Goal: Task Accomplishment & Management: Use online tool/utility

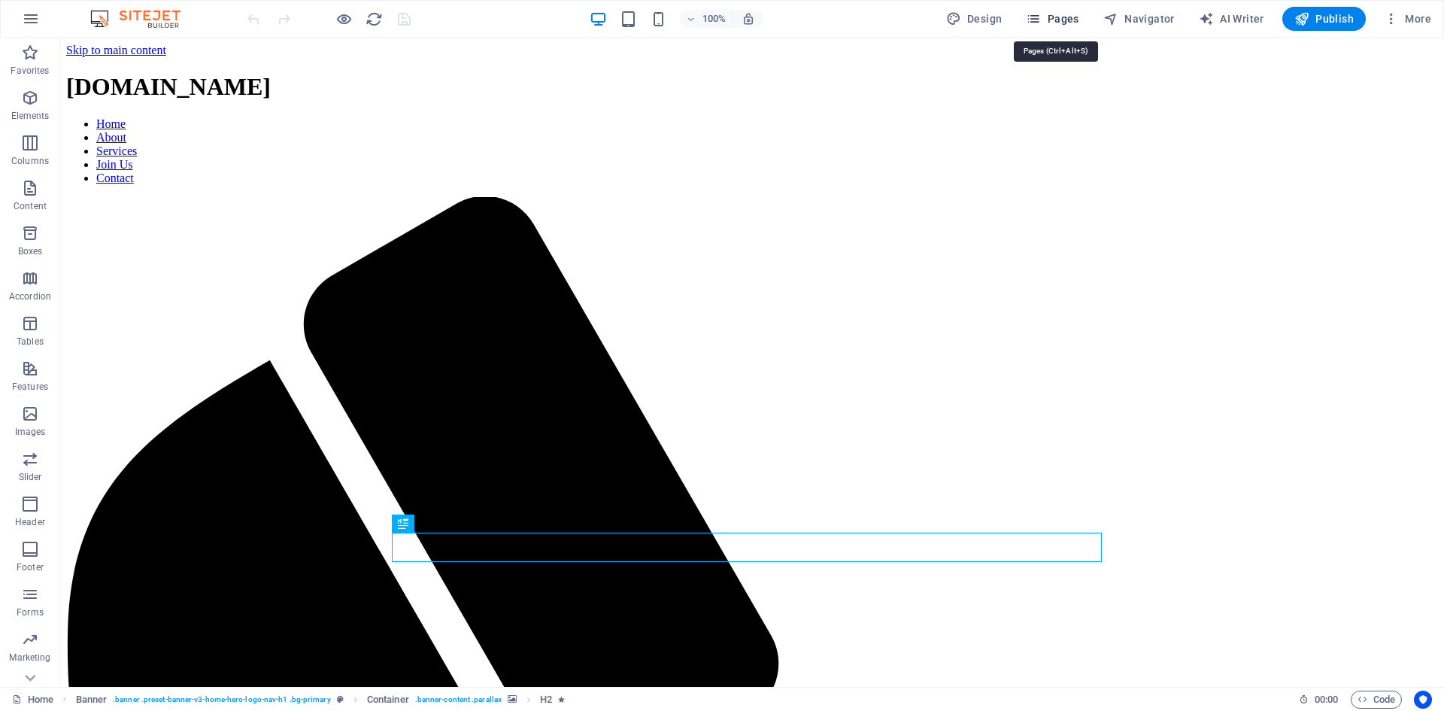
click at [1073, 19] on span "Pages" at bounding box center [1052, 18] width 53 height 15
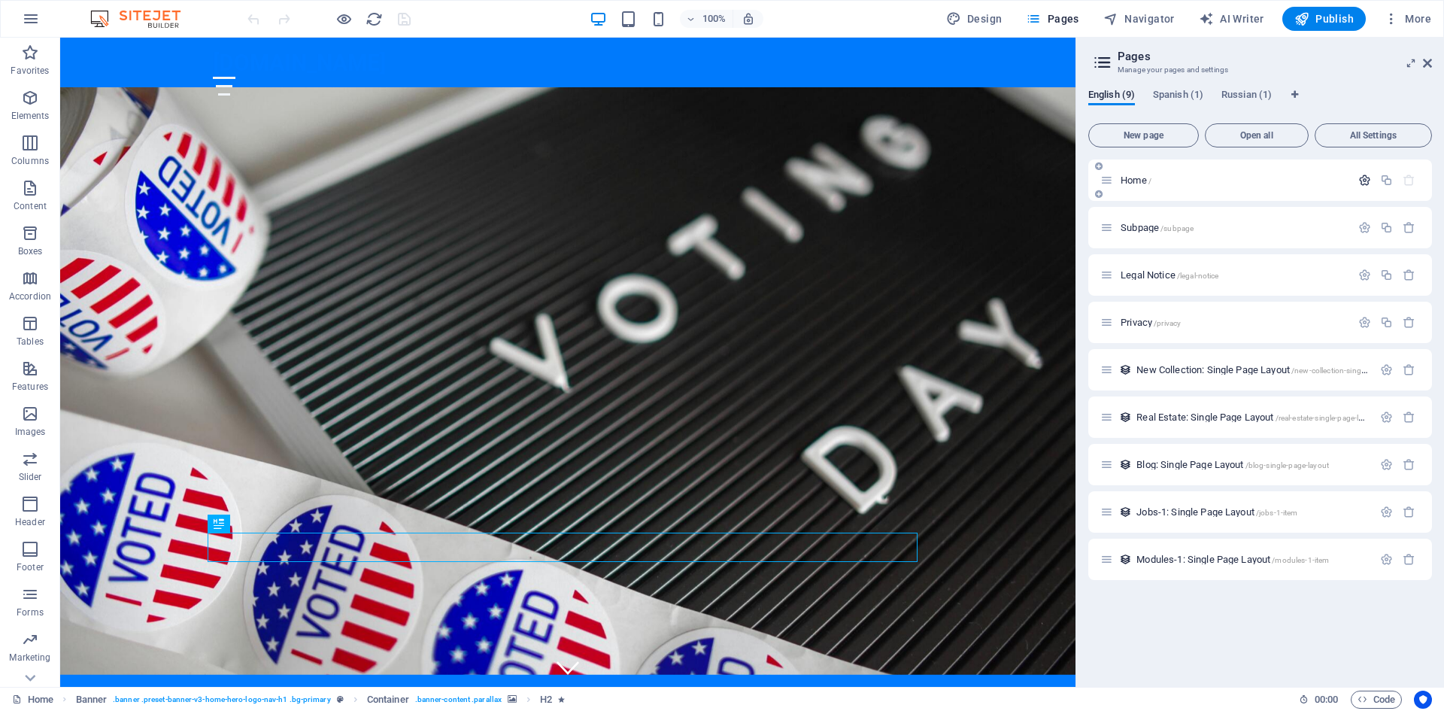
click at [1366, 179] on icon "button" at bounding box center [1364, 180] width 13 height 13
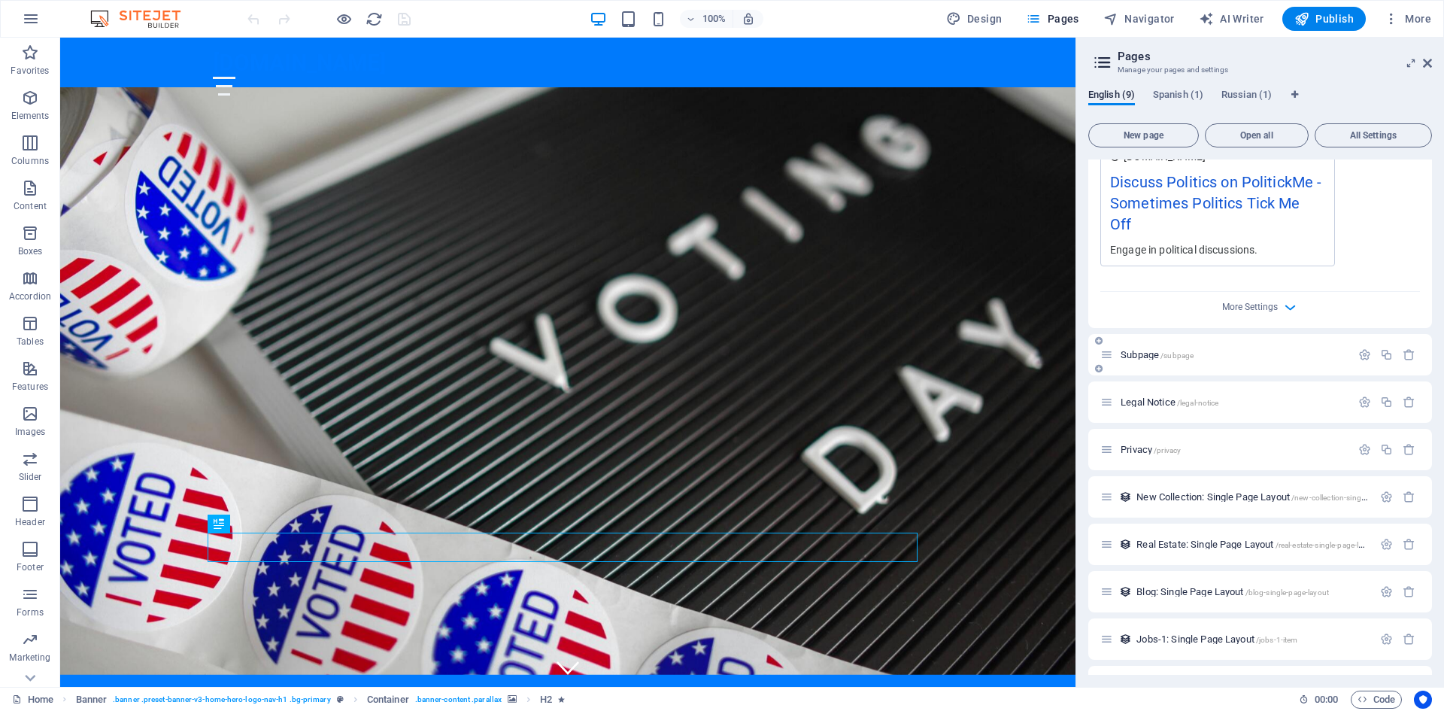
scroll to position [493, 0]
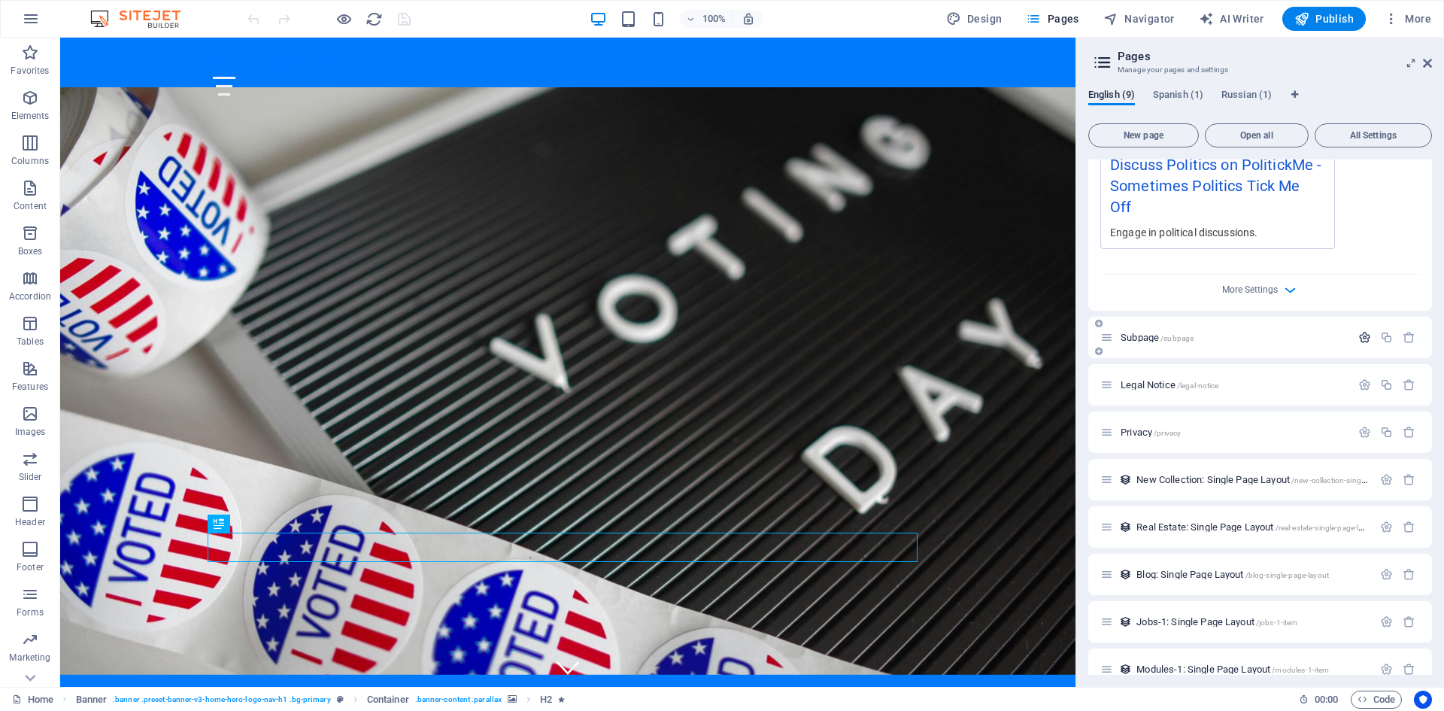
click at [1358, 331] on icon "button" at bounding box center [1364, 337] width 13 height 13
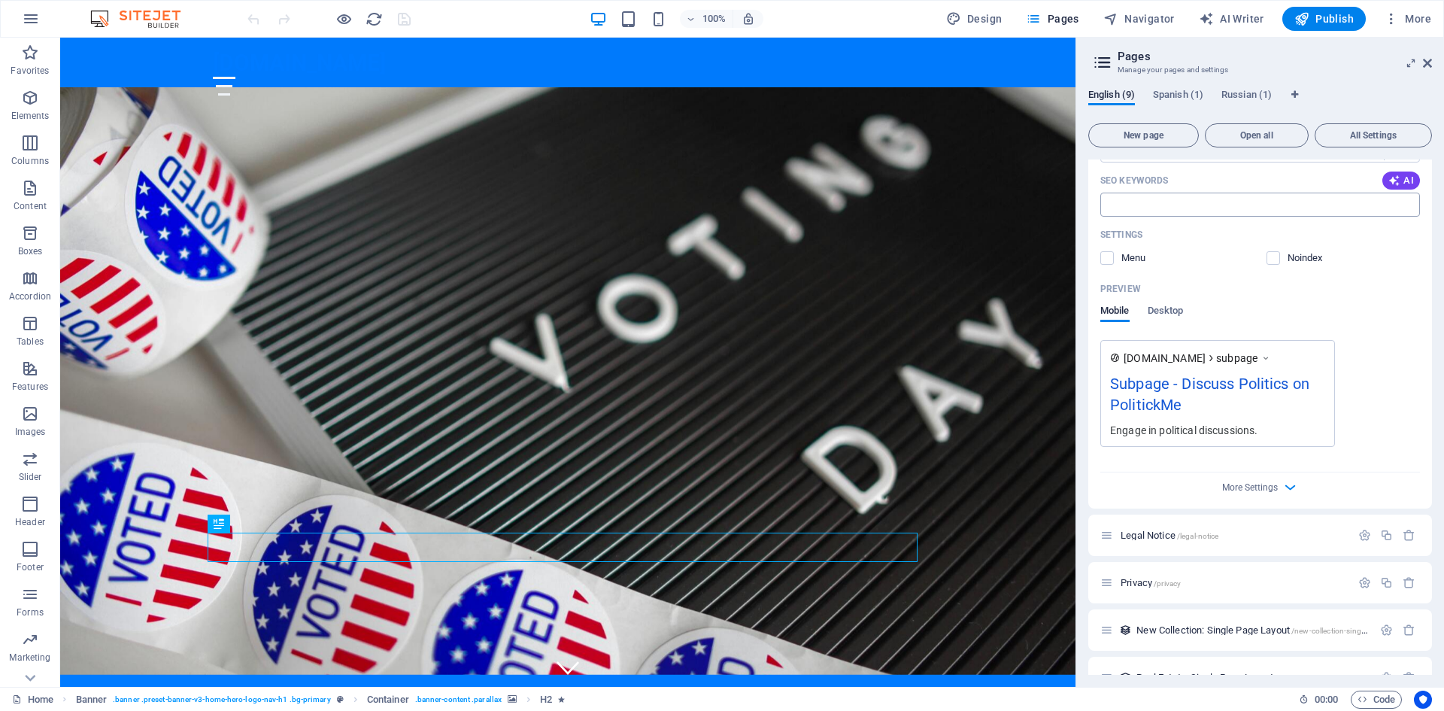
scroll to position [1075, 0]
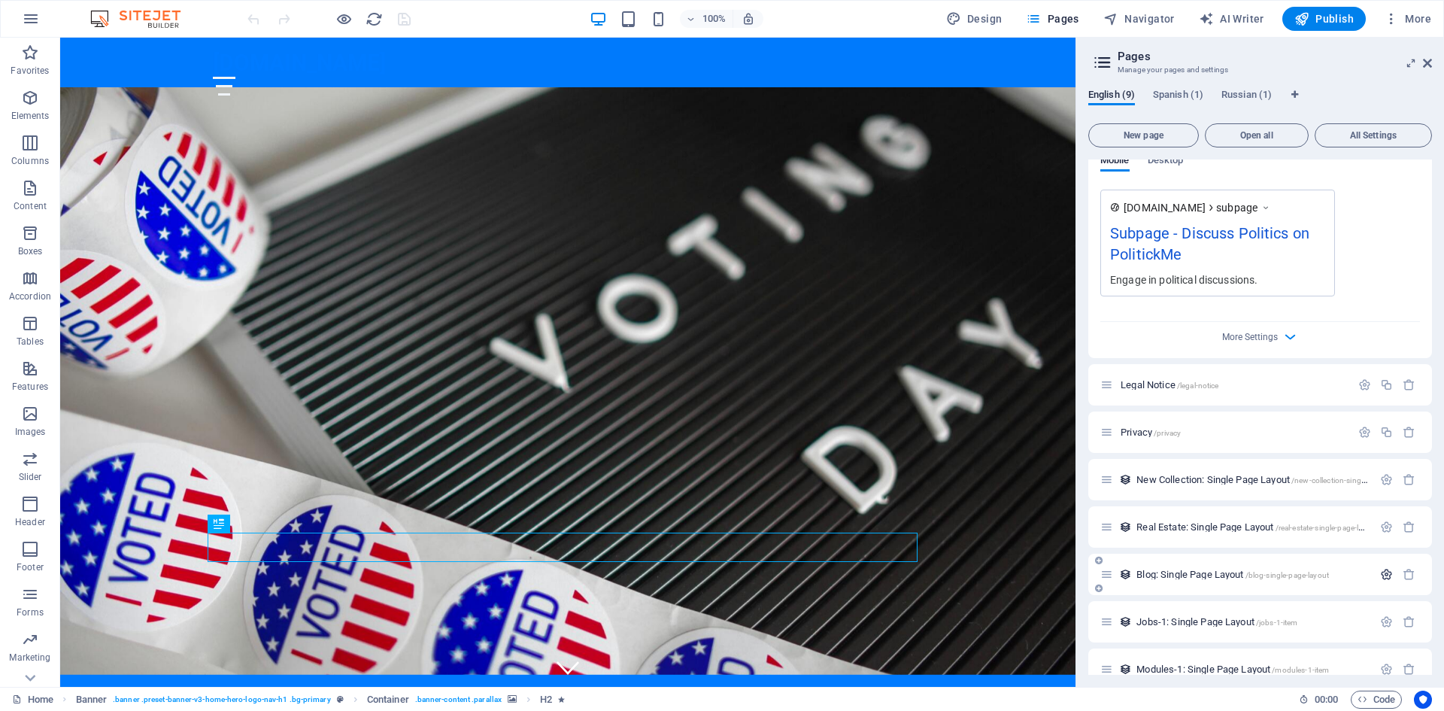
click at [1381, 568] on icon "button" at bounding box center [1386, 574] width 13 height 13
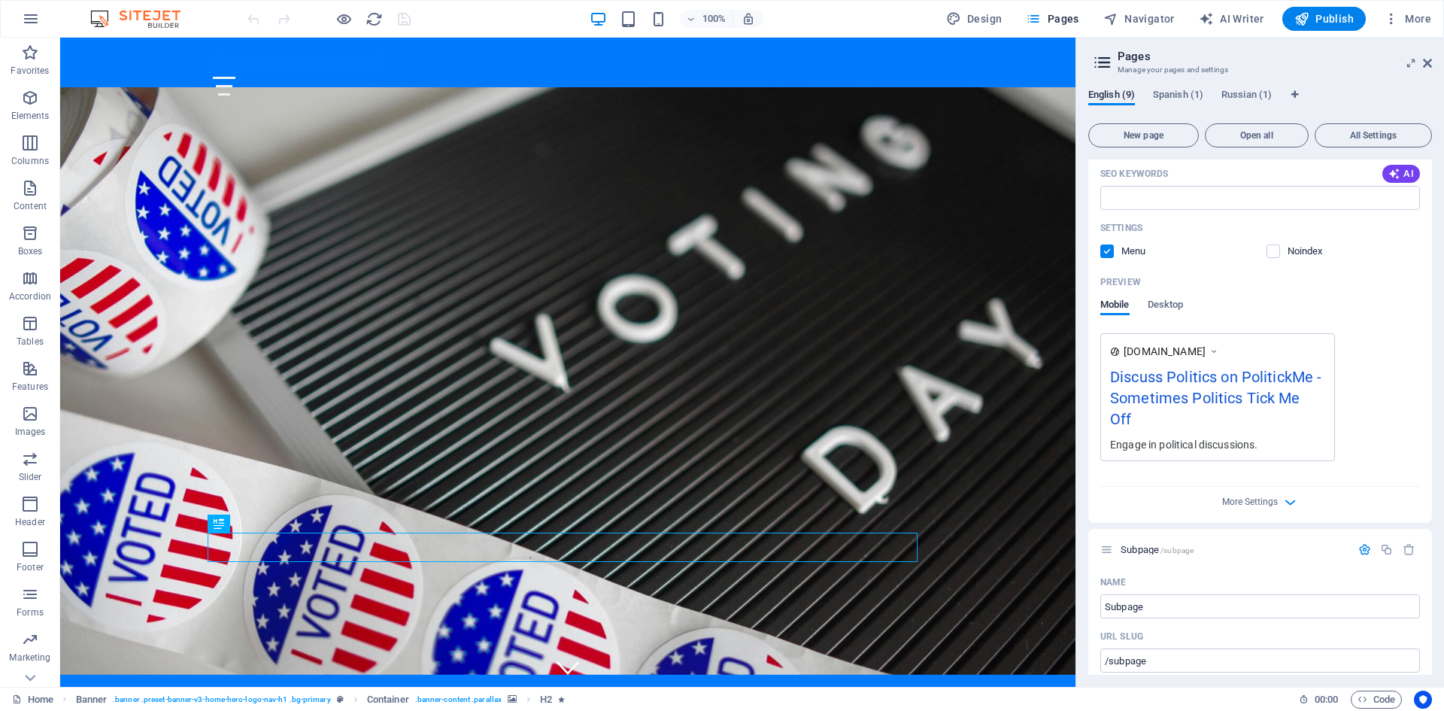
scroll to position [97, 0]
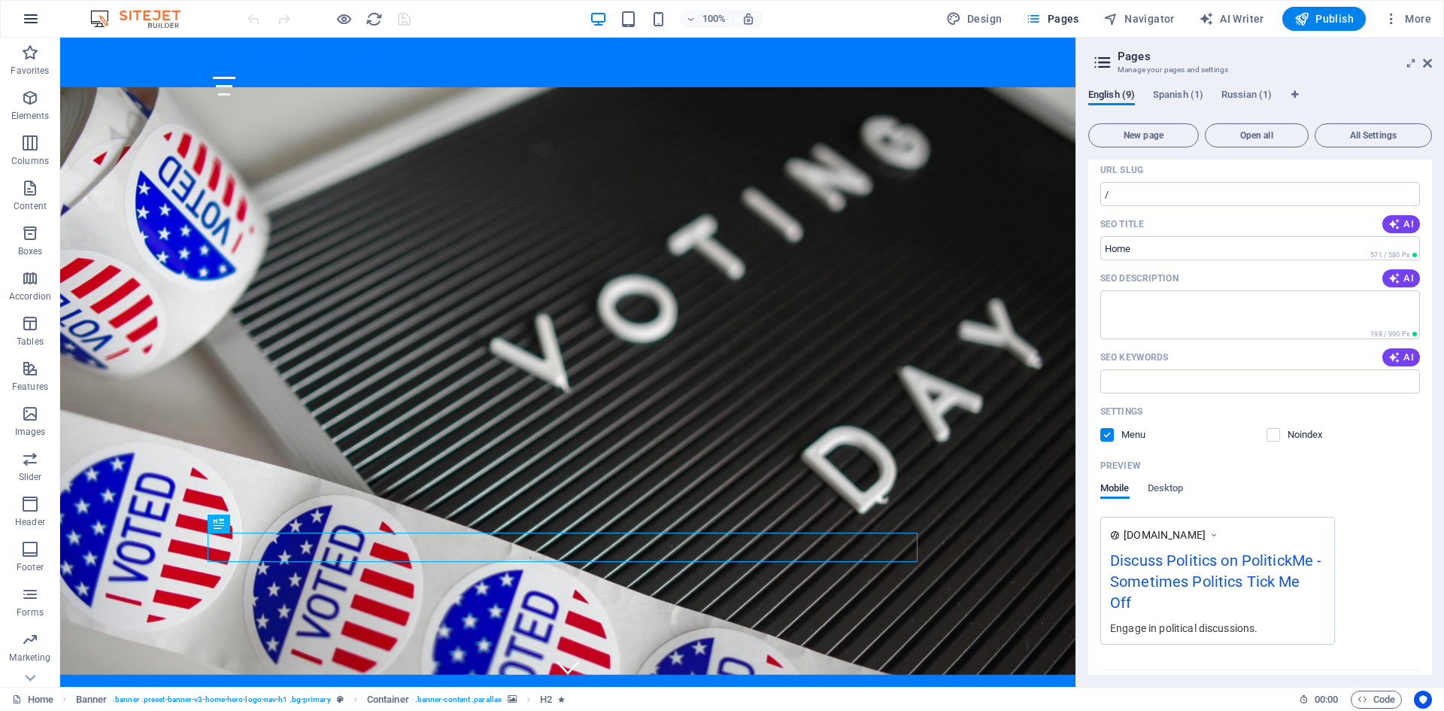
click at [30, 10] on button "button" at bounding box center [31, 19] width 36 height 36
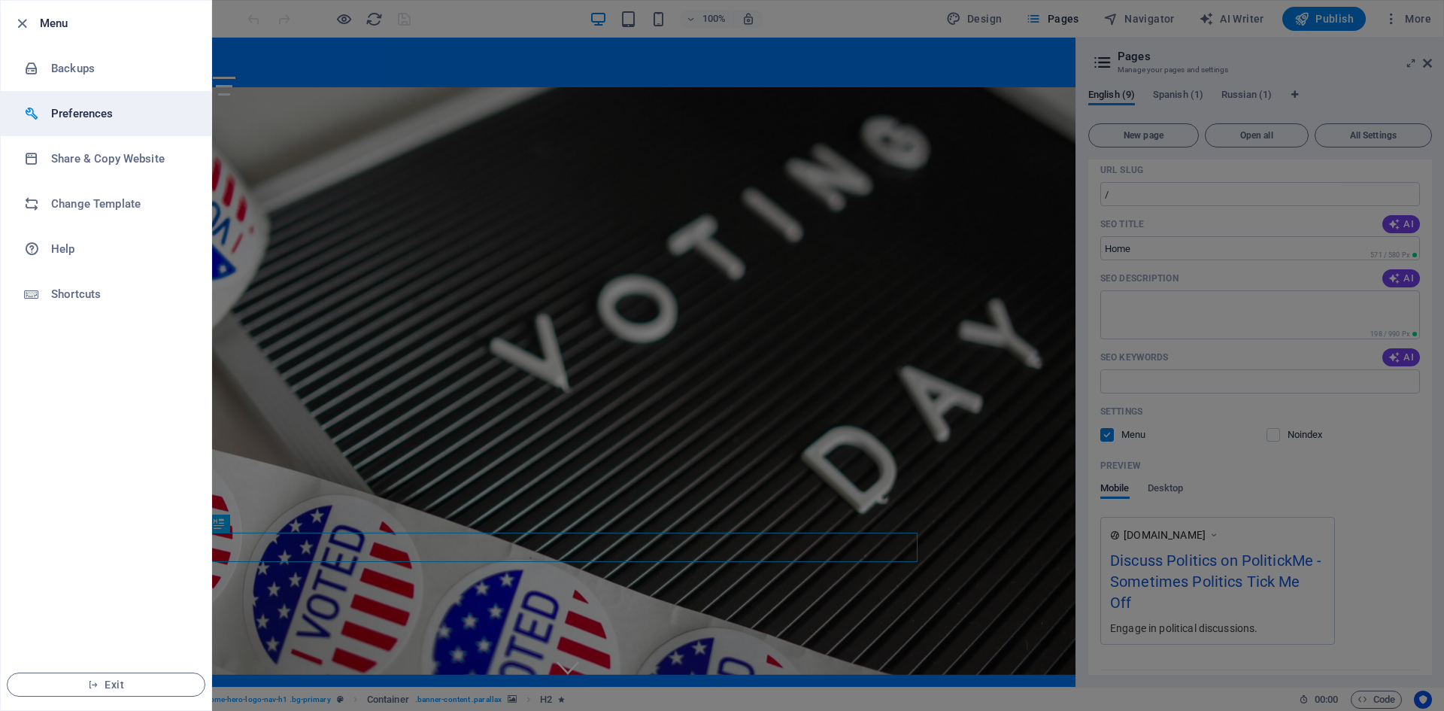
click at [71, 119] on h6 "Preferences" at bounding box center [120, 114] width 139 height 18
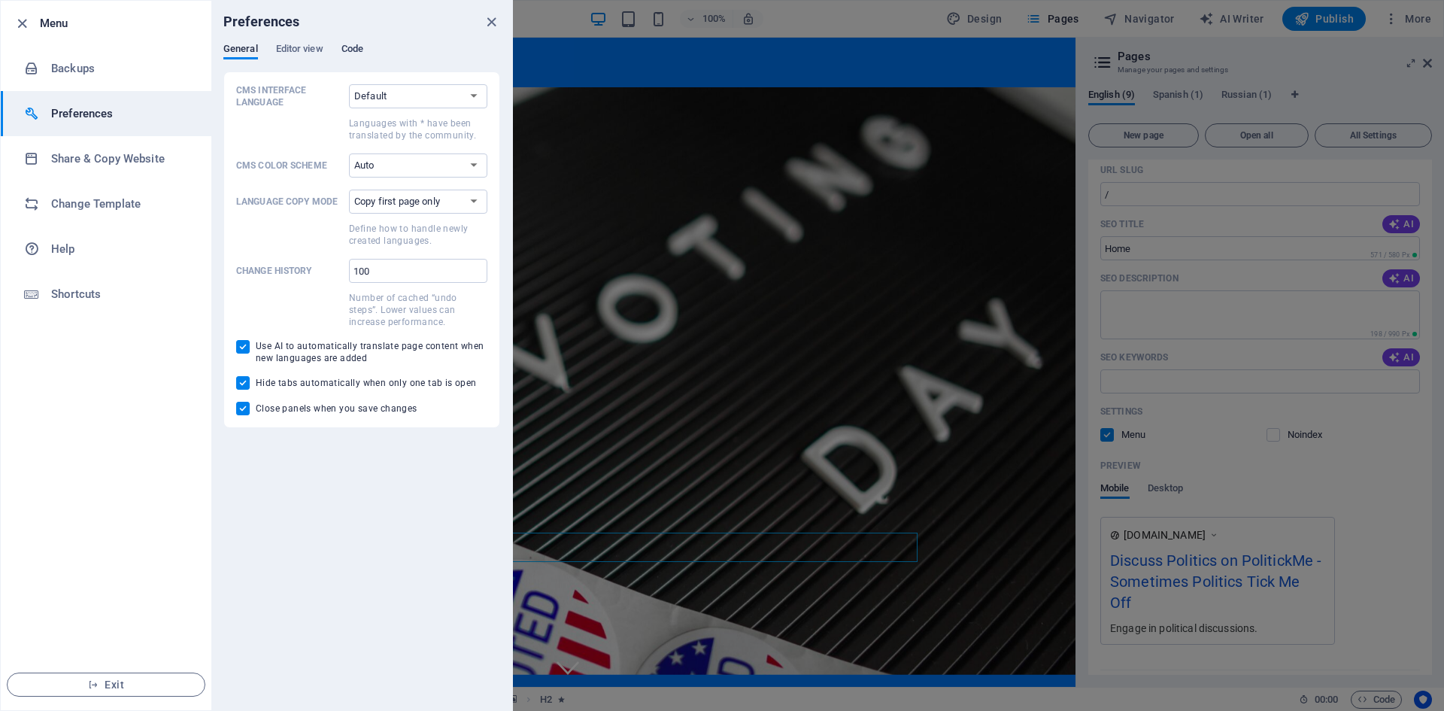
click at [362, 47] on span "Code" at bounding box center [352, 50] width 22 height 21
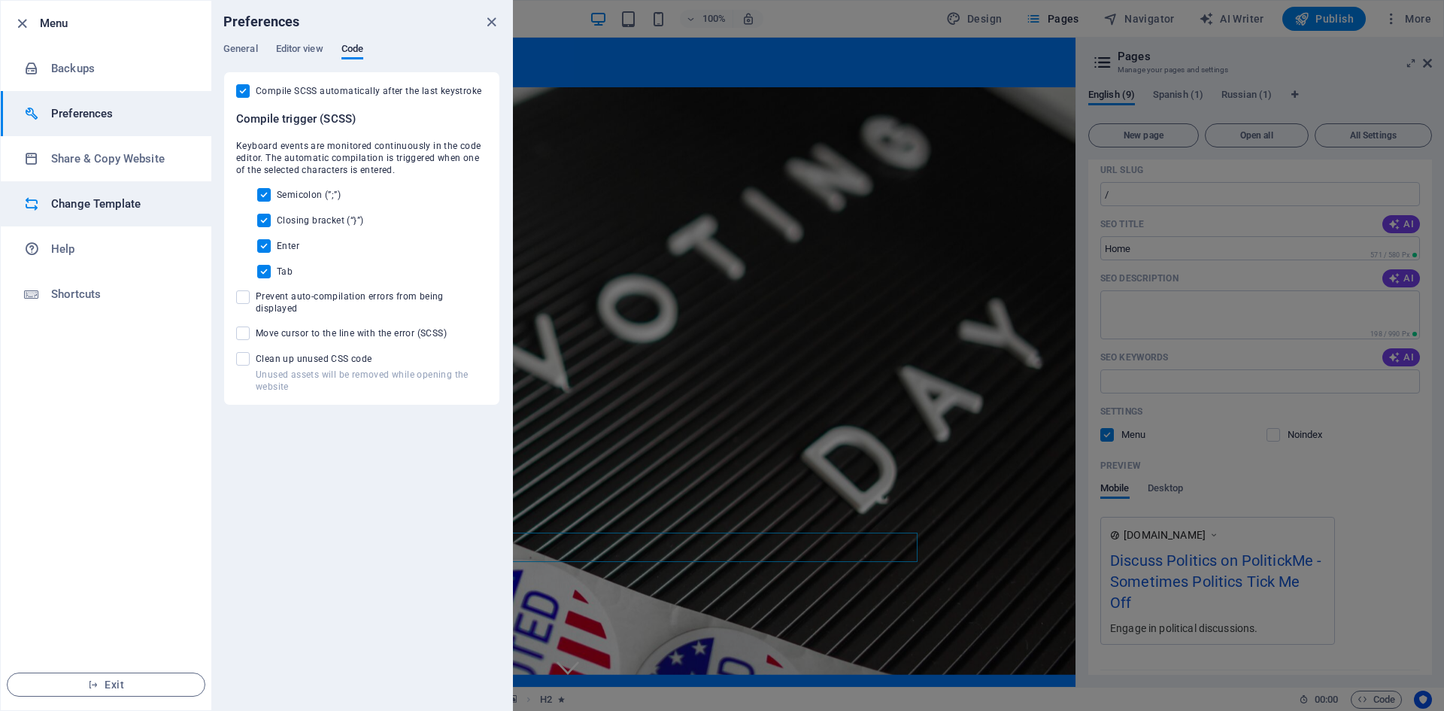
click at [97, 200] on h6 "Change Template" at bounding box center [120, 204] width 139 height 18
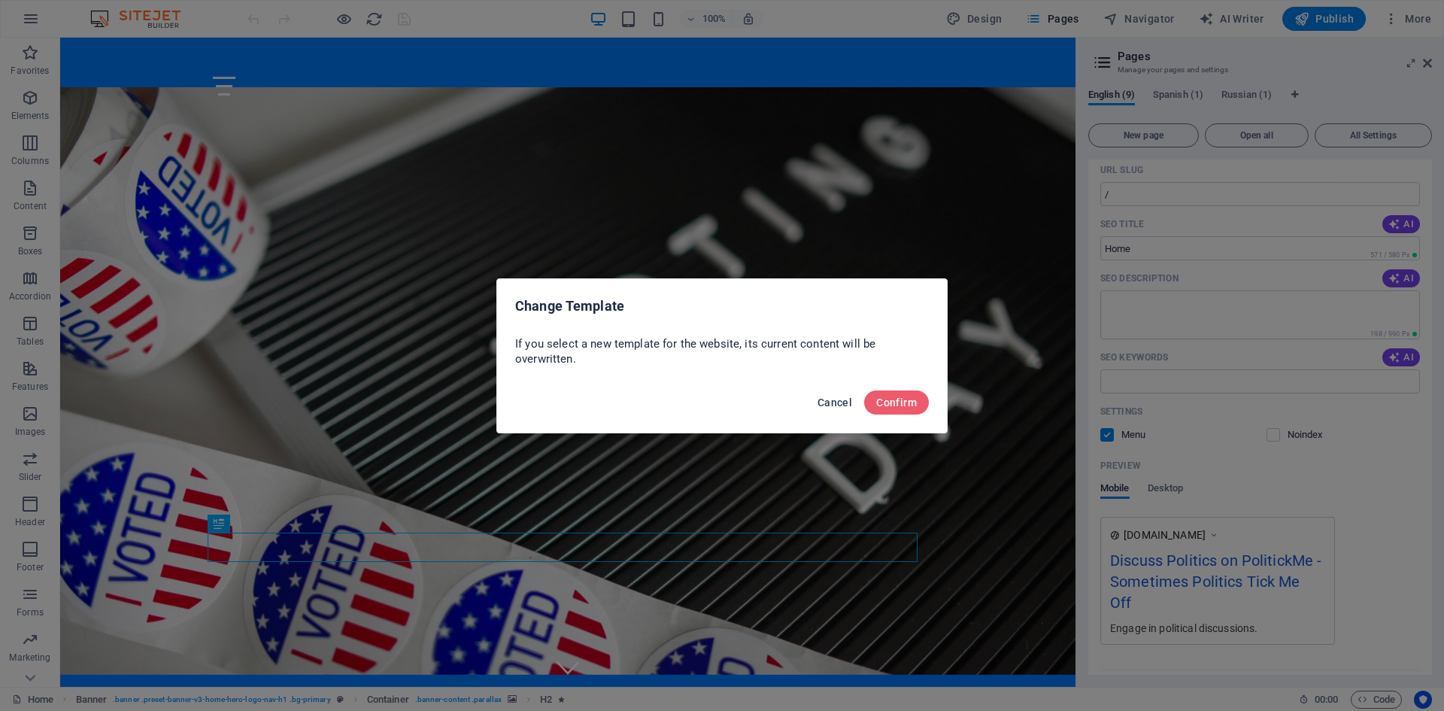
click at [835, 404] on span "Cancel" at bounding box center [834, 402] width 35 height 12
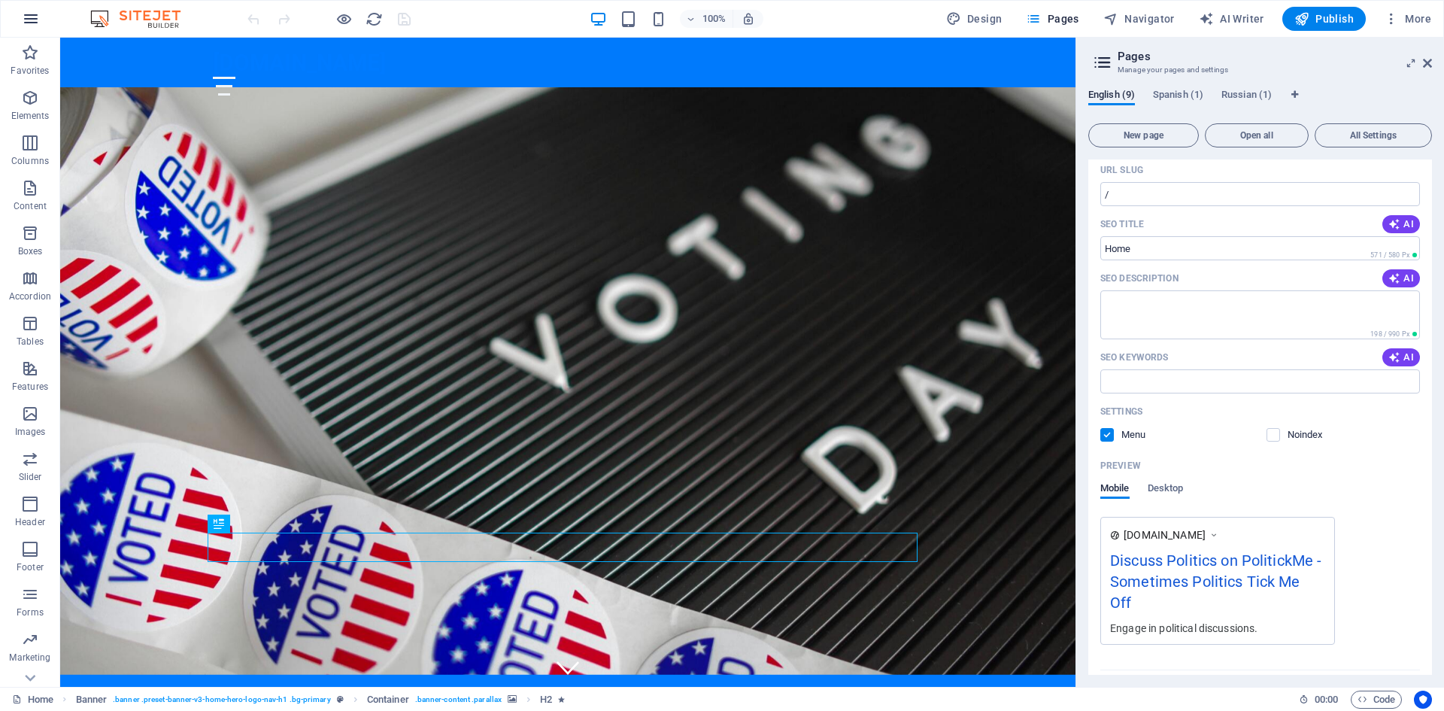
click at [25, 18] on icon "button" at bounding box center [31, 19] width 18 height 18
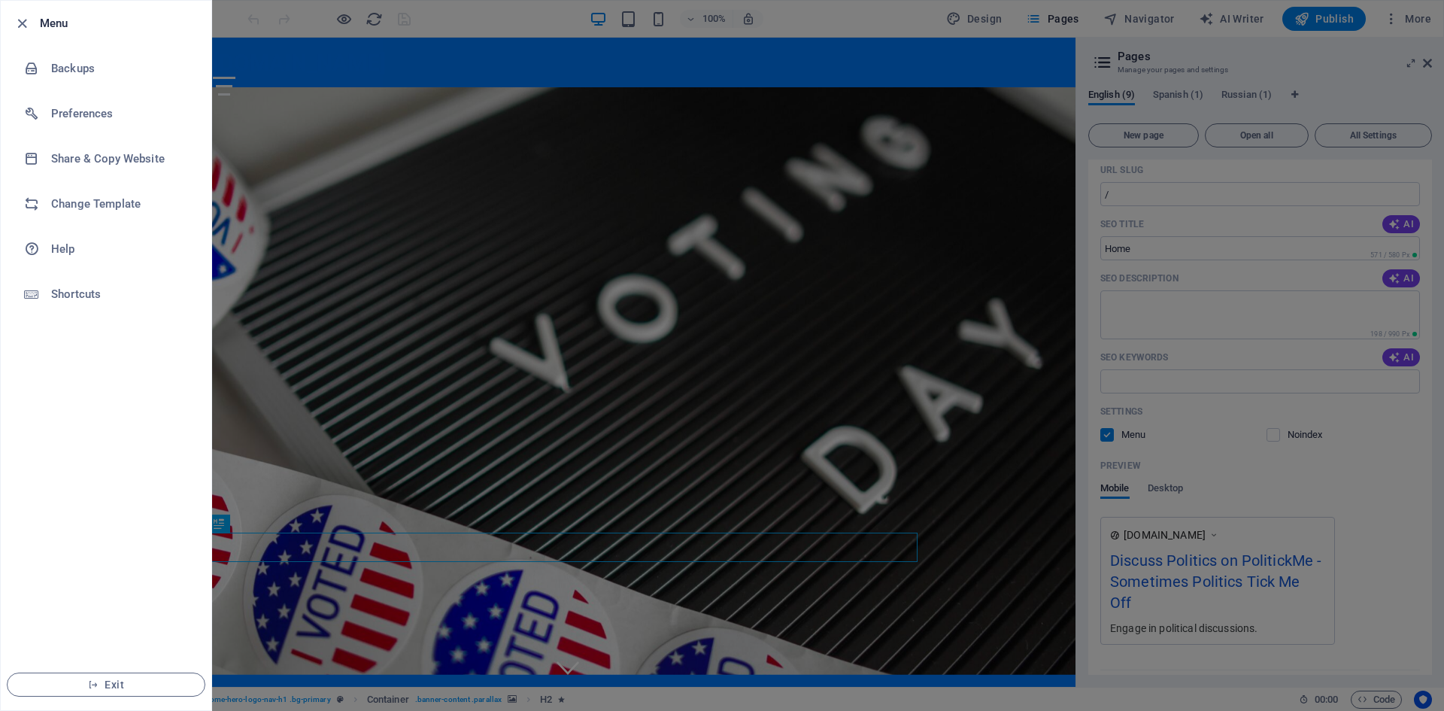
click at [1260, 62] on div at bounding box center [722, 355] width 1444 height 711
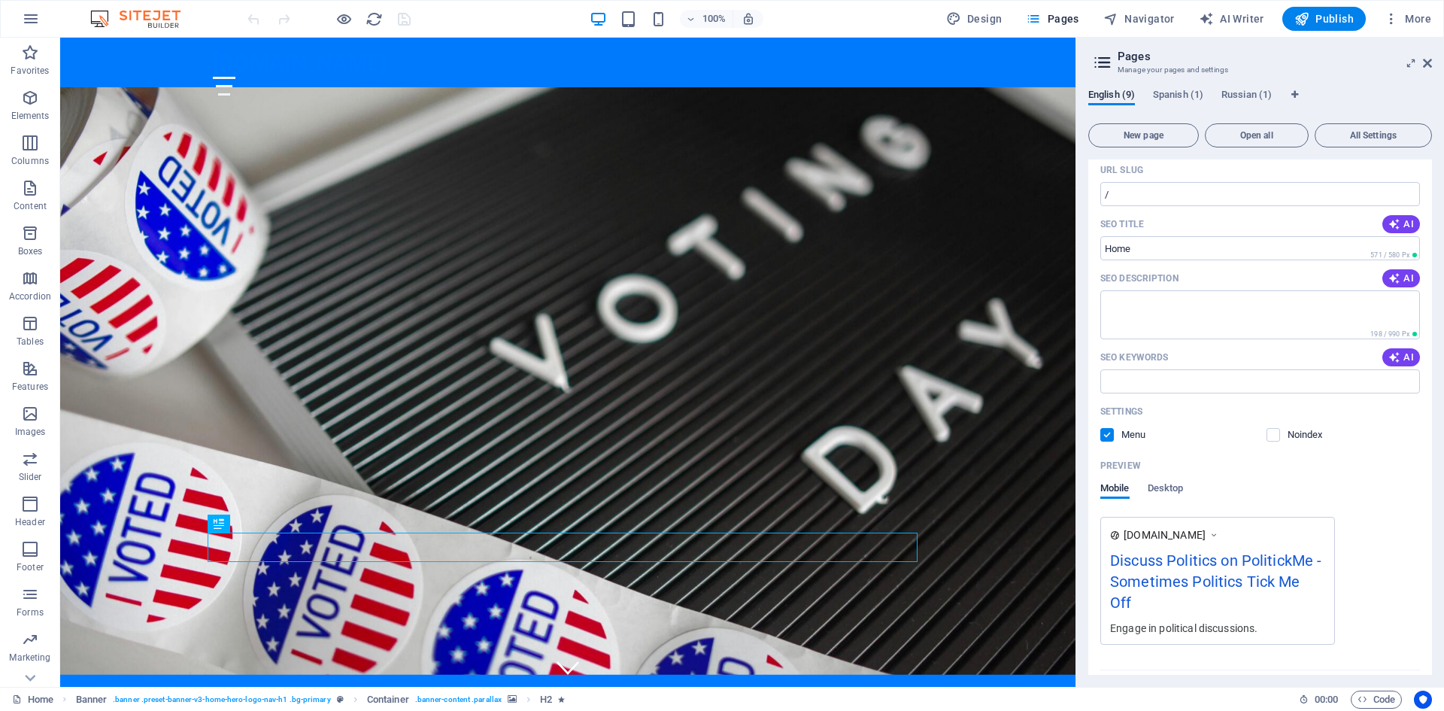
click at [1103, 63] on icon at bounding box center [1102, 62] width 23 height 21
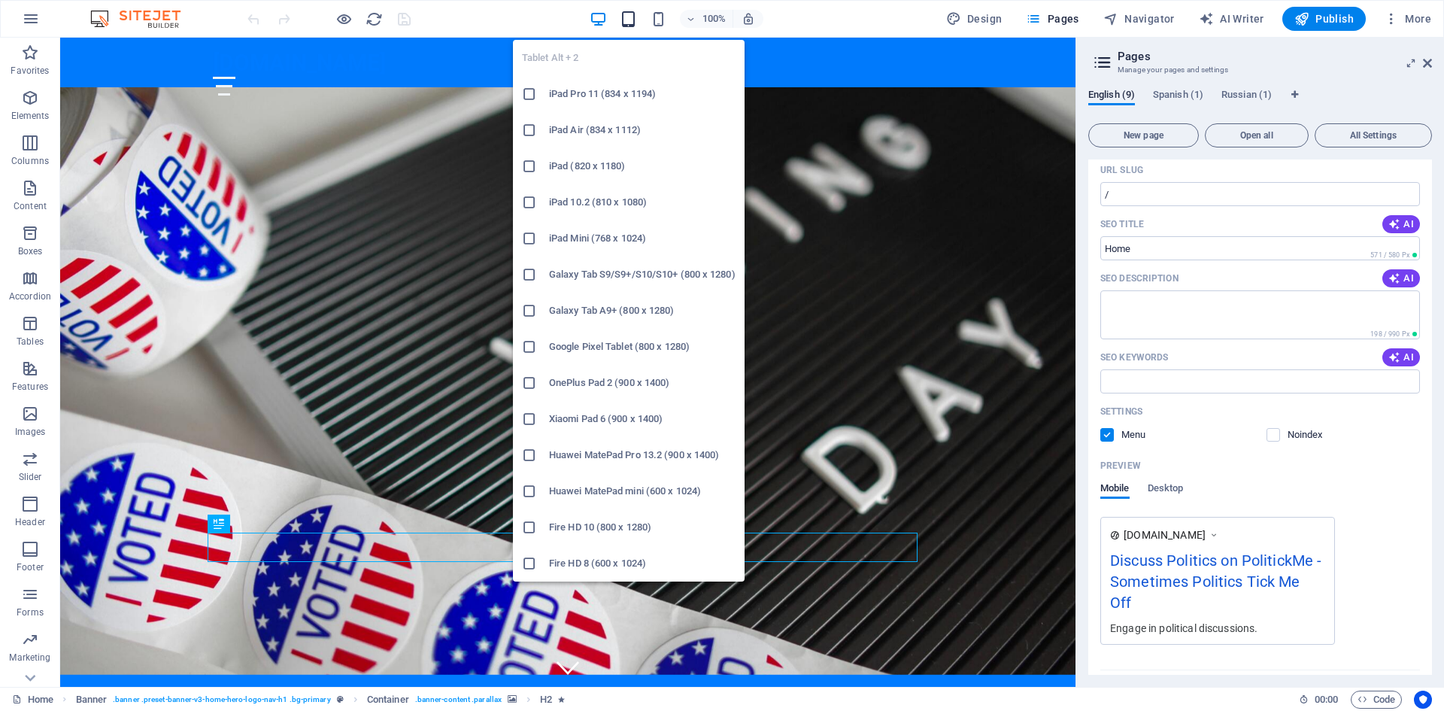
click at [629, 25] on icon "button" at bounding box center [628, 19] width 17 height 17
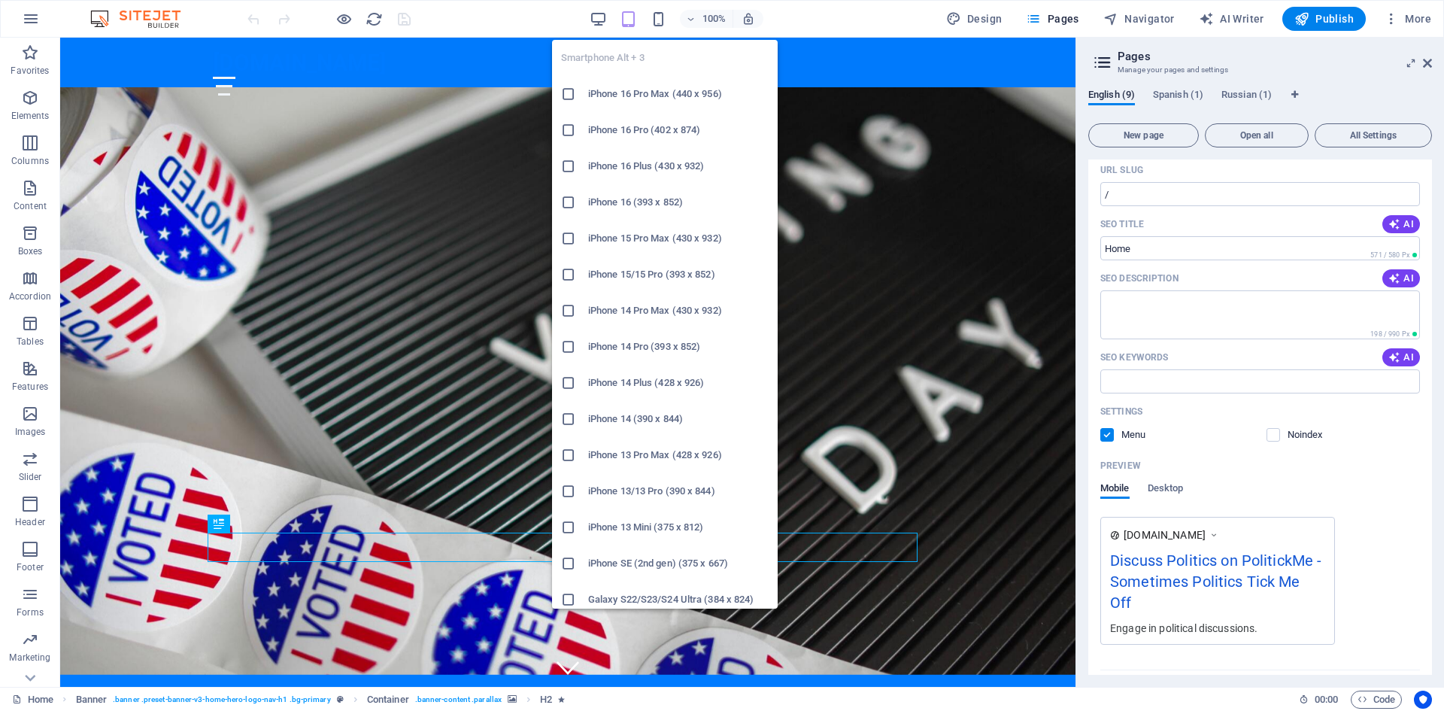
click at [646, 86] on h6 "iPhone 16 Pro Max (440 x 956)" at bounding box center [678, 94] width 180 height 18
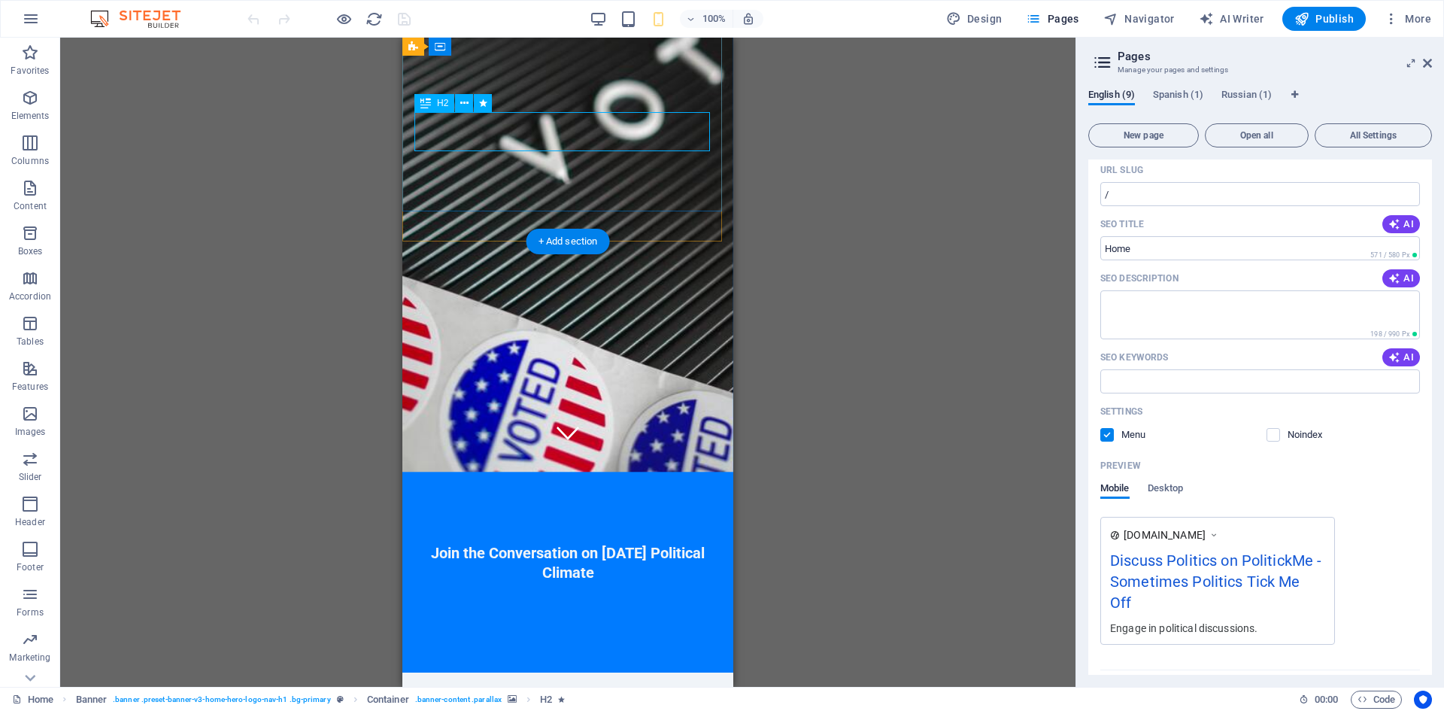
scroll to position [0, 0]
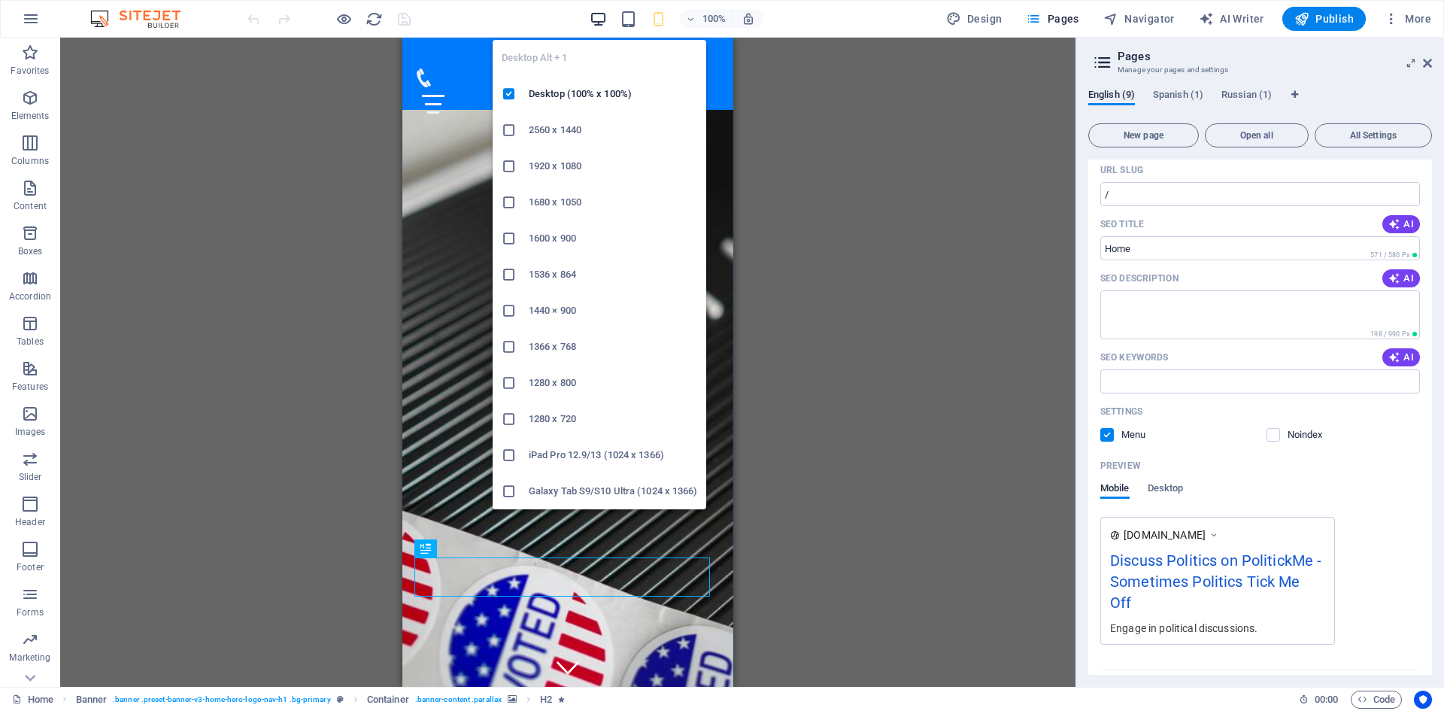
click at [602, 19] on icon "button" at bounding box center [598, 19] width 17 height 17
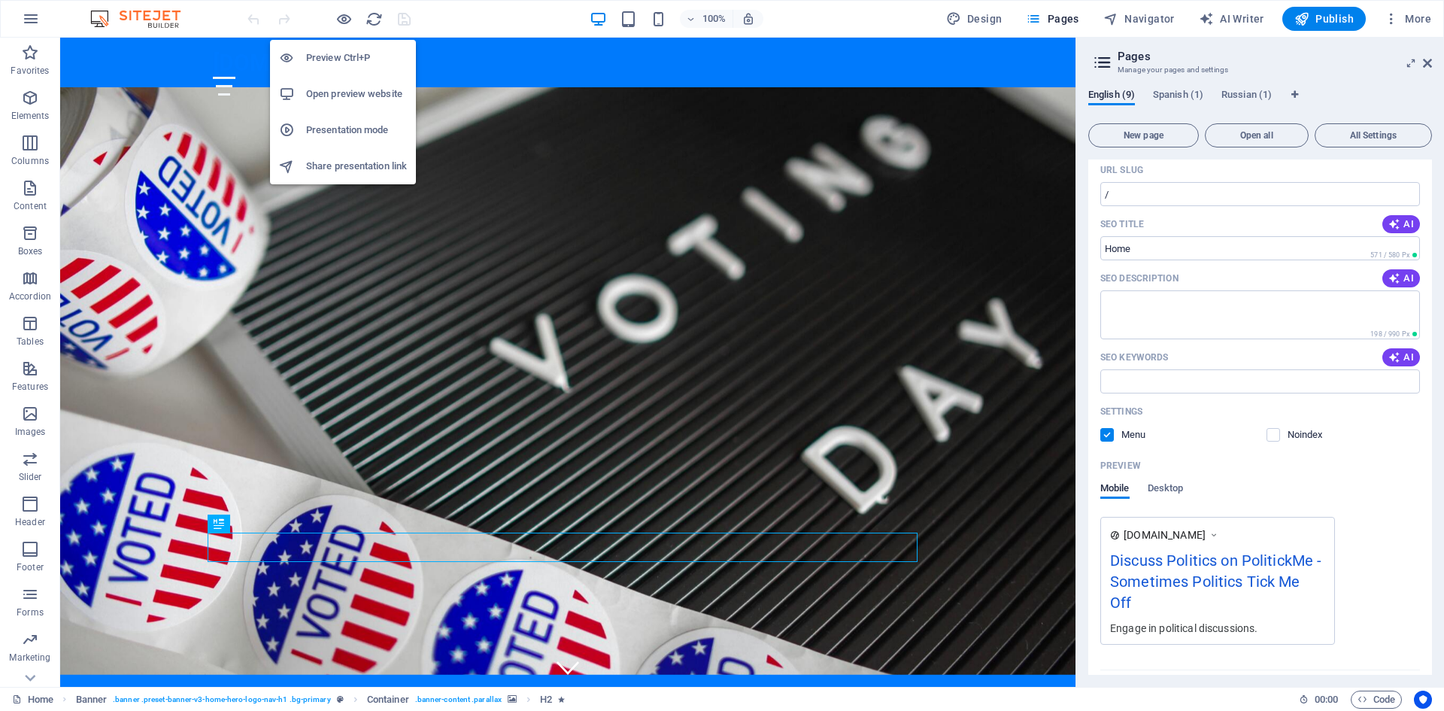
click at [347, 94] on h6 "Open preview website" at bounding box center [356, 94] width 101 height 18
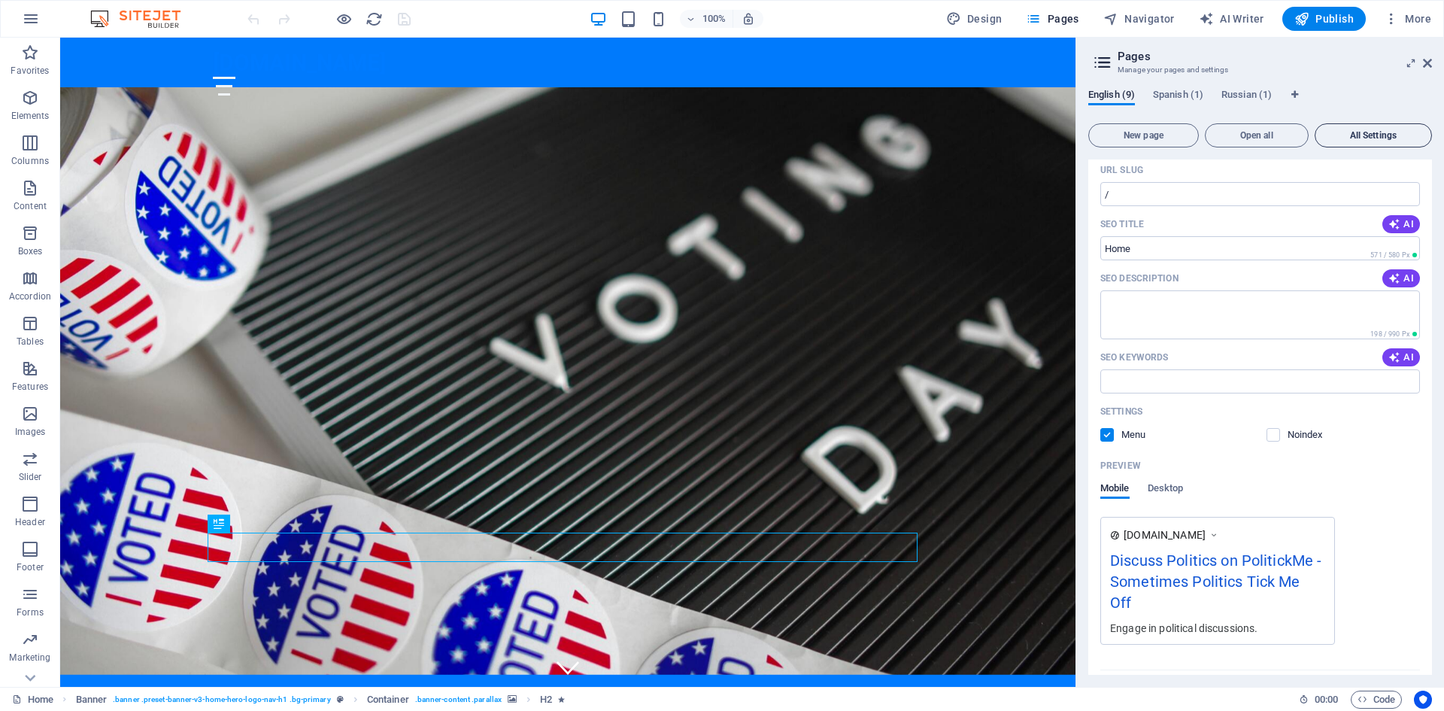
click at [1346, 138] on span "All Settings" at bounding box center [1373, 135] width 104 height 9
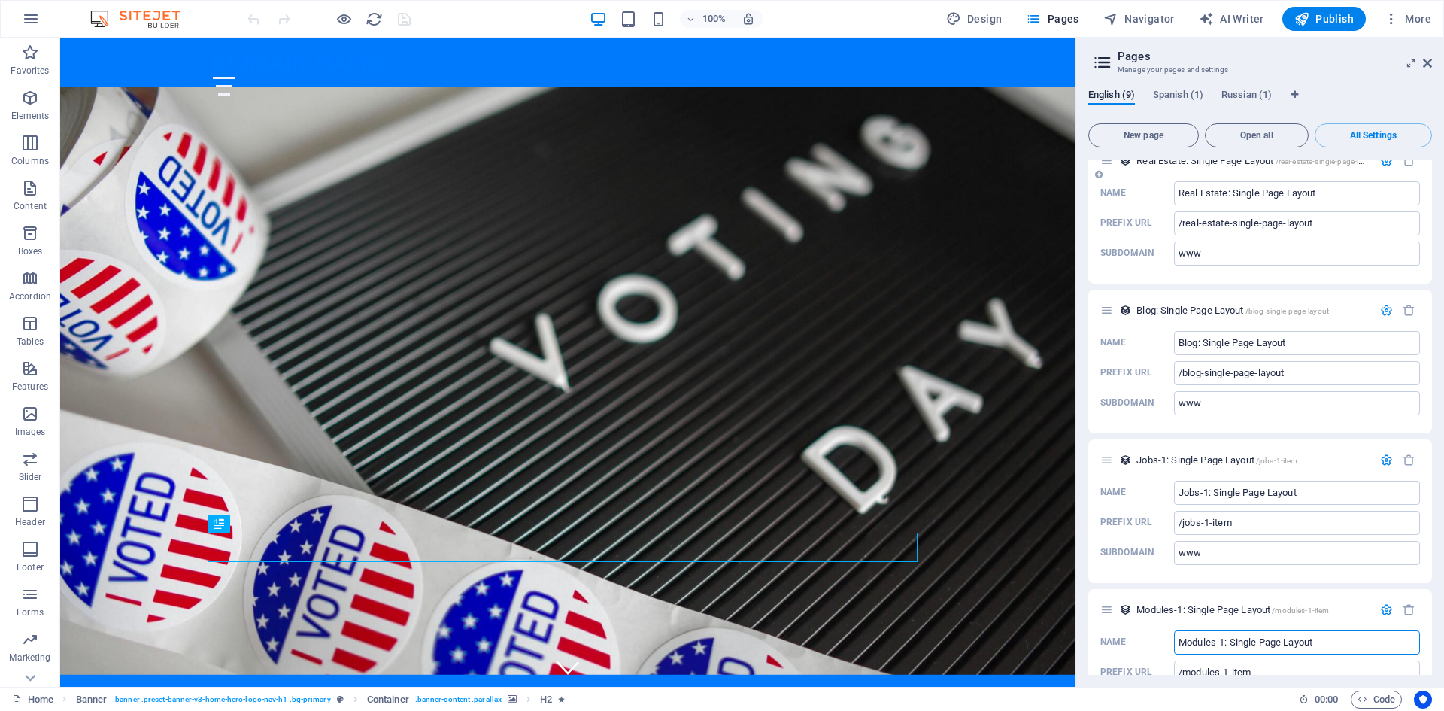
scroll to position [2707, 0]
click at [901, 77] on div at bounding box center [568, 86] width 710 height 19
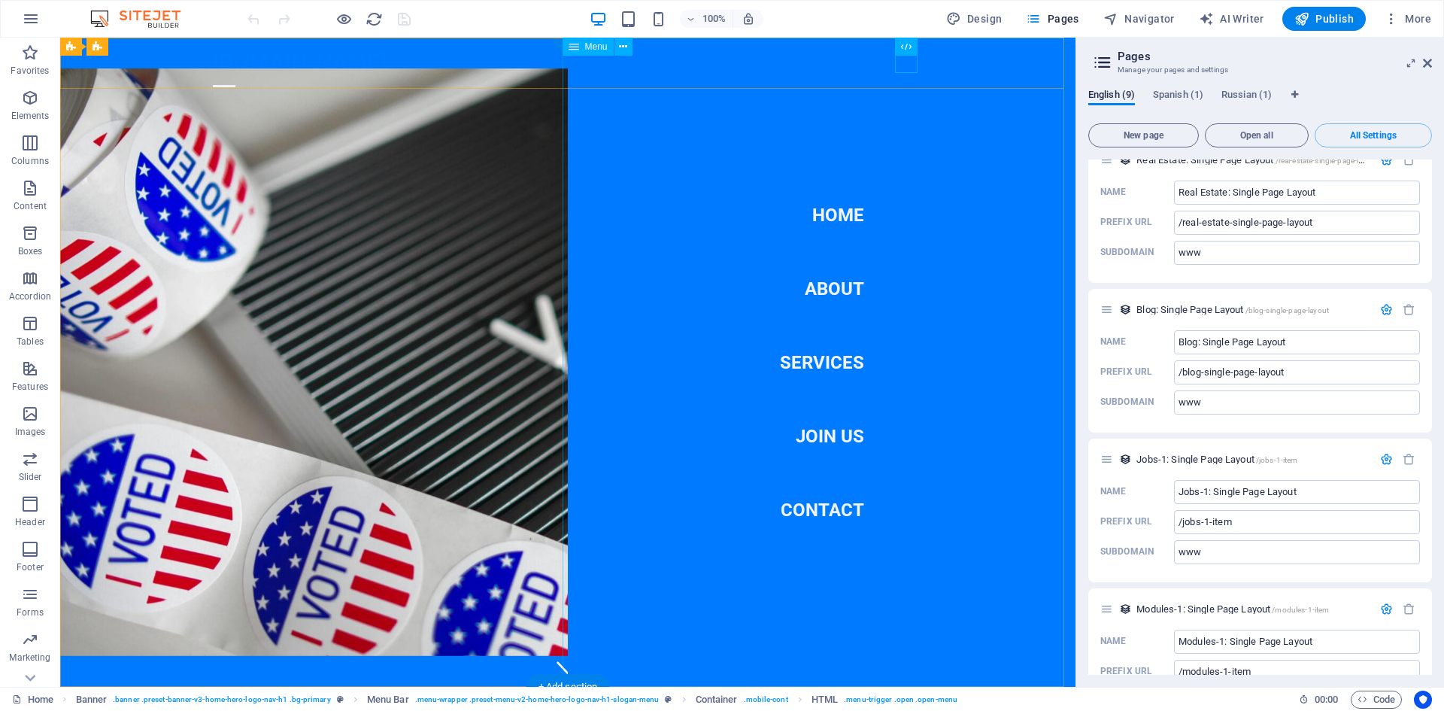
click at [817, 285] on nav "Home About Services Join Us Contact" at bounding box center [822, 362] width 508 height 649
click at [820, 290] on nav "Home About Services Join Us Contact" at bounding box center [822, 362] width 508 height 649
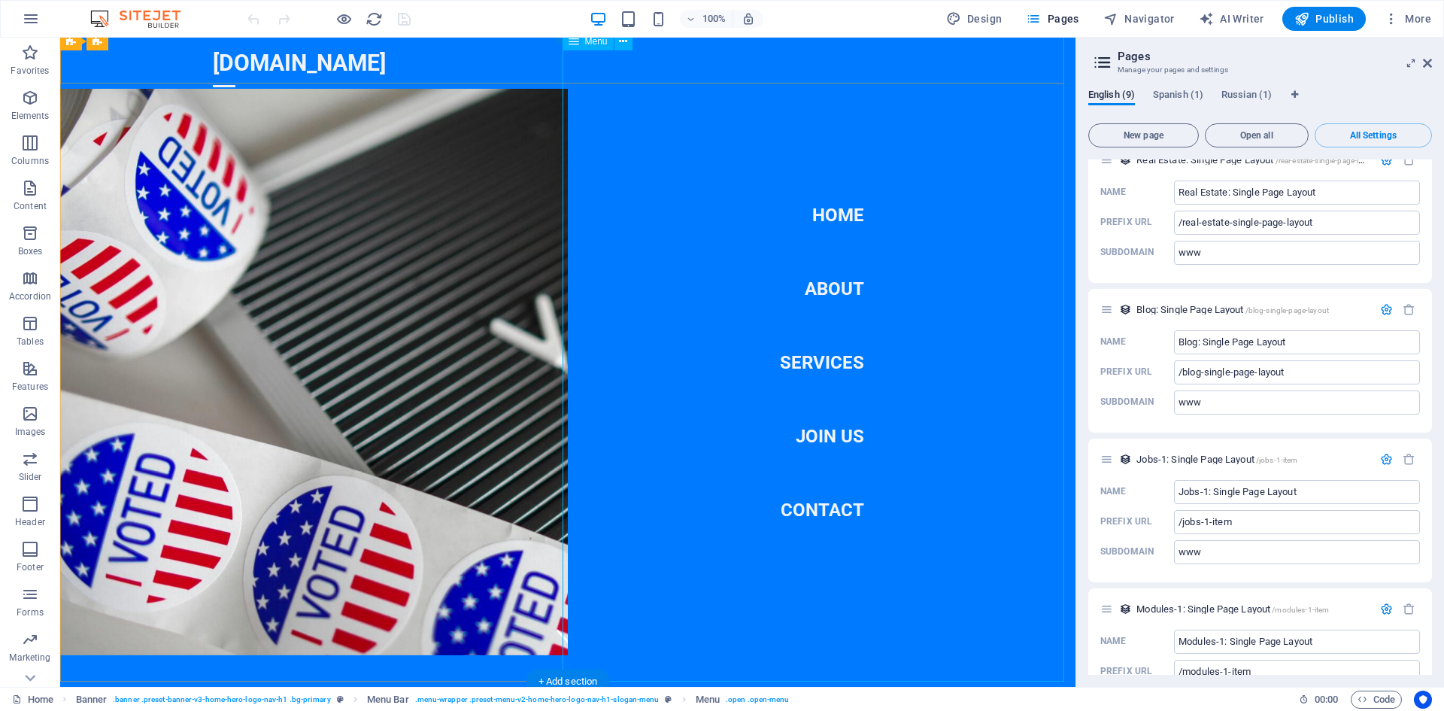
scroll to position [0, 0]
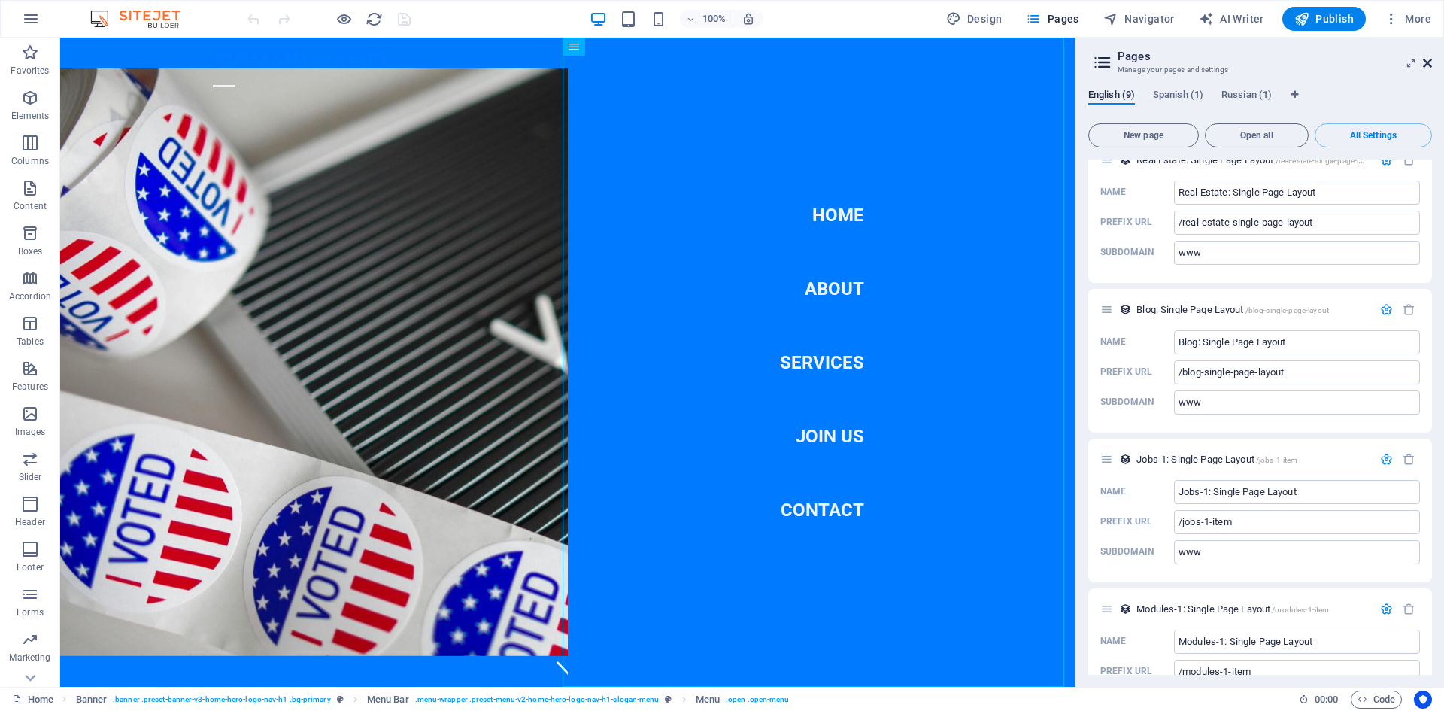
click at [1426, 61] on icon at bounding box center [1427, 63] width 9 height 12
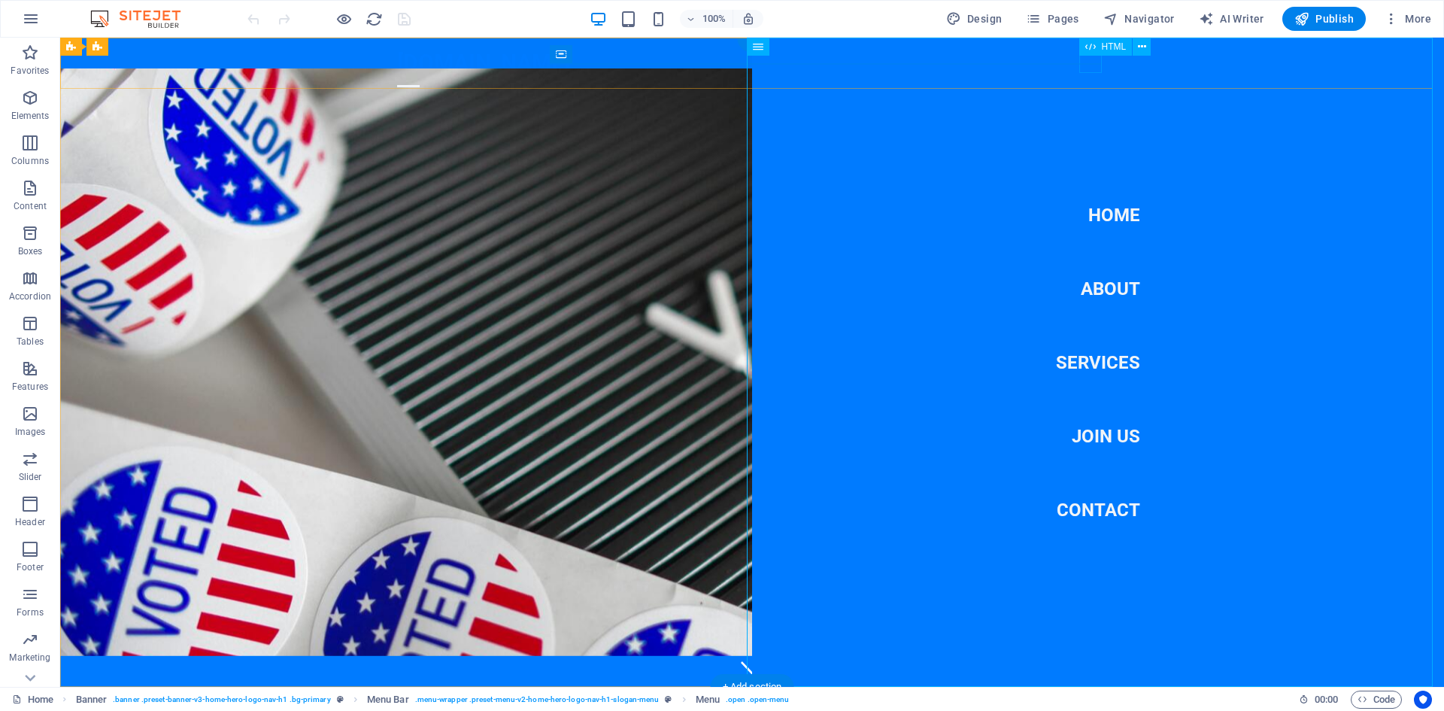
click at [420, 77] on div at bounding box center [408, 86] width 23 height 19
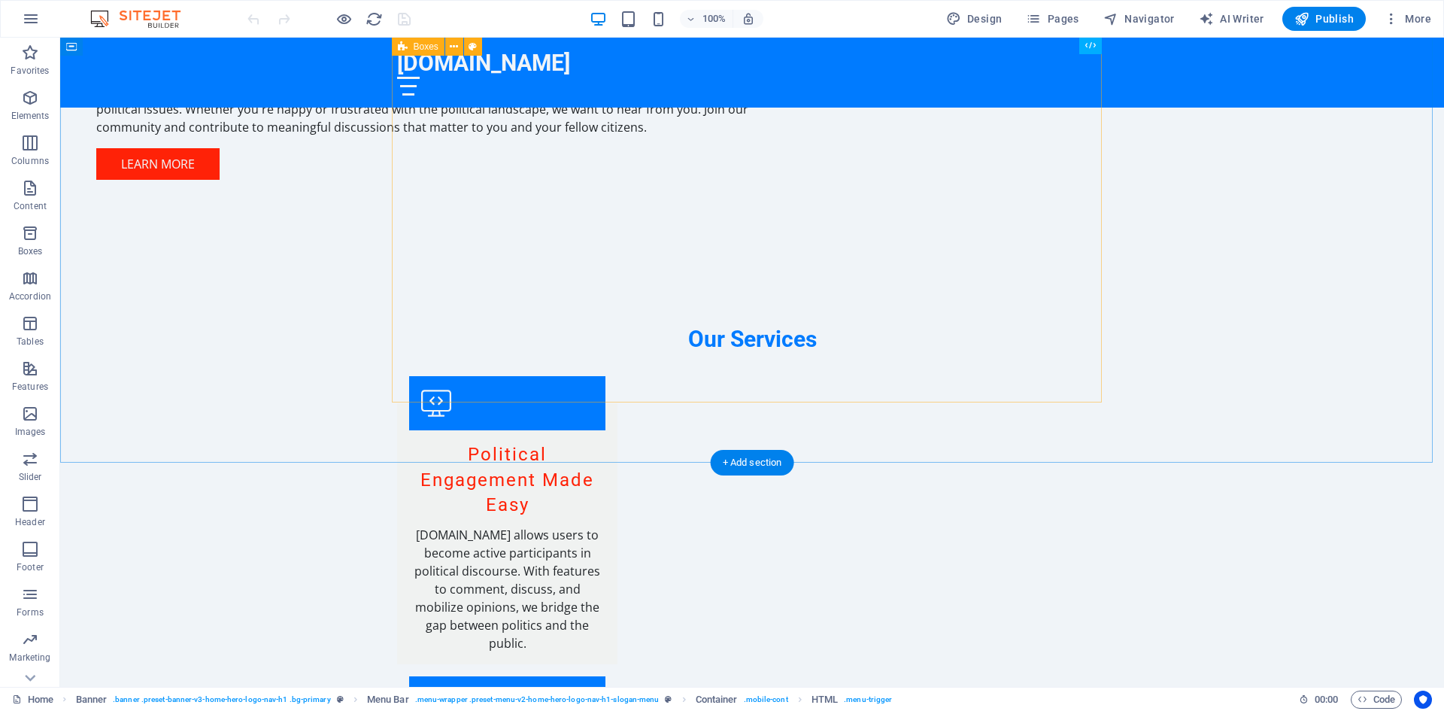
scroll to position [1429, 0]
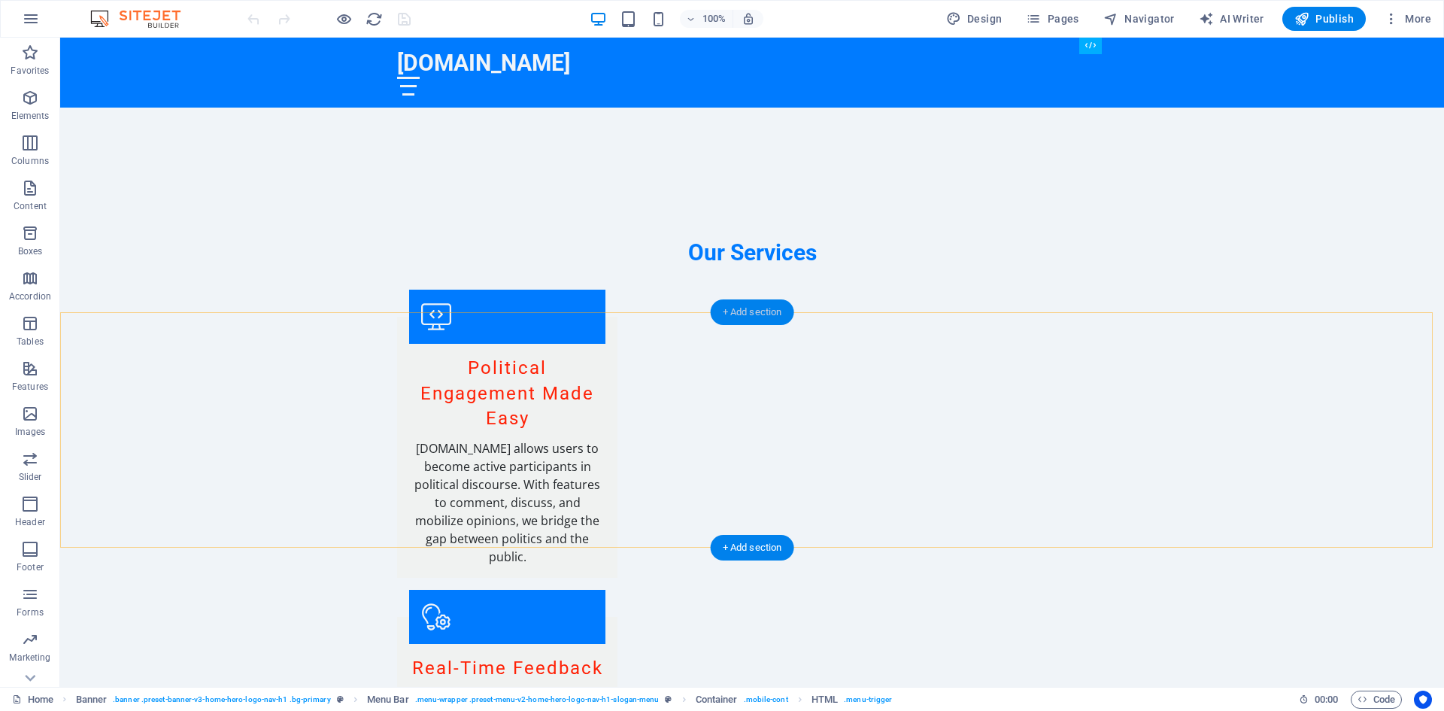
click at [750, 304] on div "+ Add section" at bounding box center [752, 312] width 83 height 26
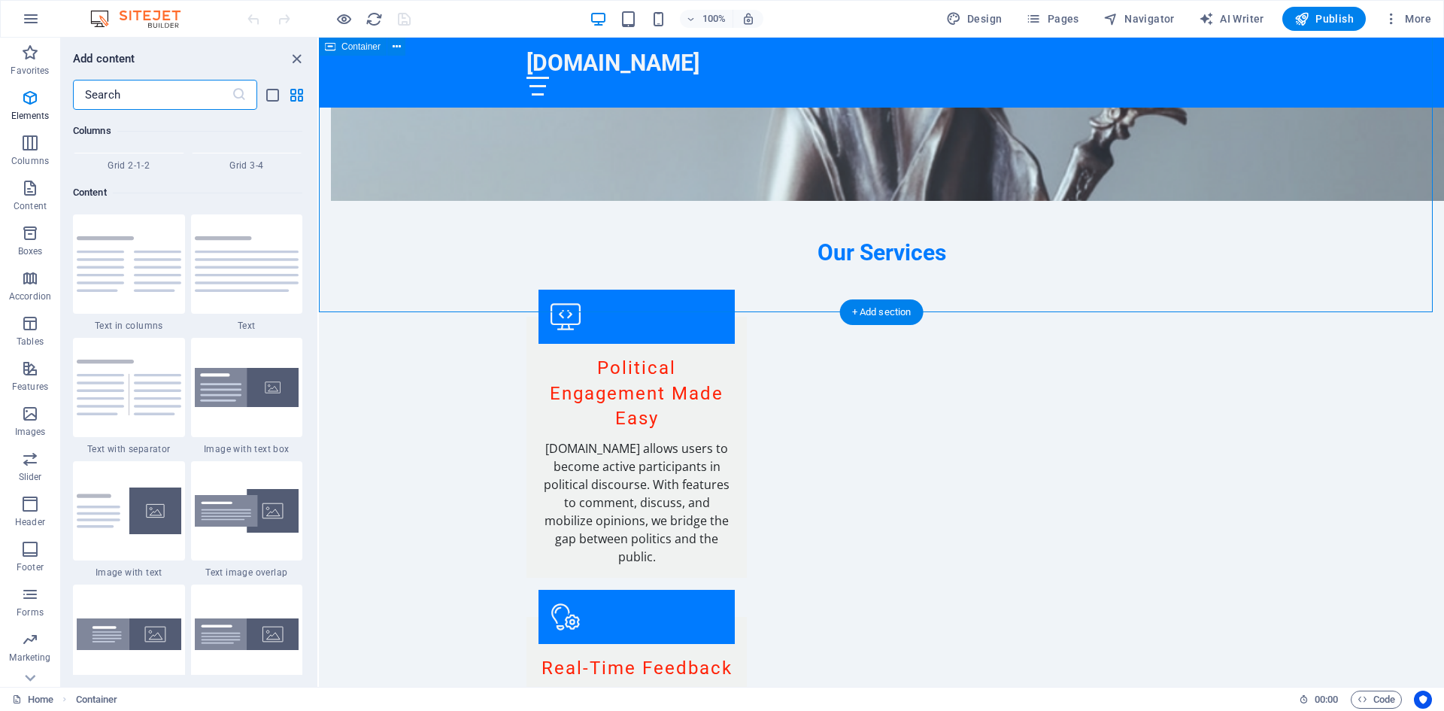
scroll to position [2631, 0]
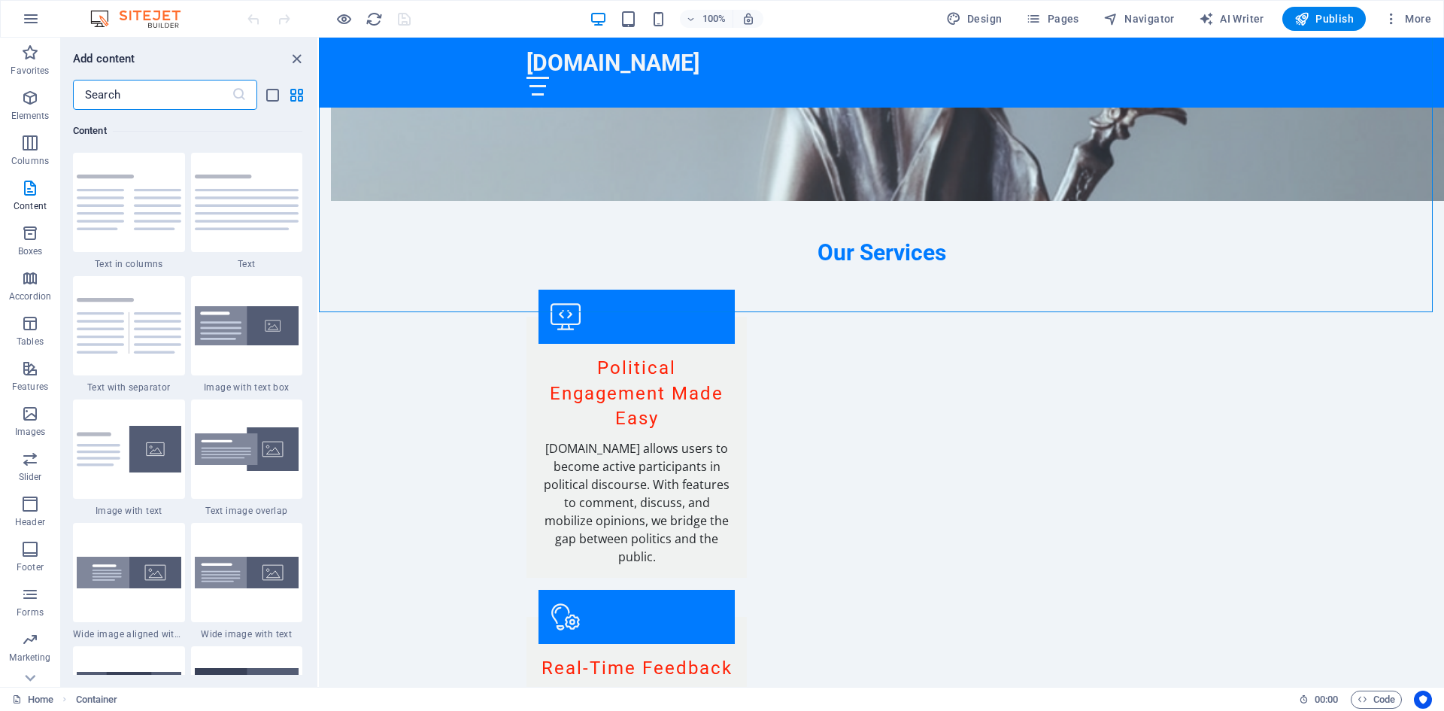
click at [129, 97] on input "text" at bounding box center [152, 95] width 159 height 30
type input "b"
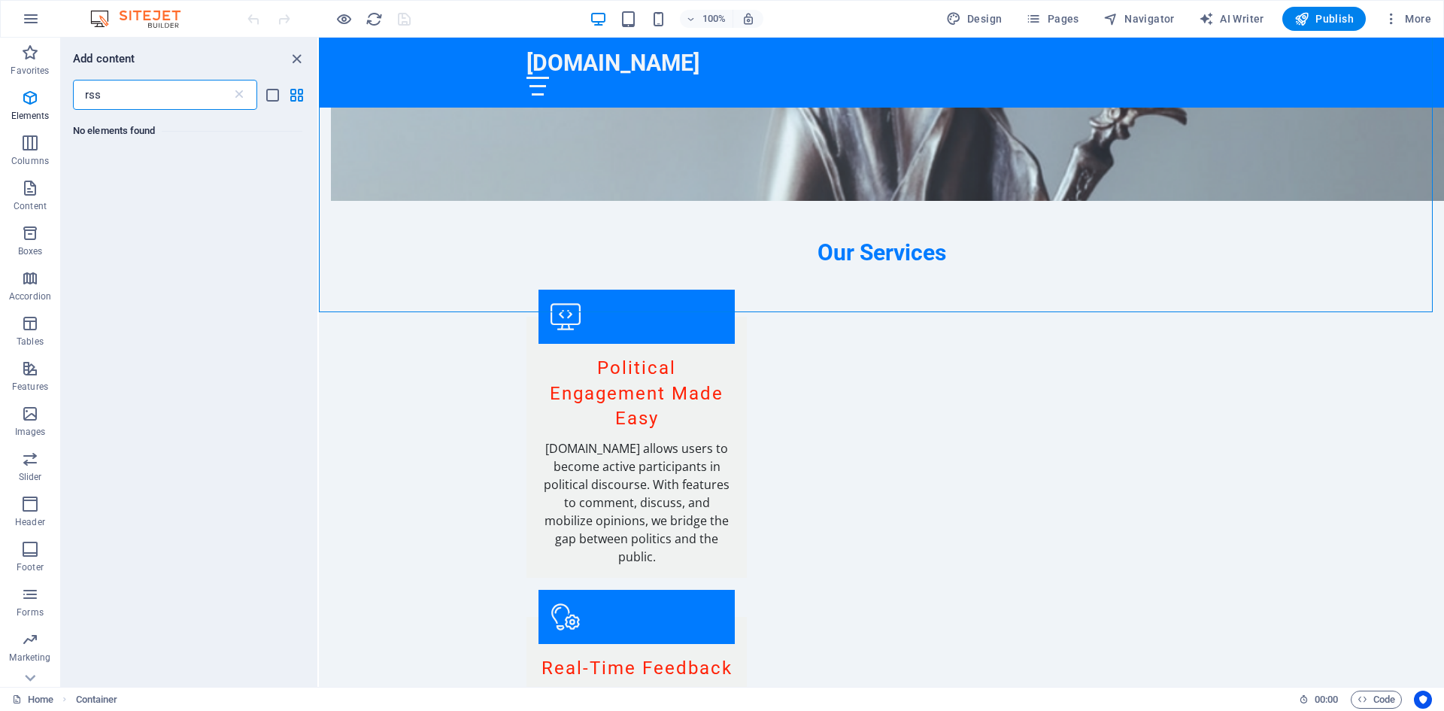
scroll to position [0, 0]
type input "r"
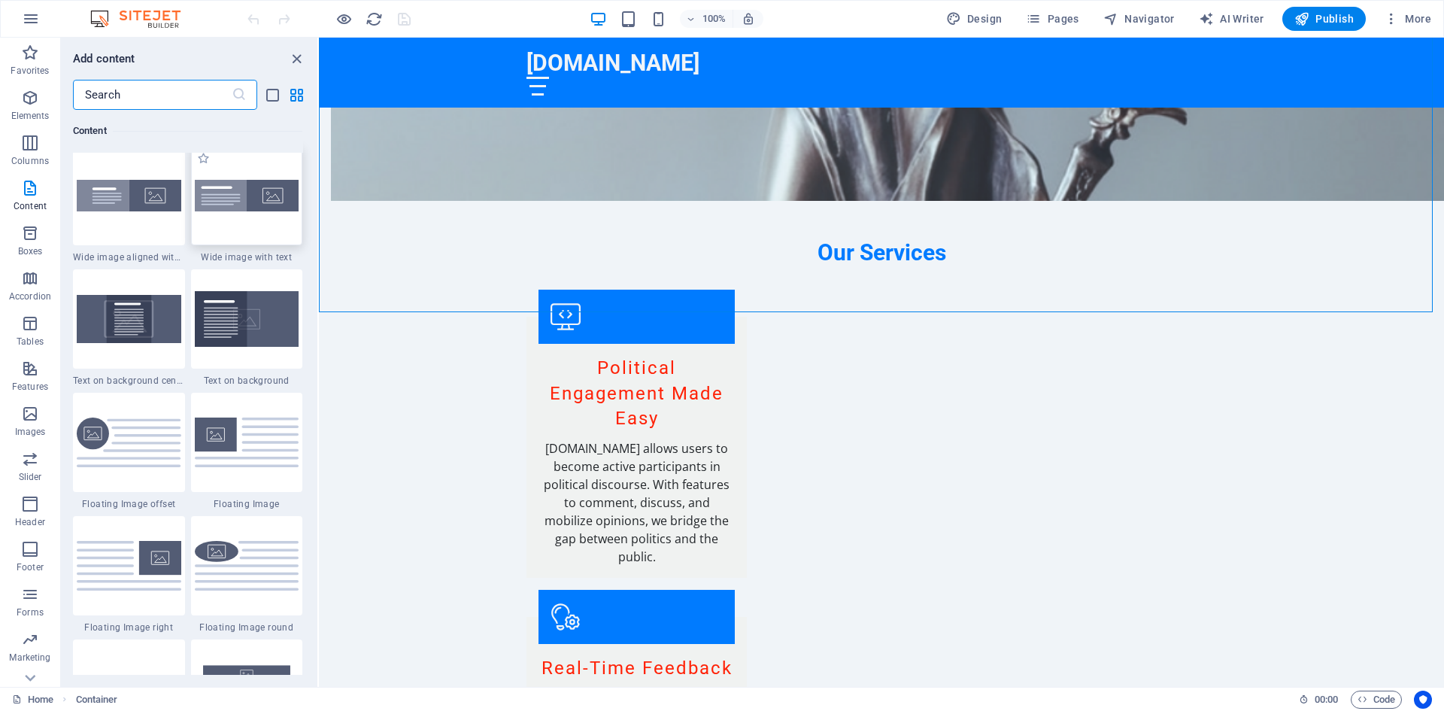
scroll to position [2783, 0]
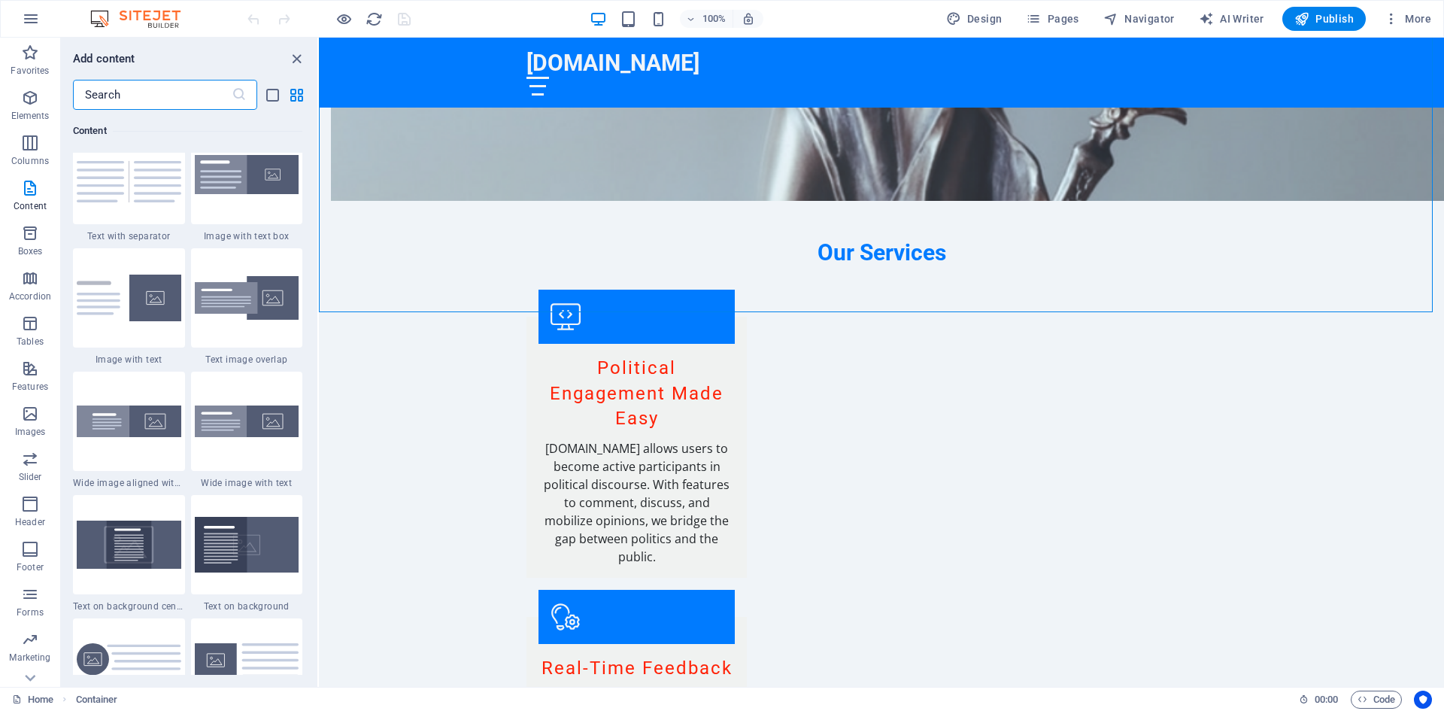
click at [191, 86] on input "text" at bounding box center [152, 95] width 159 height 30
click at [298, 53] on icon "close panel" at bounding box center [296, 58] width 17 height 17
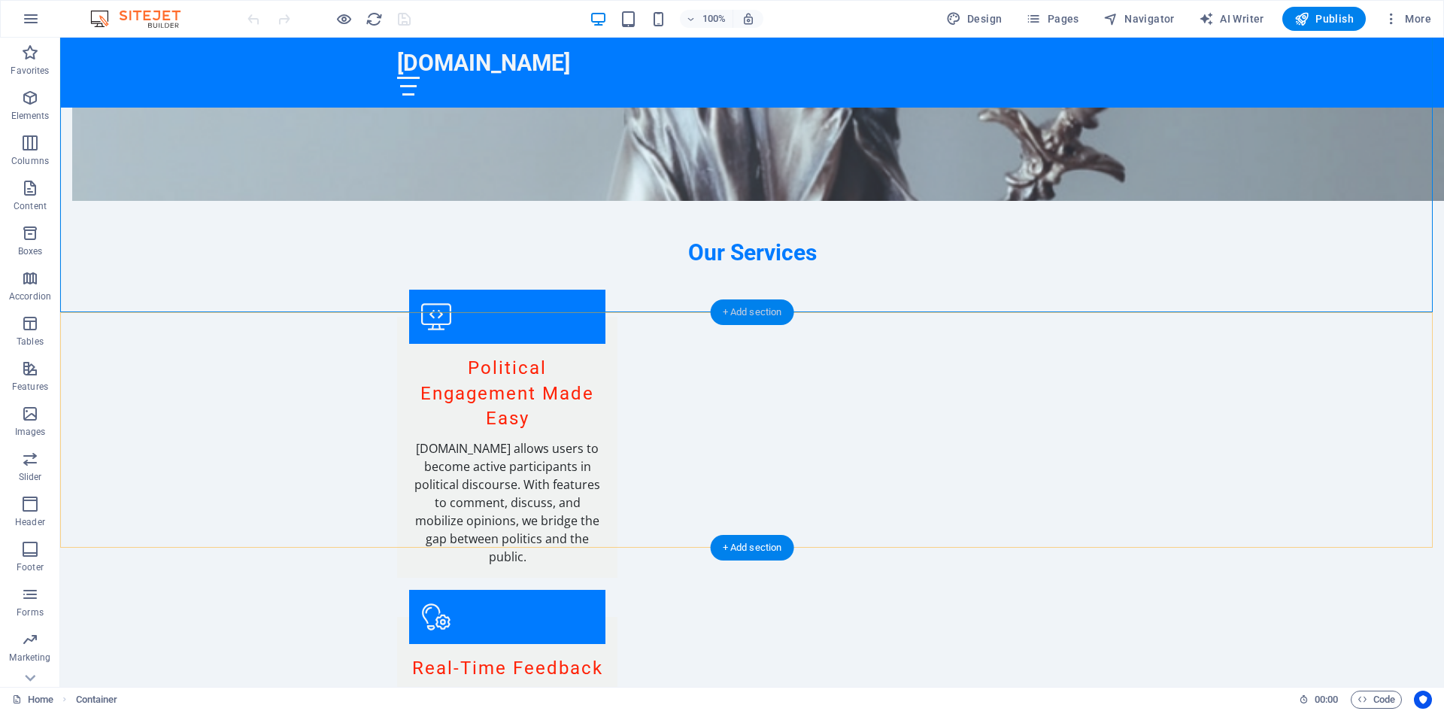
click at [735, 303] on div "+ Add section" at bounding box center [752, 312] width 83 height 26
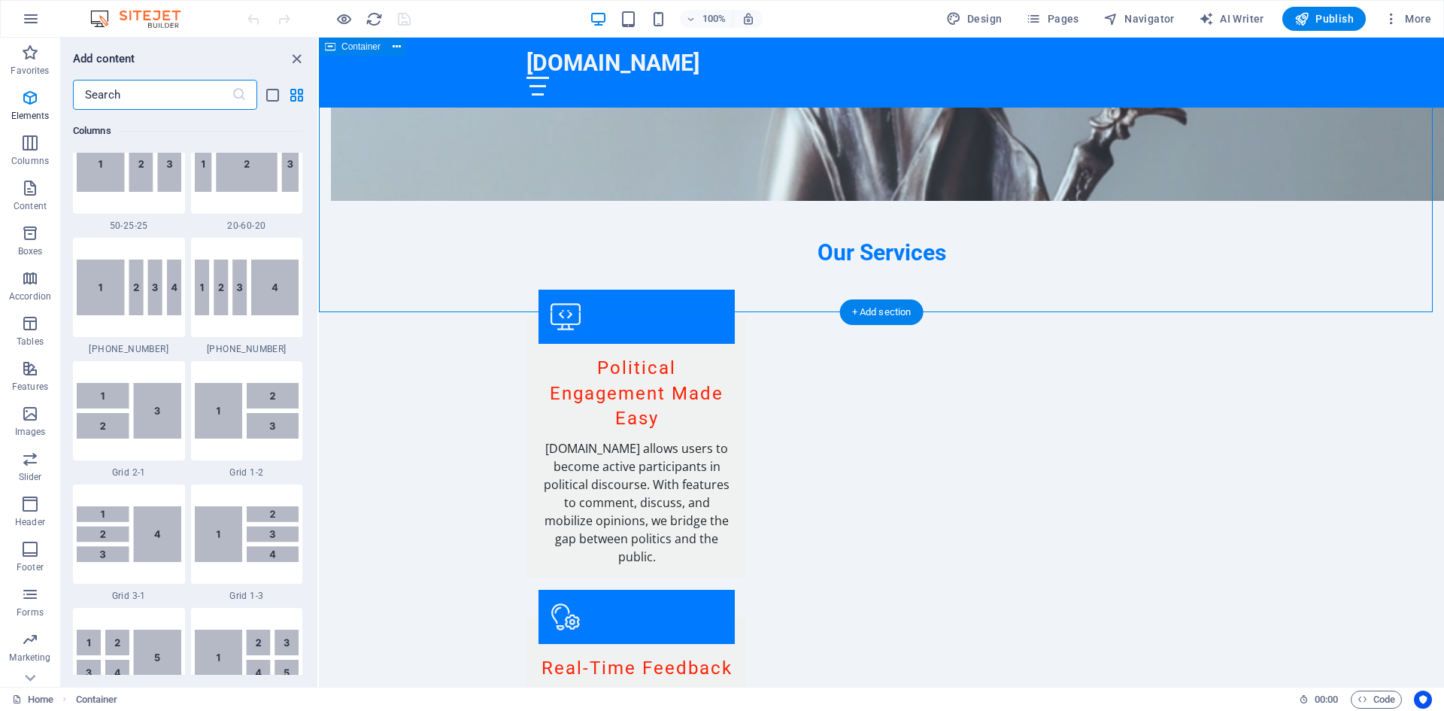
scroll to position [2631, 0]
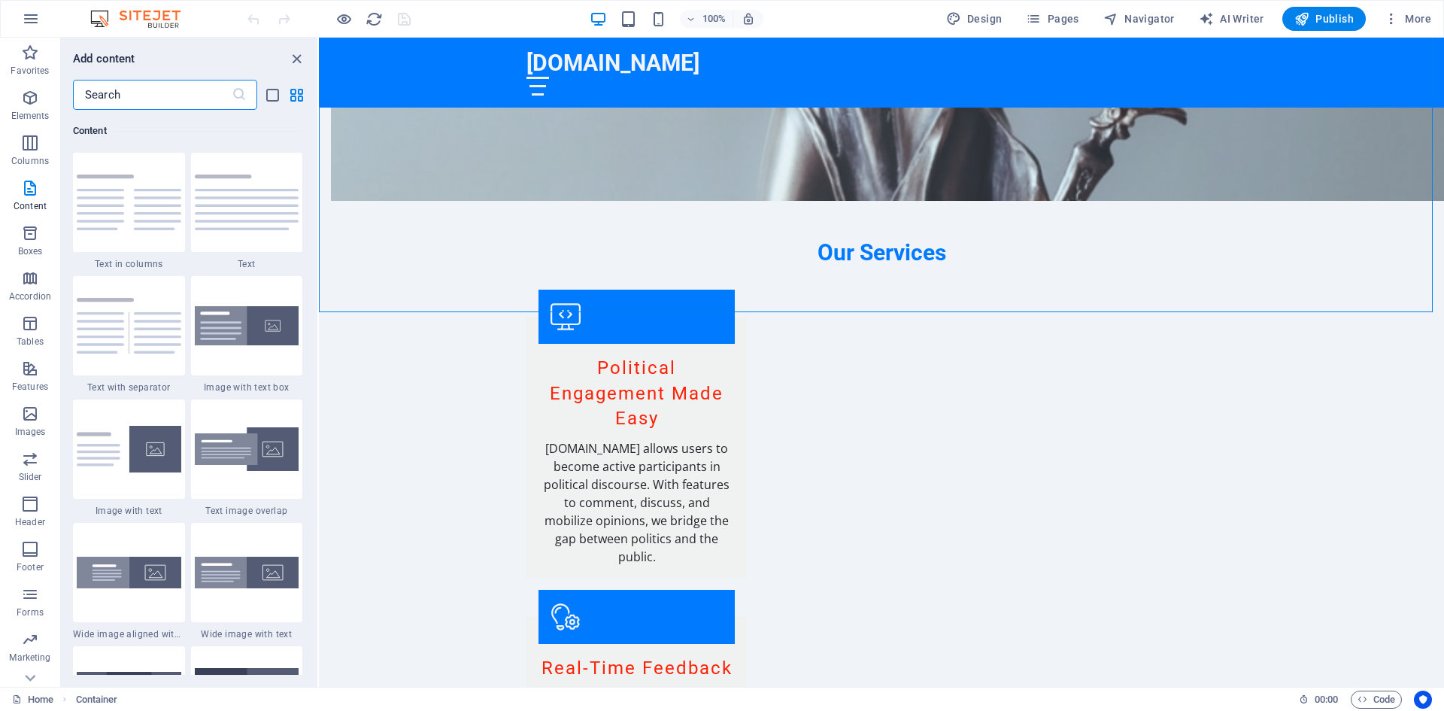
click at [107, 89] on input "text" at bounding box center [152, 95] width 159 height 30
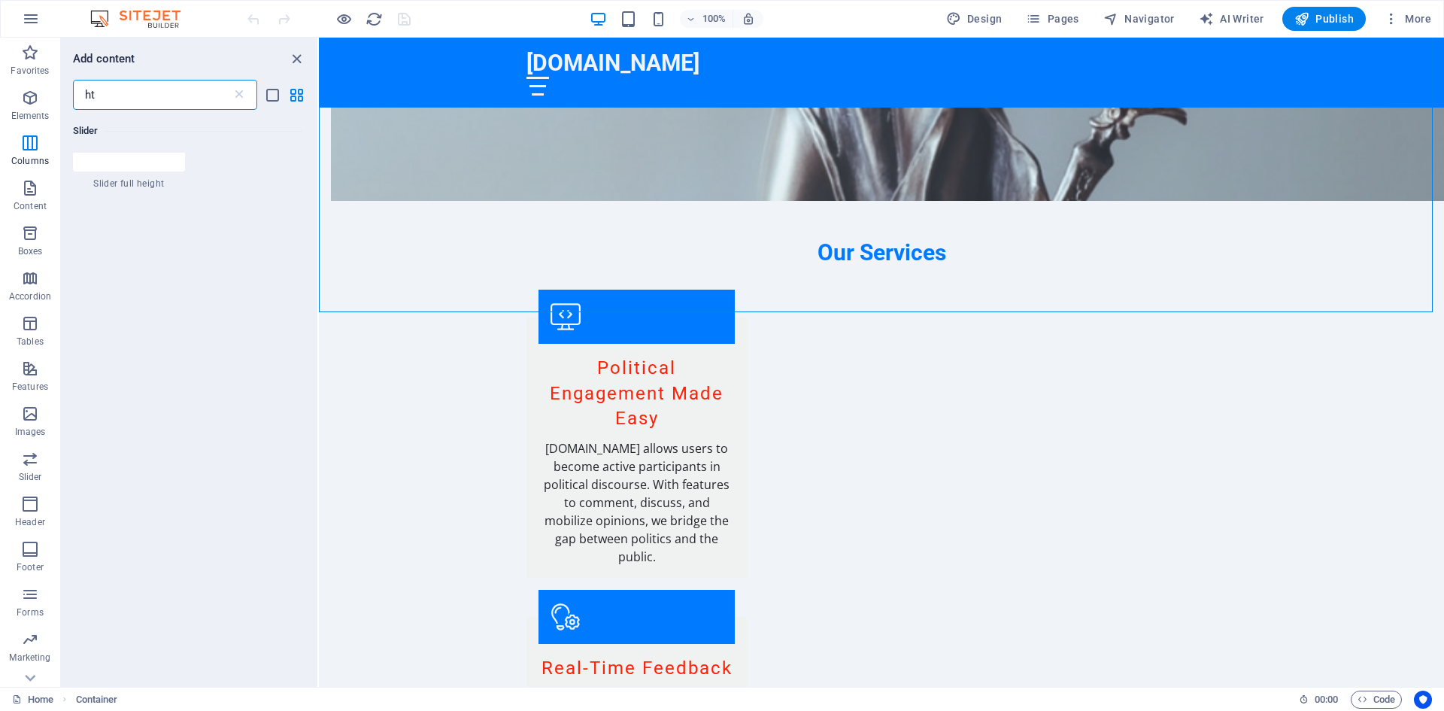
scroll to position [0, 0]
type input "html"
click at [96, 180] on icon at bounding box center [99, 180] width 20 height 20
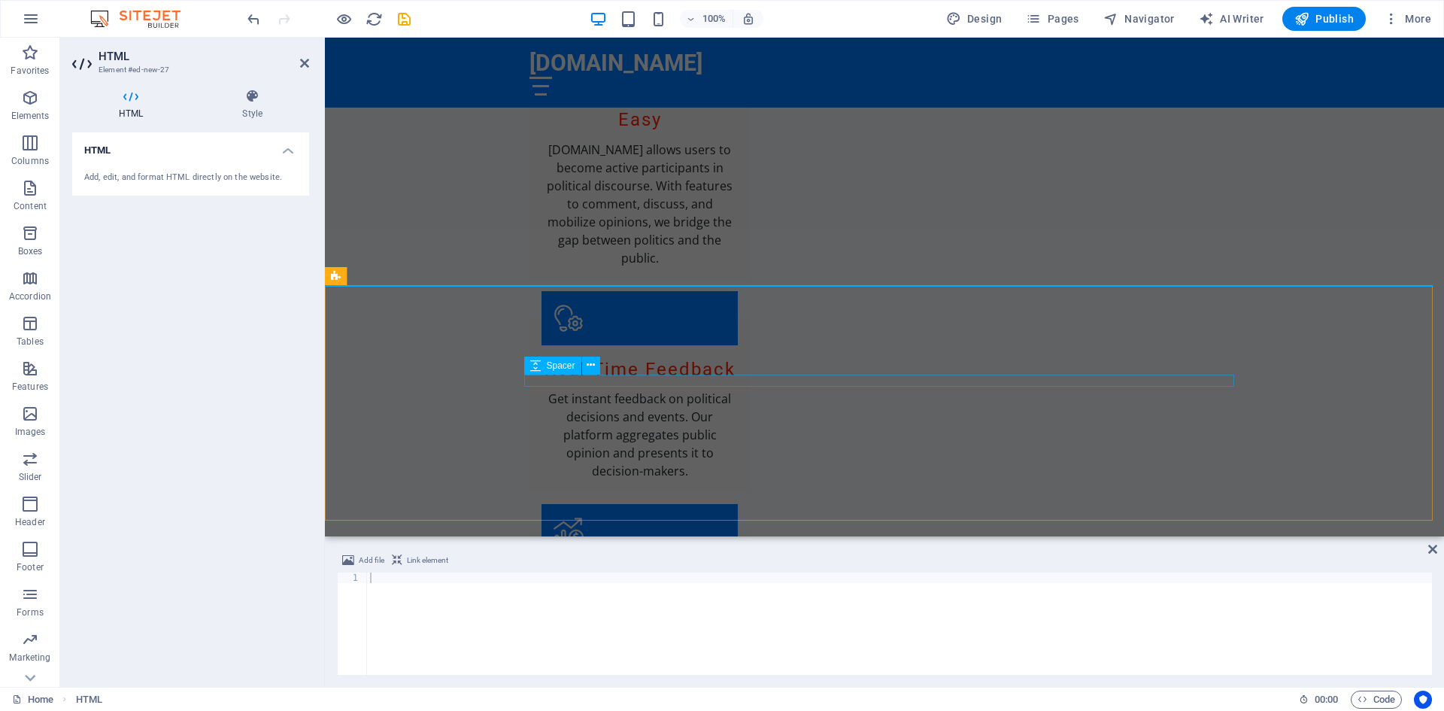
scroll to position [1579, 0]
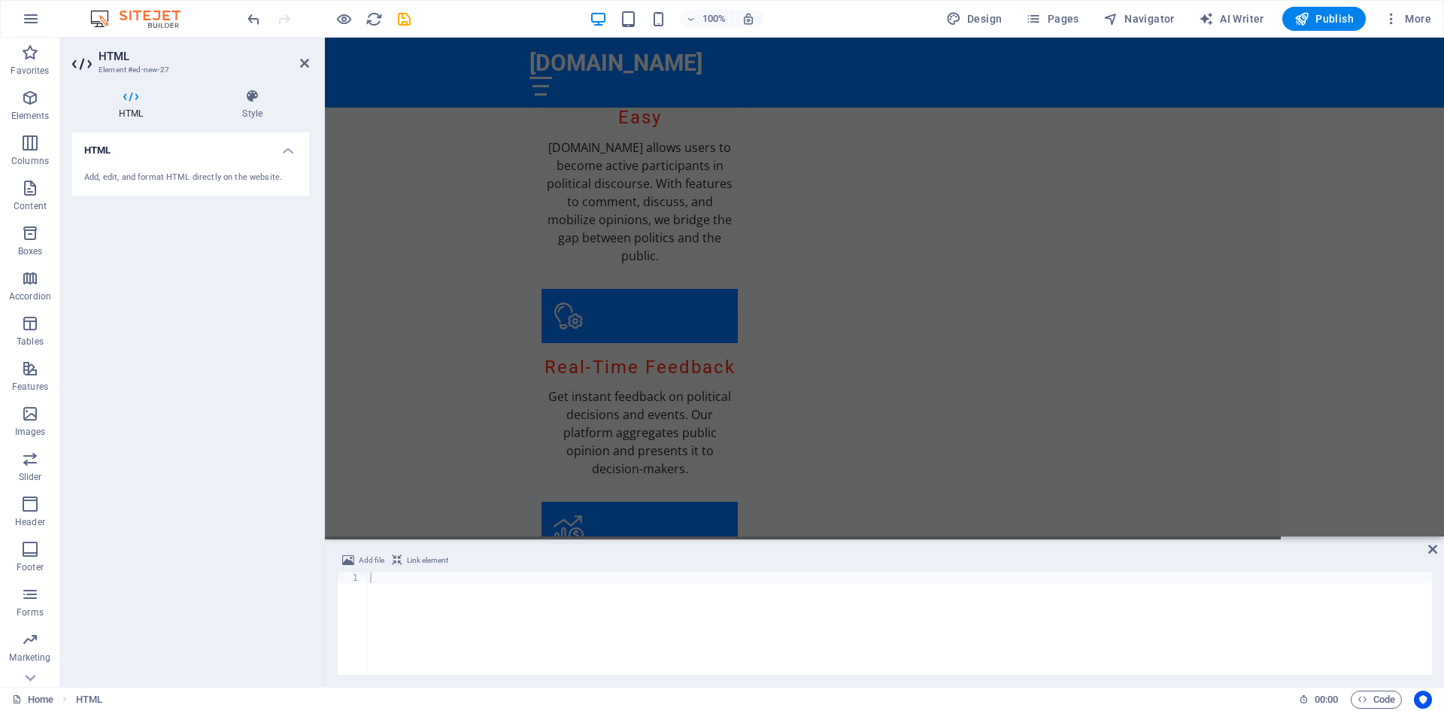
click at [419, 556] on span "Link element" at bounding box center [427, 560] width 41 height 18
drag, startPoint x: 449, startPoint y: 572, endPoint x: 394, endPoint y: 599, distance: 61.2
click at [394, 599] on div at bounding box center [899, 633] width 1065 height 123
paste textarea "[URL][DOMAIN_NAME]"
type textarea "[URL][DOMAIN_NAME]"
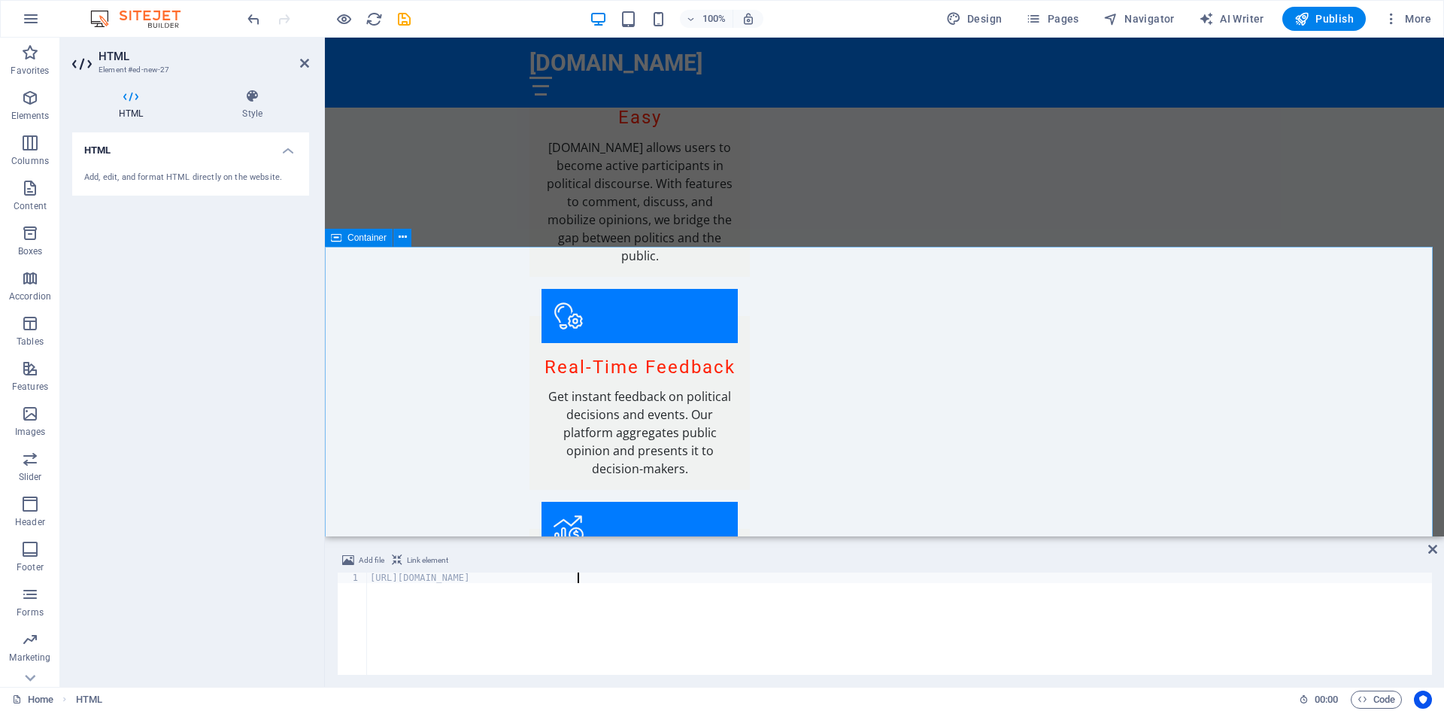
scroll to position [1597, 0]
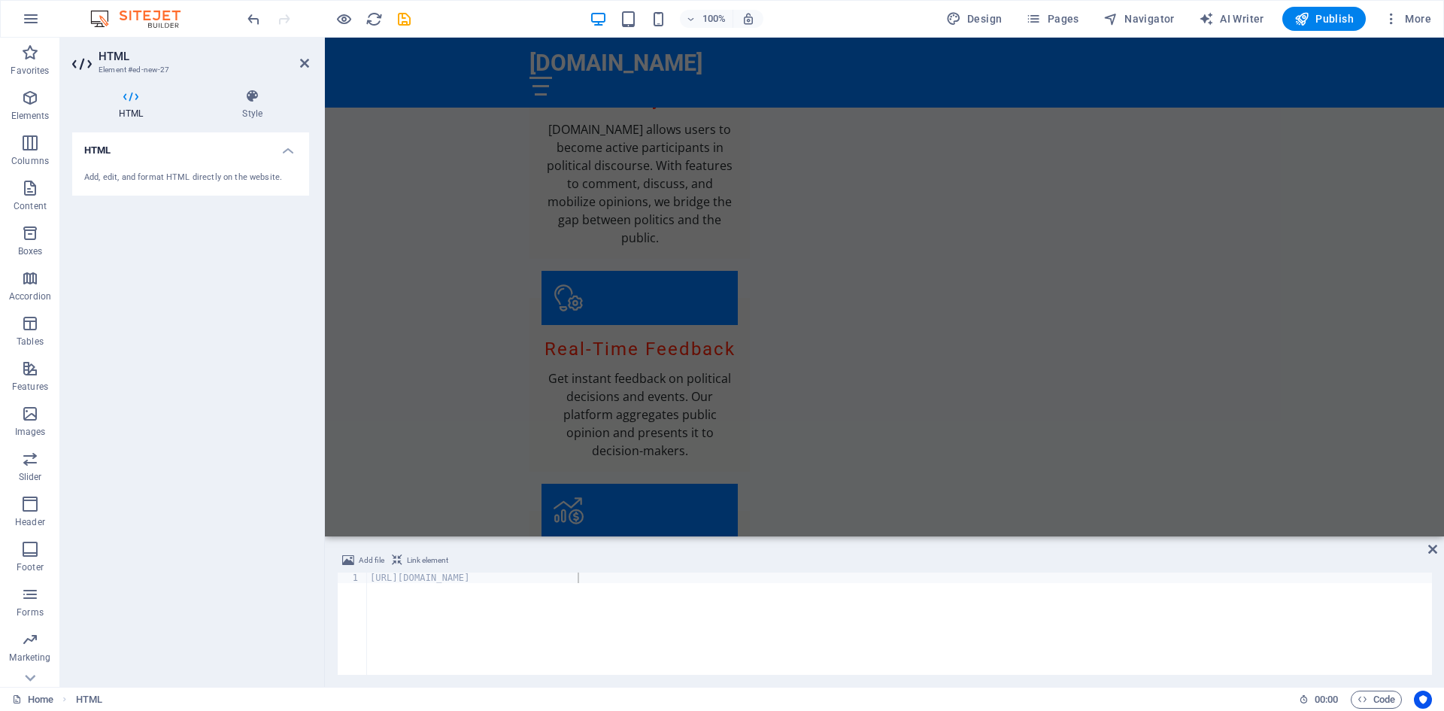
click at [290, 622] on div "HTML Add, edit, and format HTML directly on the website." at bounding box center [190, 403] width 237 height 542
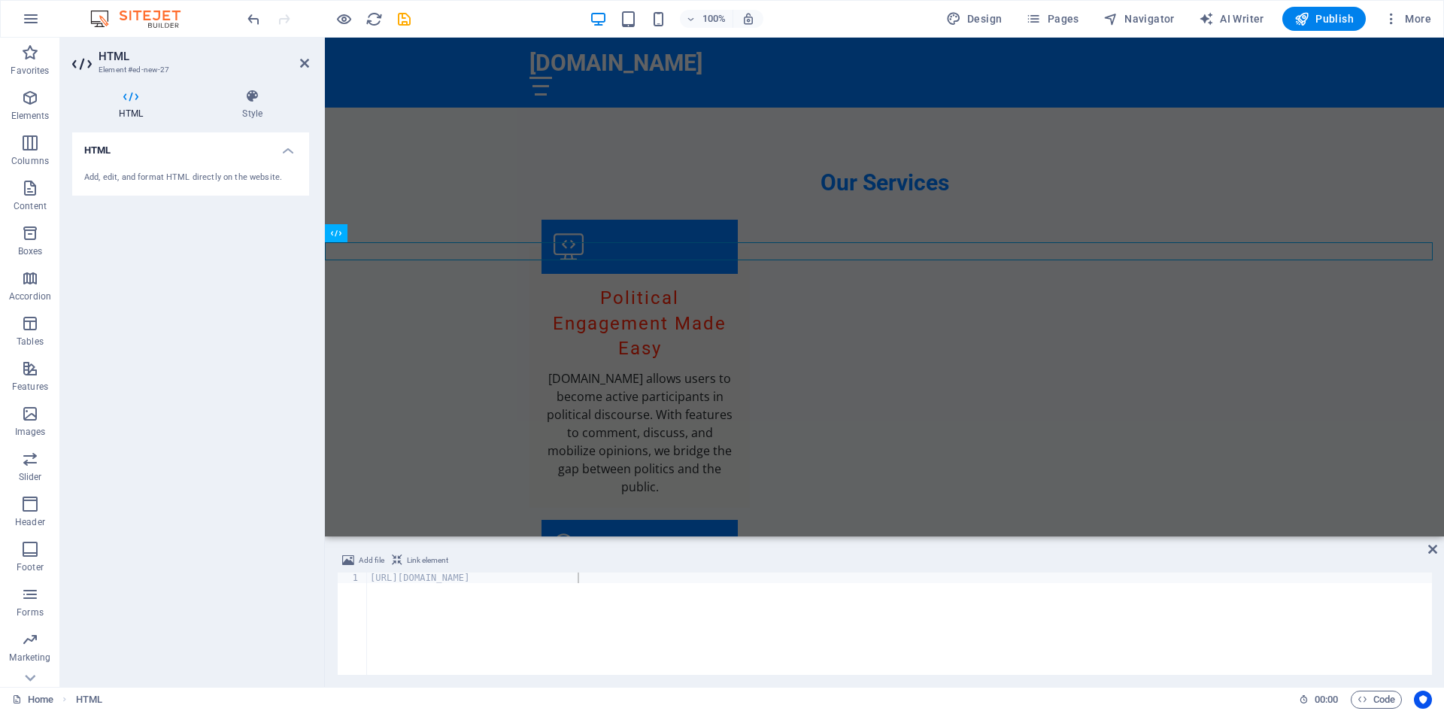
scroll to position [1312, 0]
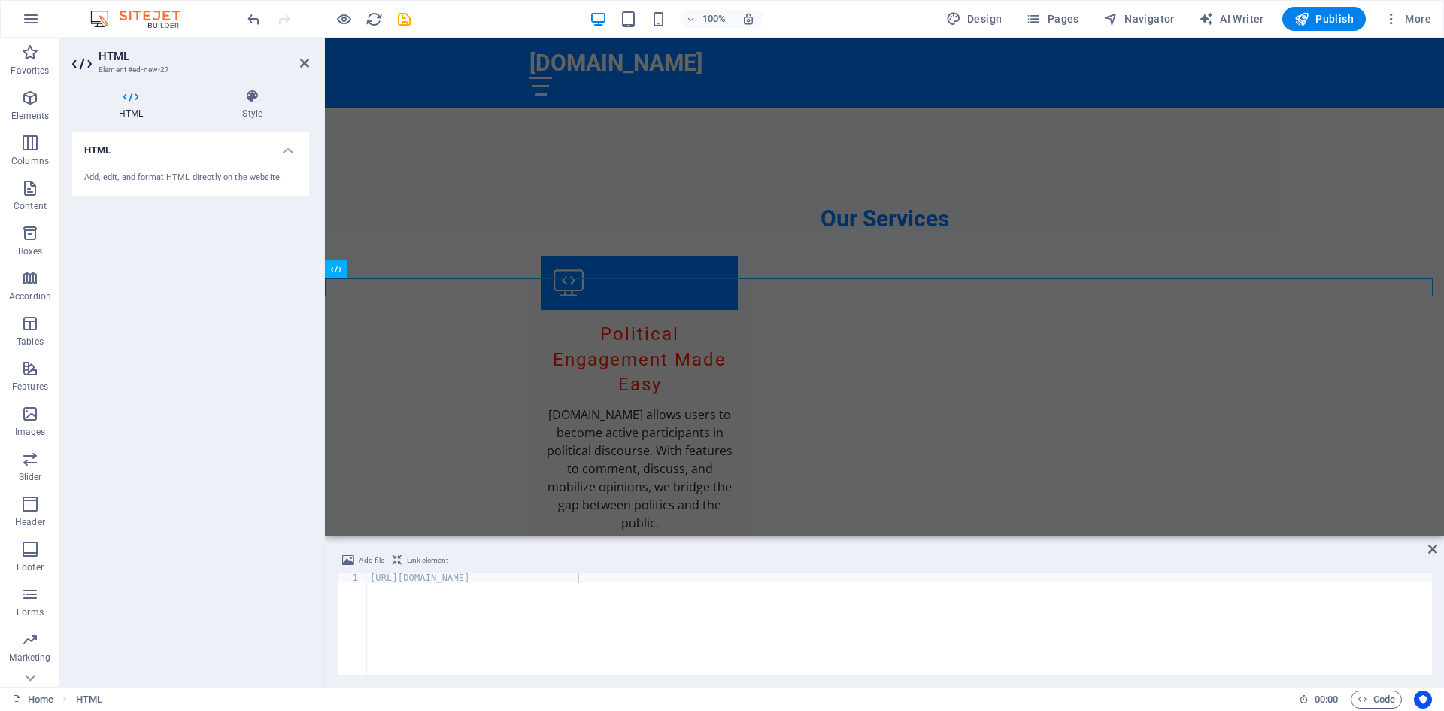
click at [558, 594] on div "[URL][DOMAIN_NAME]" at bounding box center [899, 633] width 1065 height 123
drag, startPoint x: 368, startPoint y: 579, endPoint x: 319, endPoint y: 579, distance: 49.6
click at [319, 579] on div "HTML Element #ed-new-27 HTML Style HTML Add, edit, and format HTML directly on …" at bounding box center [752, 362] width 1384 height 649
click at [1430, 548] on icon at bounding box center [1432, 549] width 9 height 12
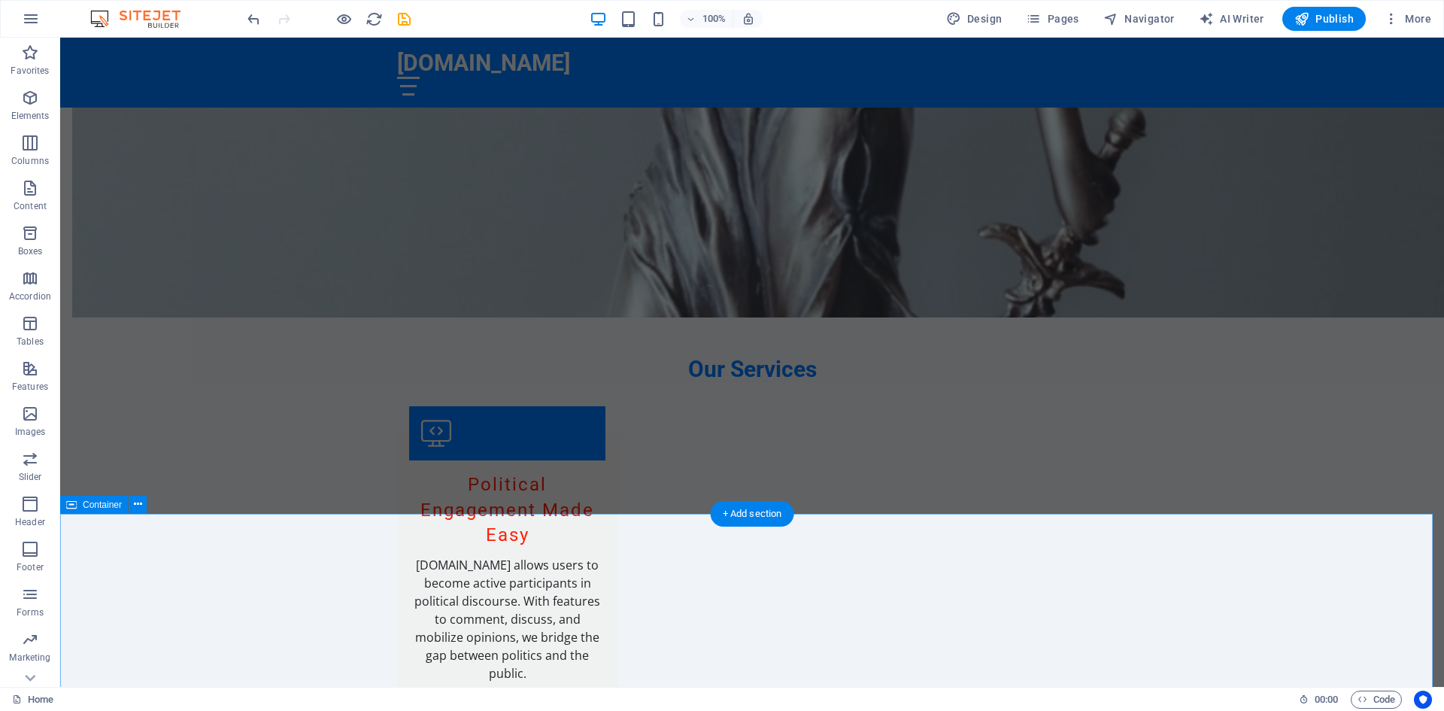
scroll to position [1463, 0]
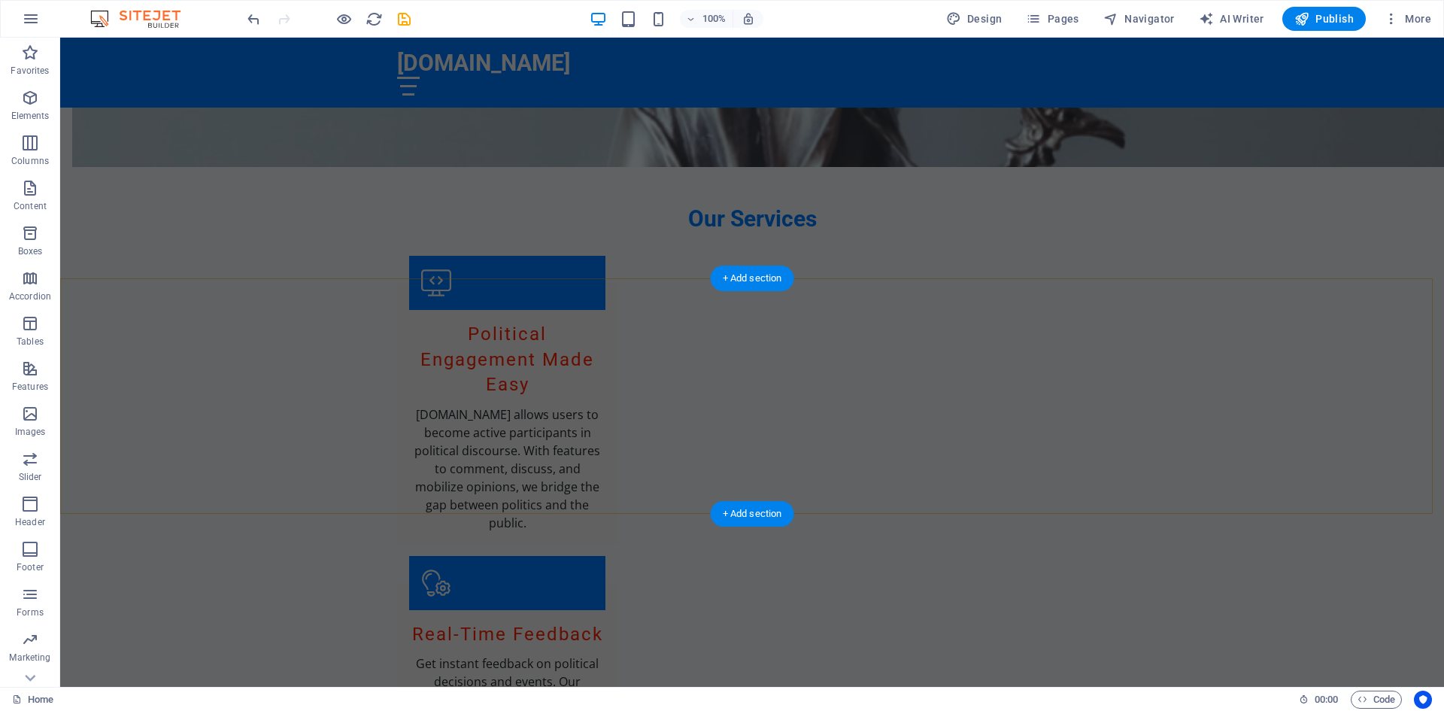
click at [765, 275] on div "+ Add section" at bounding box center [752, 278] width 83 height 26
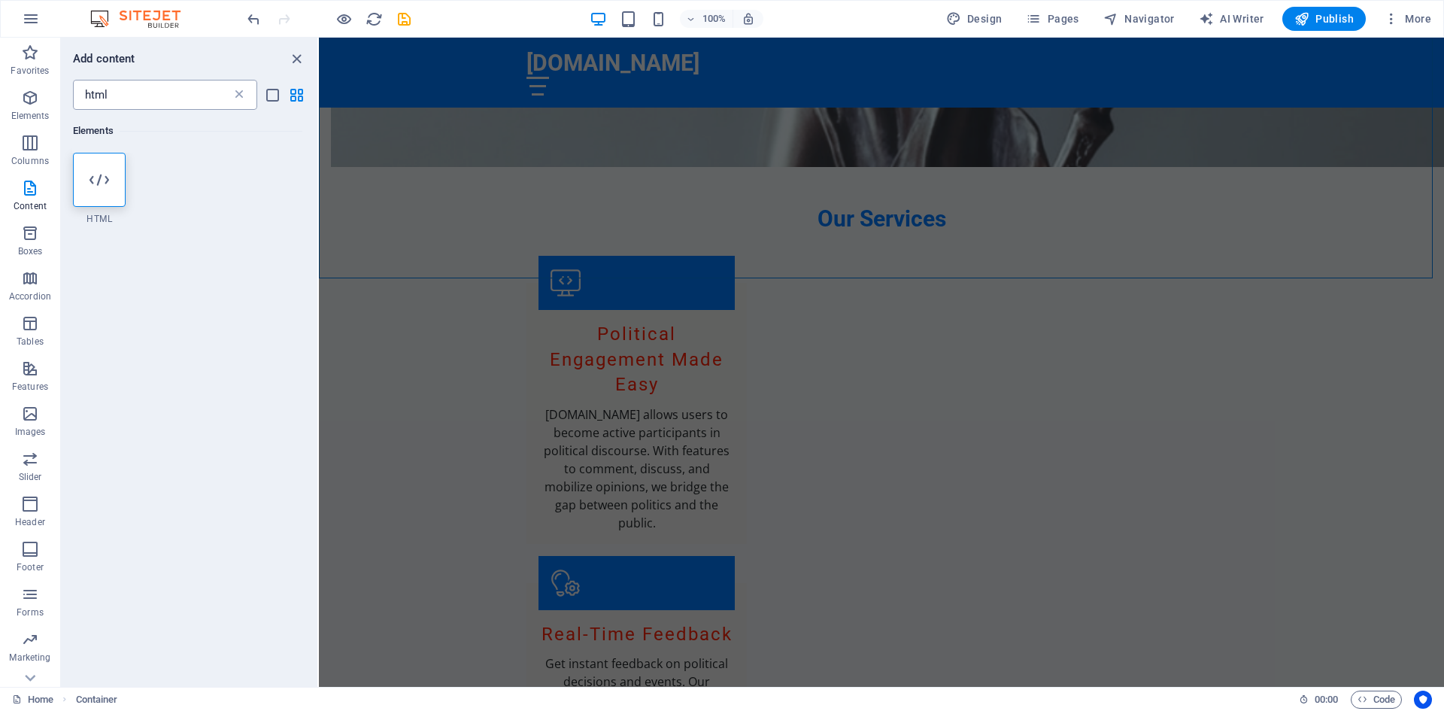
click at [233, 98] on icon at bounding box center [239, 94] width 15 height 15
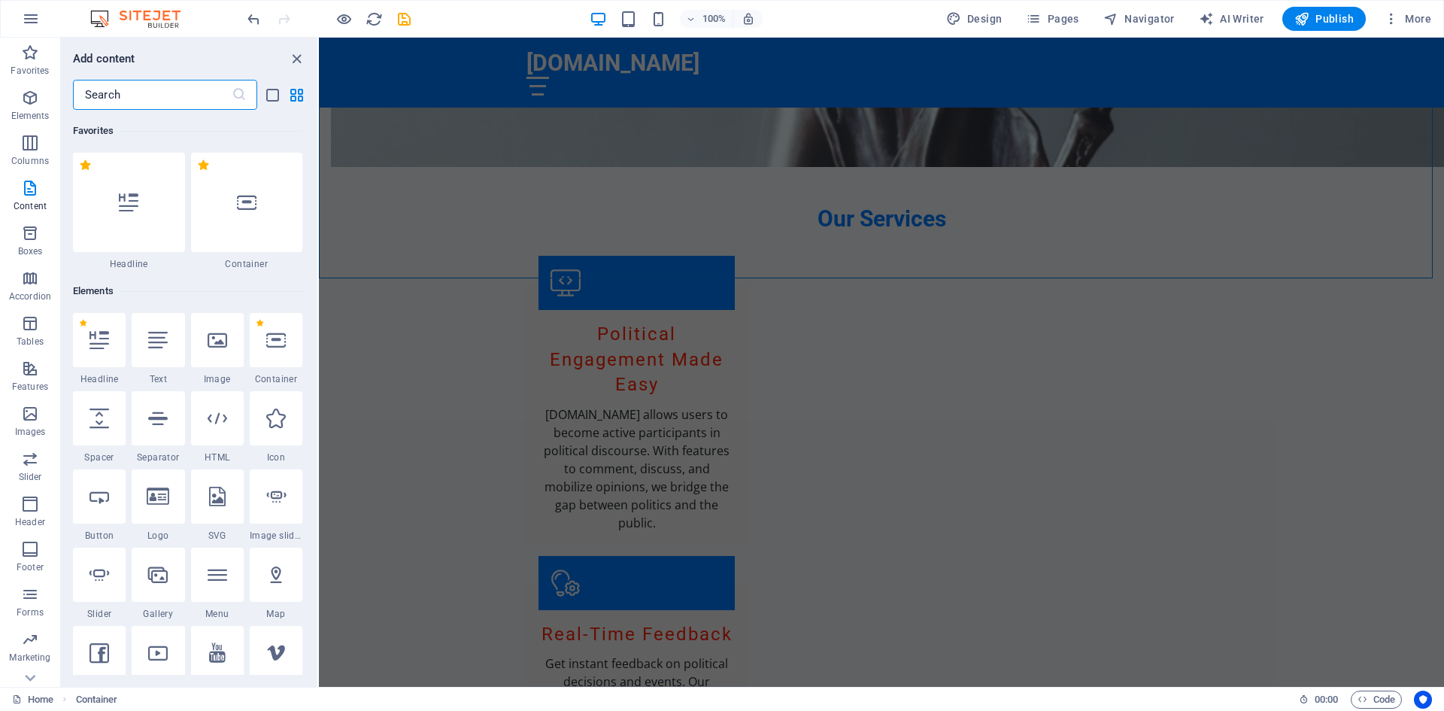
click at [180, 97] on input "text" at bounding box center [152, 95] width 159 height 30
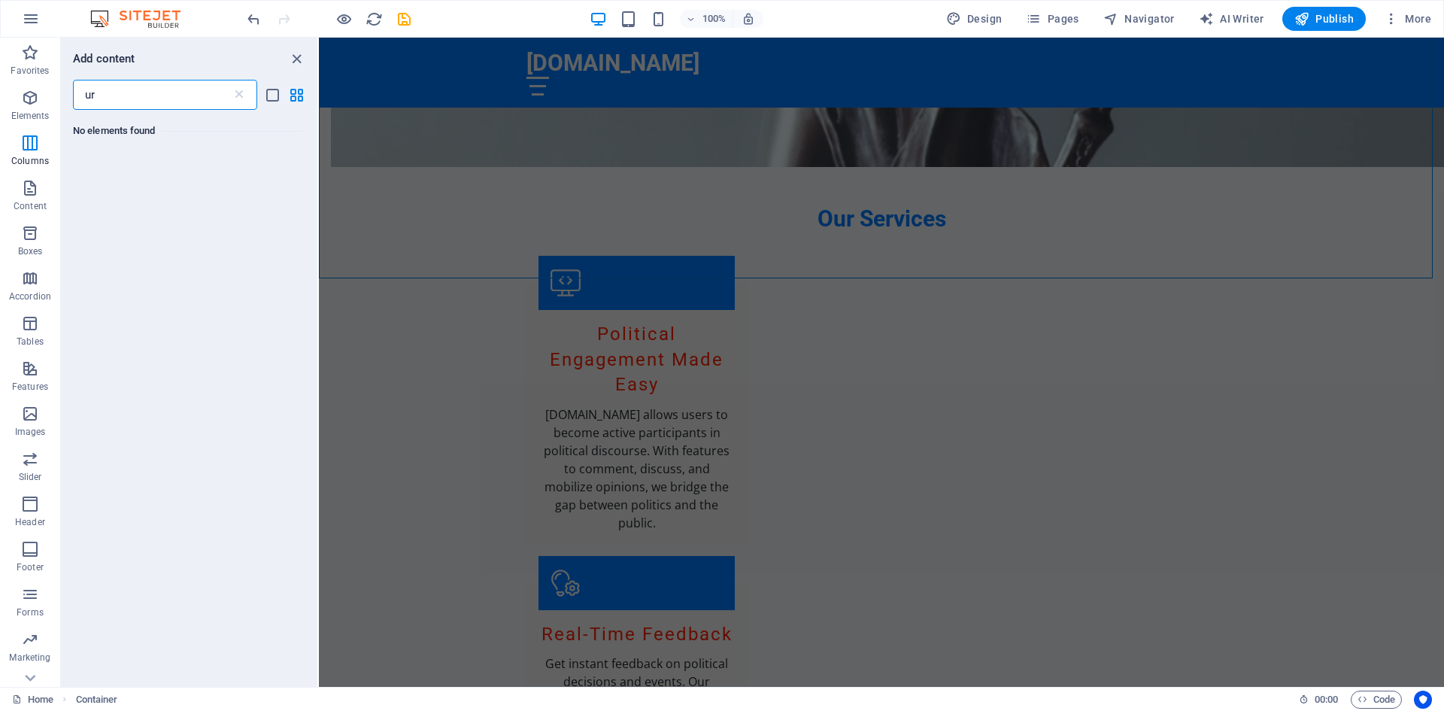
type input "u"
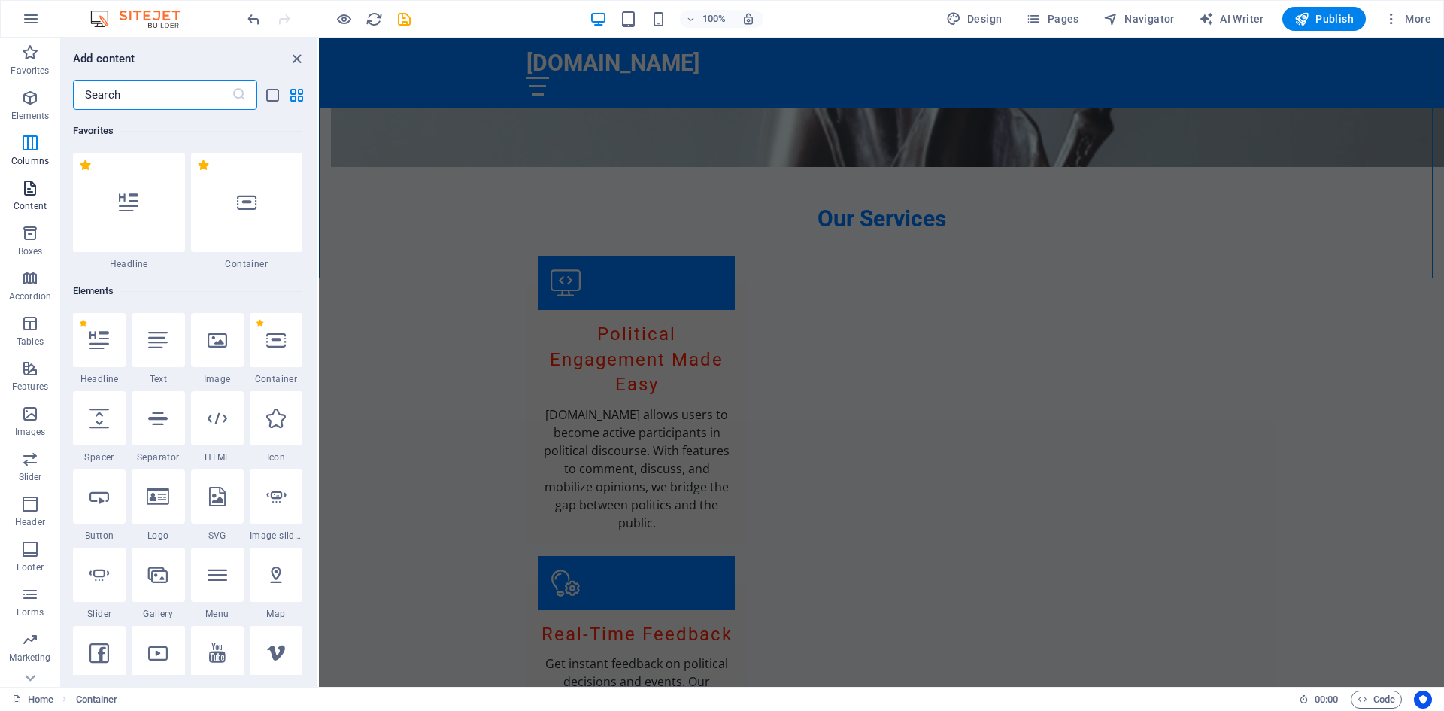
click at [35, 190] on icon "button" at bounding box center [30, 188] width 18 height 18
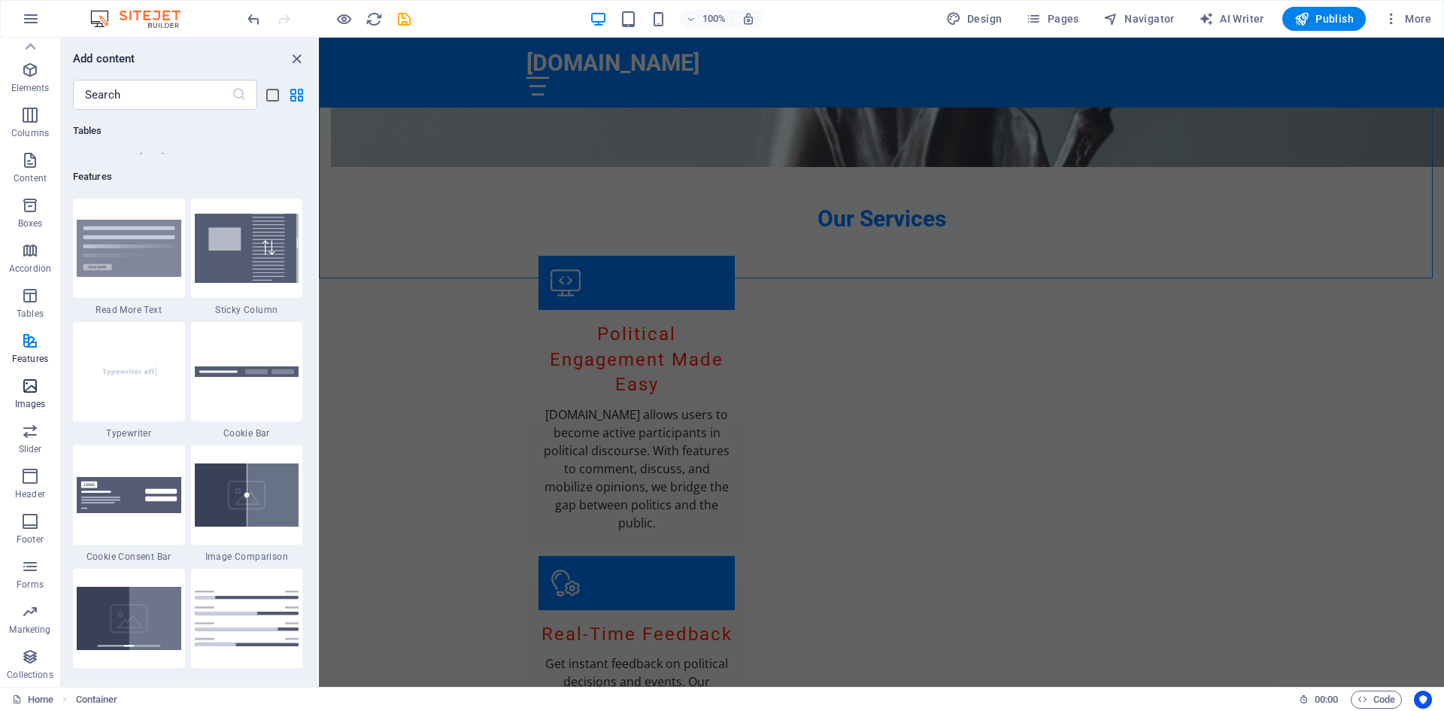
scroll to position [5790, 0]
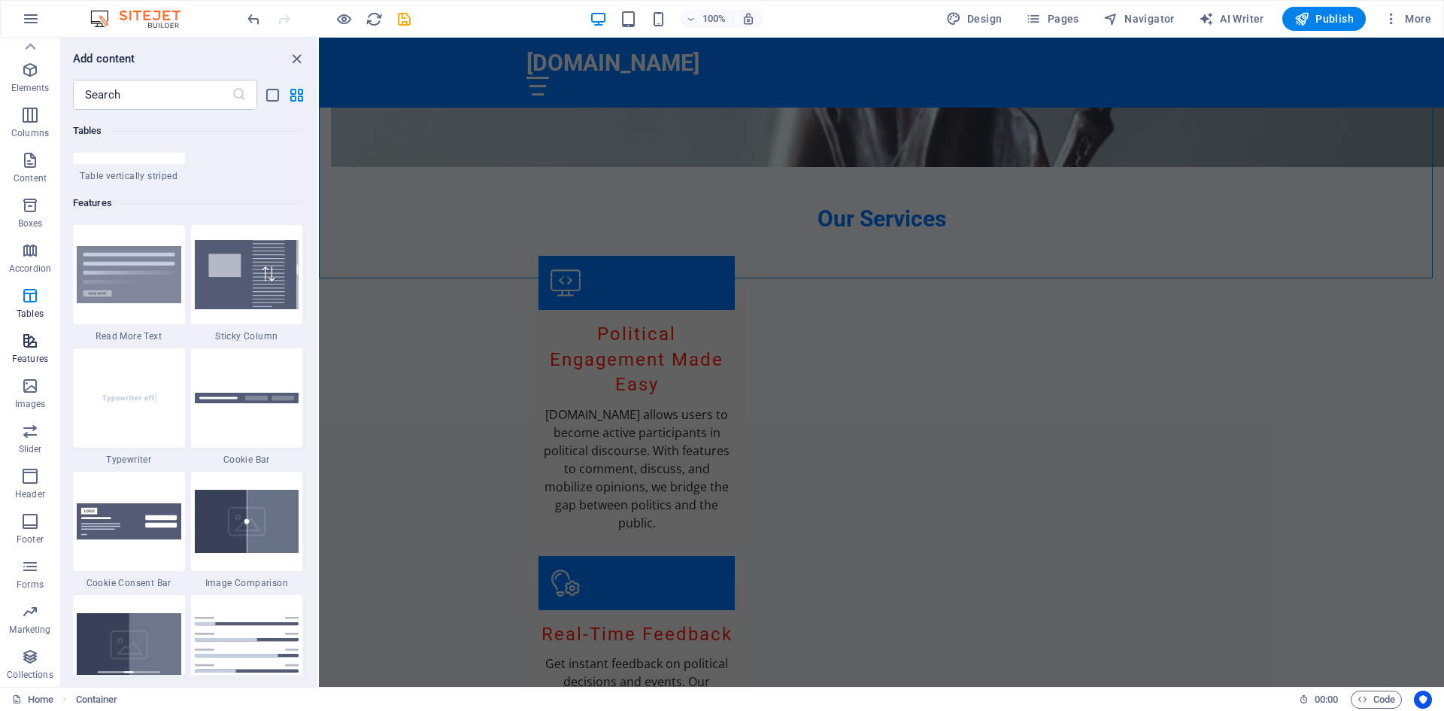
click at [27, 341] on icon "button" at bounding box center [30, 341] width 18 height 18
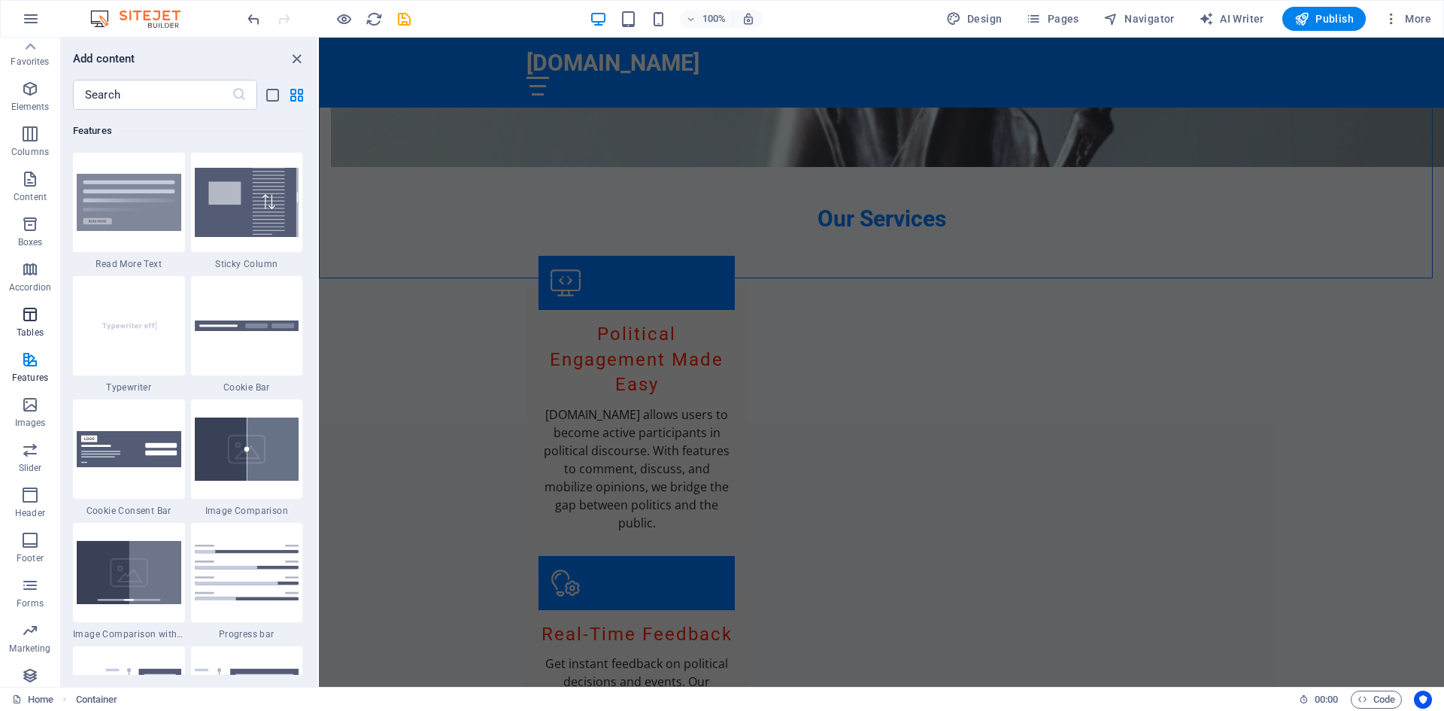
scroll to position [0, 0]
click at [32, 197] on span "Content" at bounding box center [30, 197] width 60 height 36
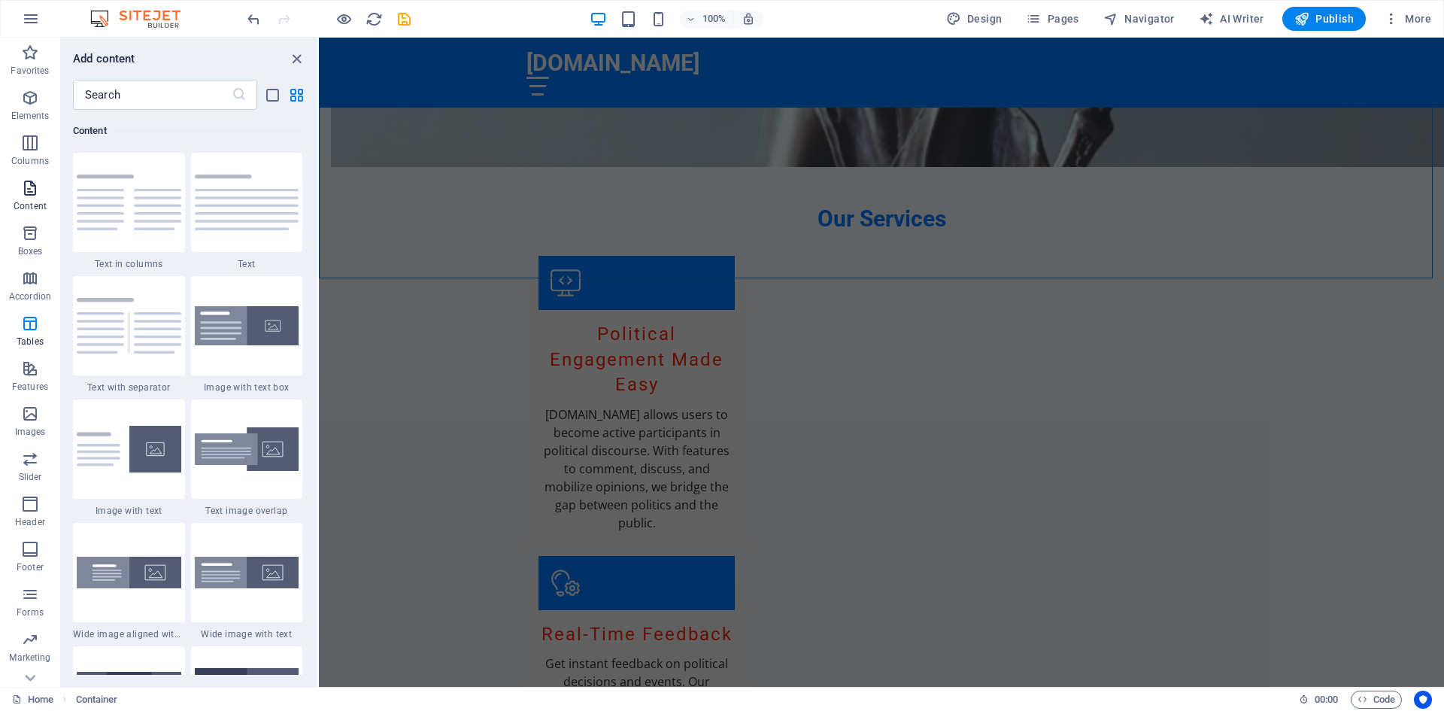
scroll to position [2631, 0]
click at [28, 97] on icon "button" at bounding box center [30, 98] width 18 height 18
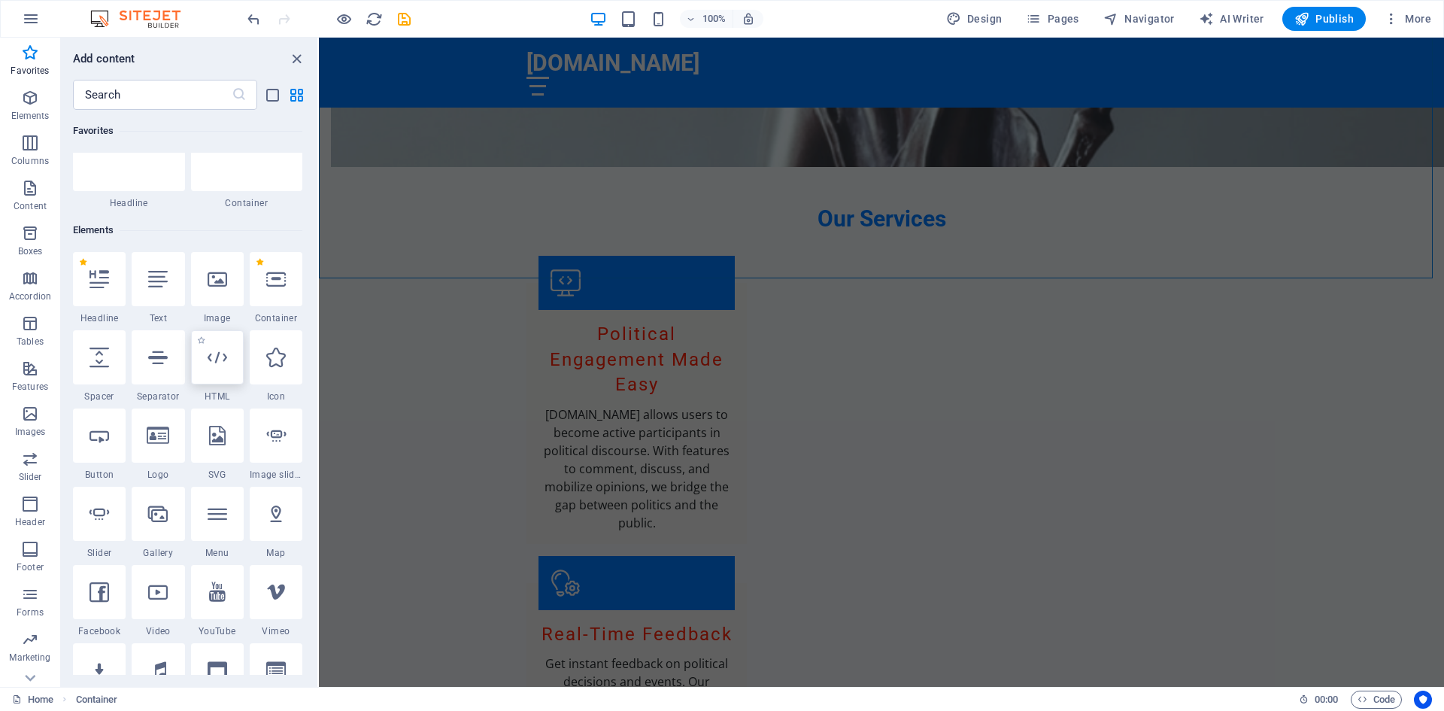
scroll to position [0, 0]
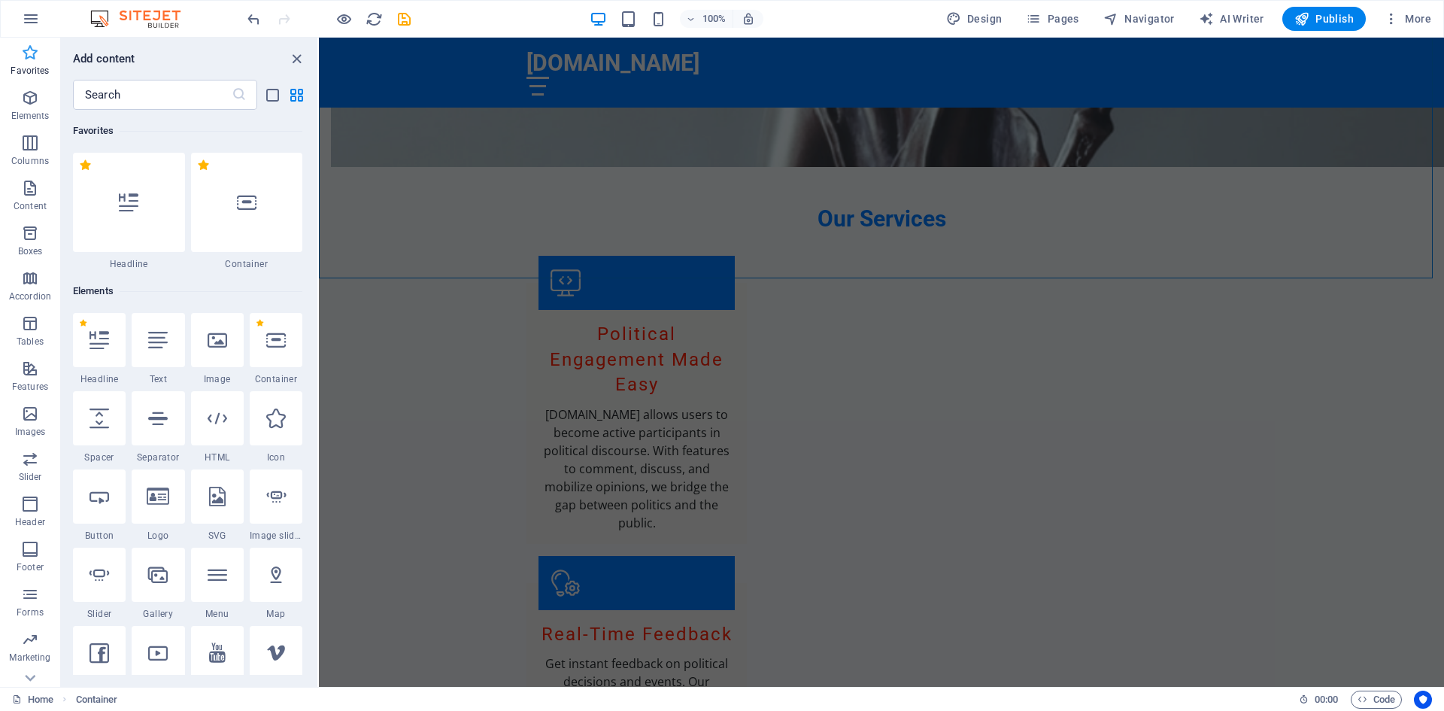
click at [23, 61] on icon "button" at bounding box center [30, 53] width 18 height 18
click at [298, 65] on icon "close panel" at bounding box center [296, 58] width 17 height 17
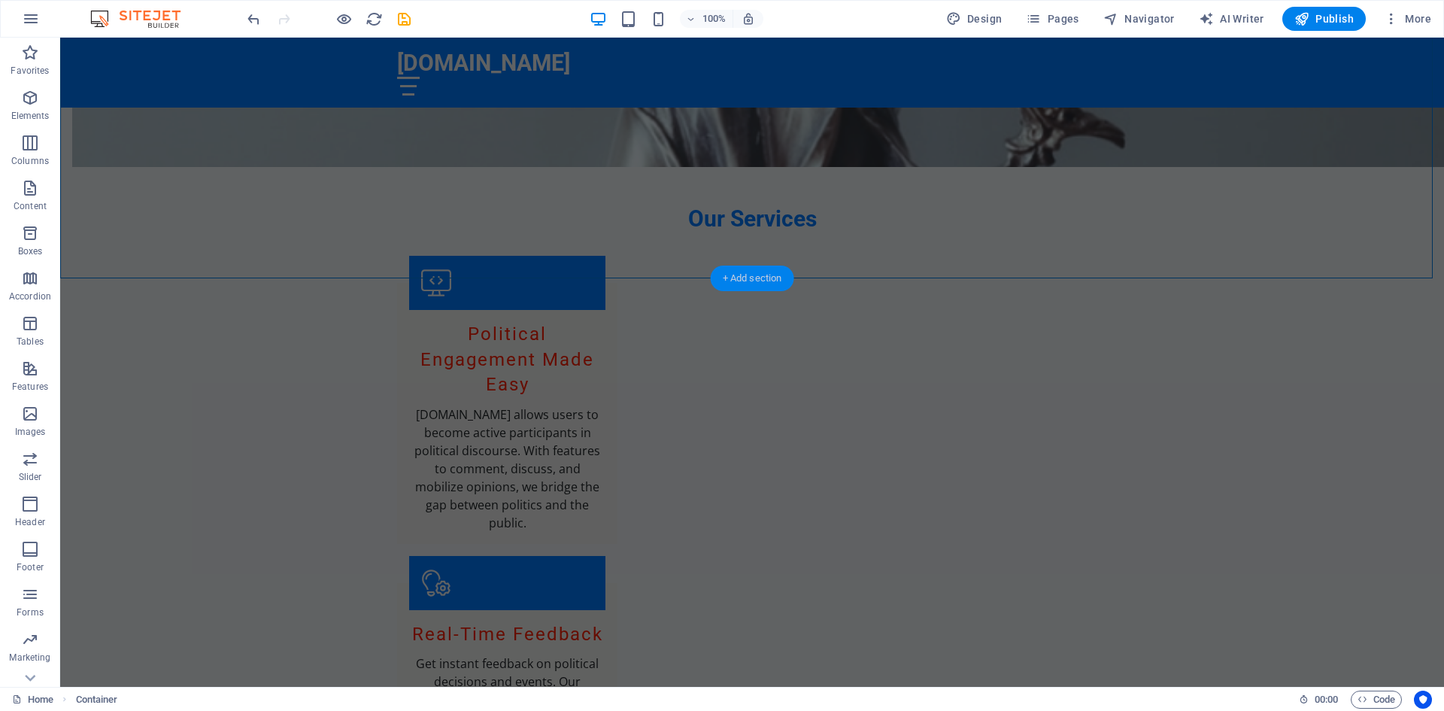
click at [748, 279] on div "+ Add section" at bounding box center [752, 278] width 83 height 26
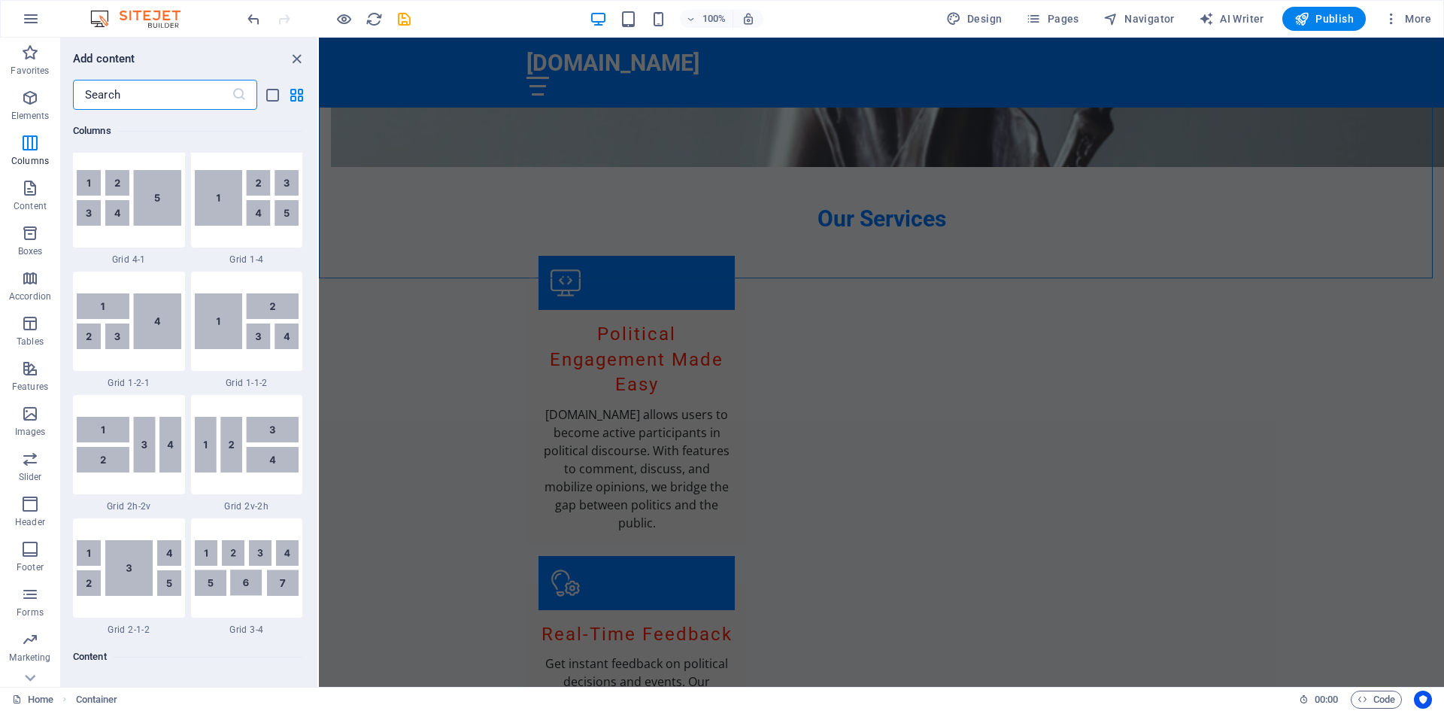
scroll to position [2557, 0]
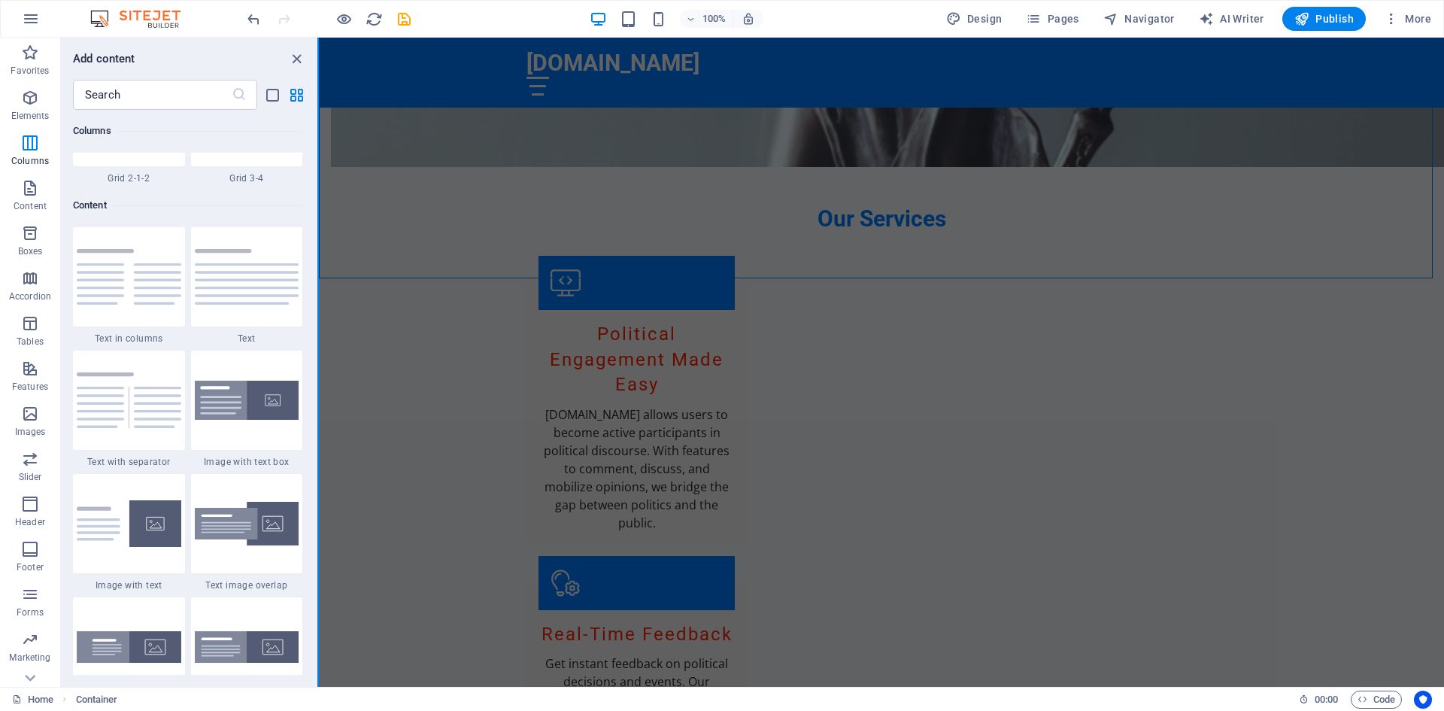
drag, startPoint x: 312, startPoint y: 223, endPoint x: 316, endPoint y: 305, distance: 81.3
click at [317, 306] on div "Favorites Elements Columns Content Boxes Accordion Tables Features Images Slide…" at bounding box center [159, 362] width 319 height 649
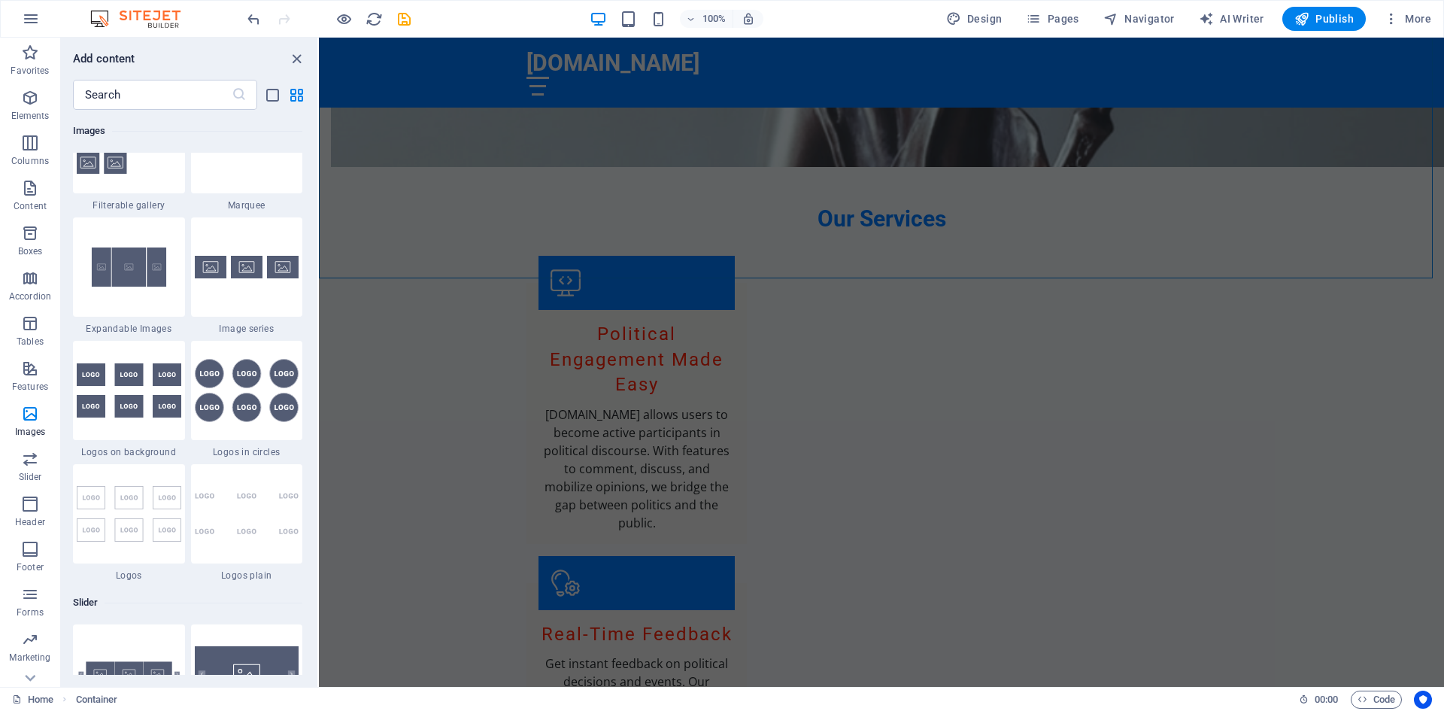
scroll to position [8498, 0]
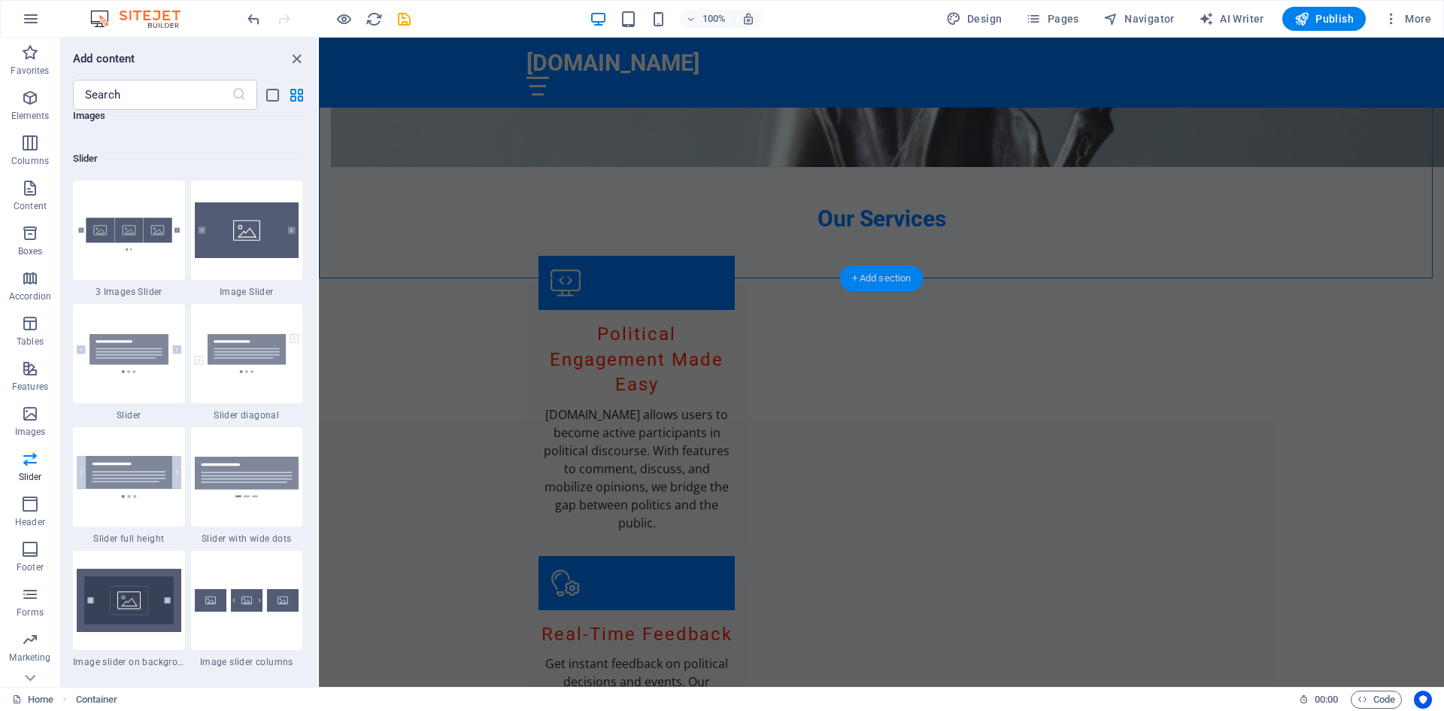
click at [892, 274] on div "+ Add section" at bounding box center [881, 278] width 83 height 26
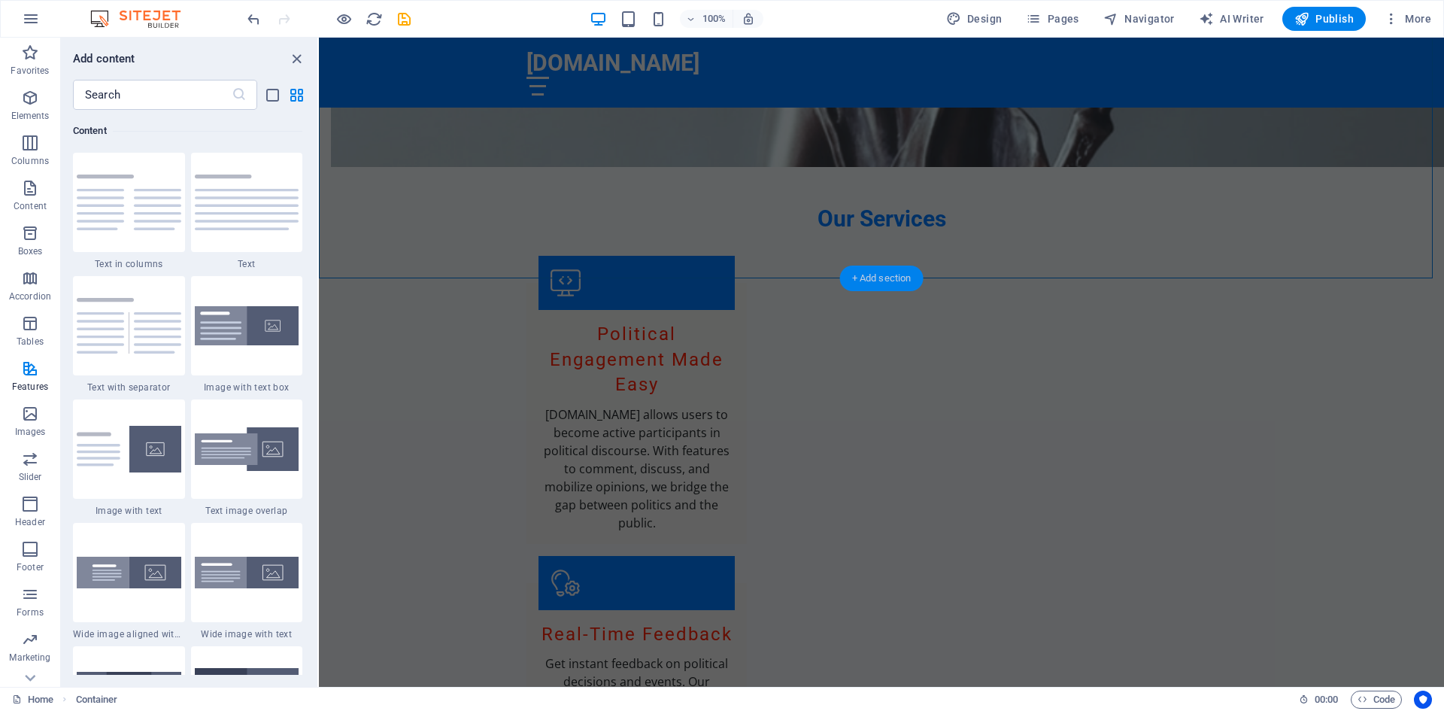
scroll to position [2631, 0]
click at [34, 366] on icon "button" at bounding box center [30, 368] width 18 height 18
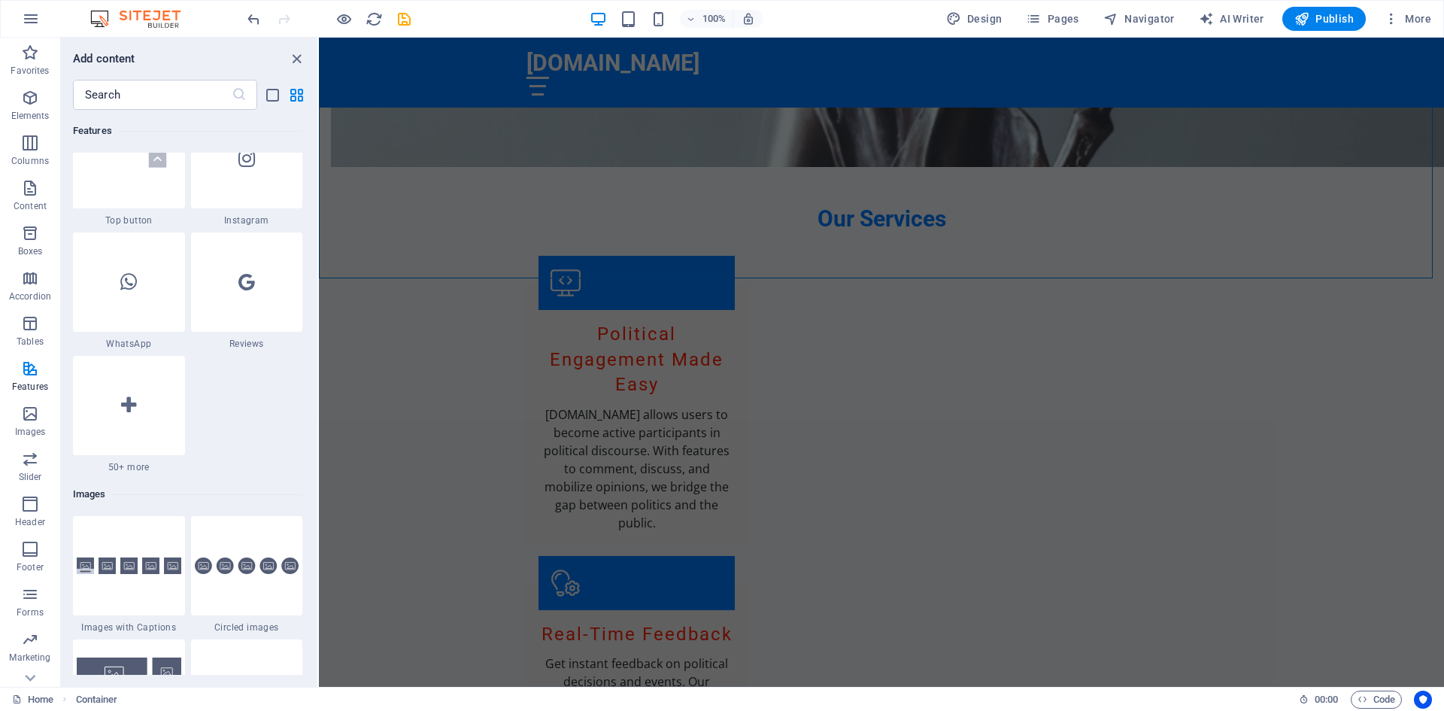
scroll to position [7291, 0]
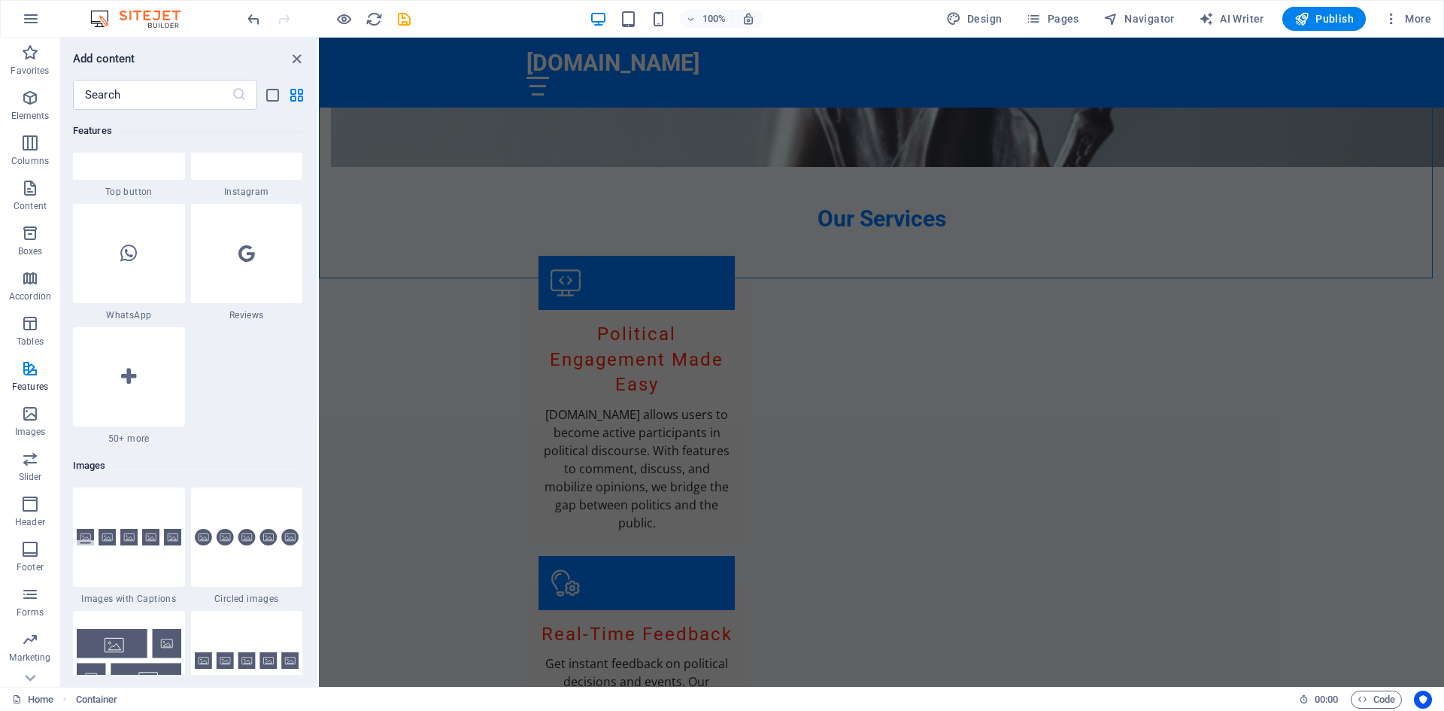
click at [129, 384] on icon at bounding box center [128, 377] width 15 height 20
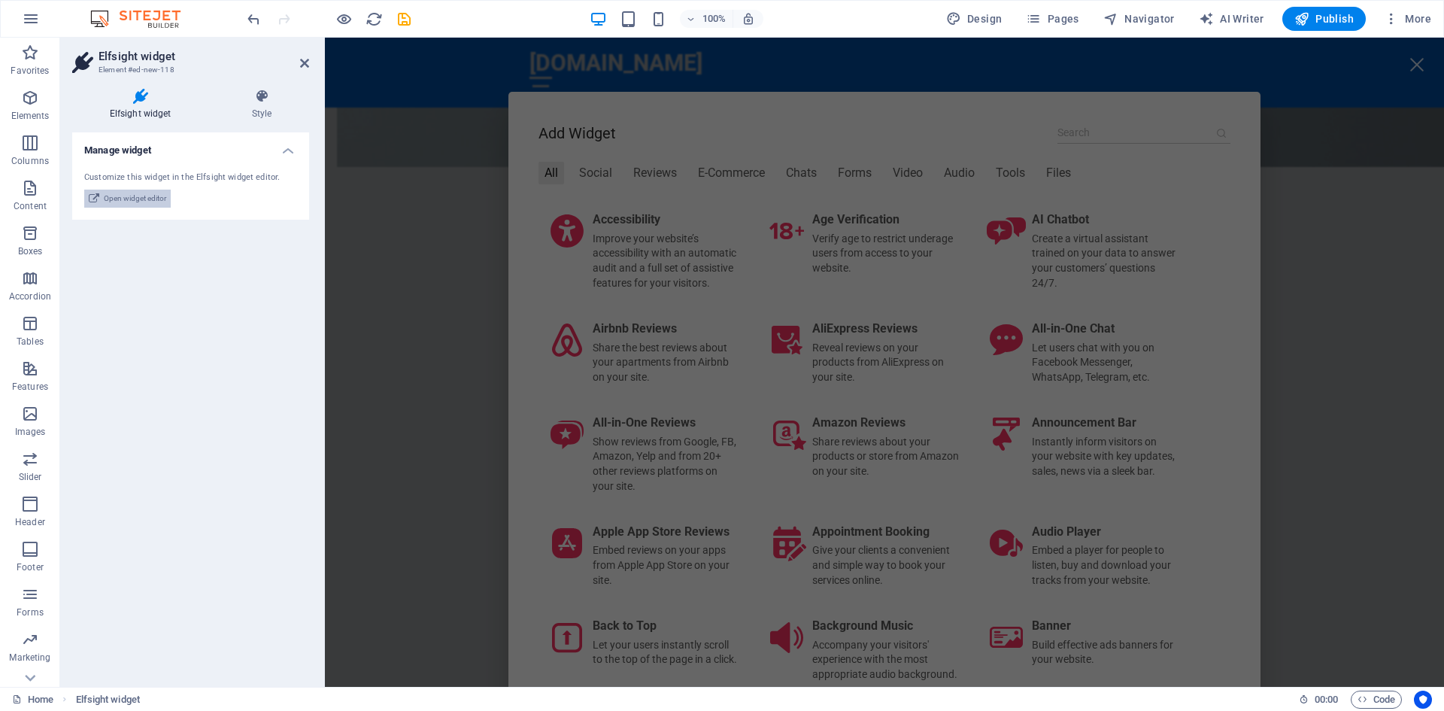
click at [130, 199] on span "Open widget editor" at bounding box center [135, 199] width 62 height 18
click at [141, 199] on span "Open widget editor" at bounding box center [135, 199] width 62 height 18
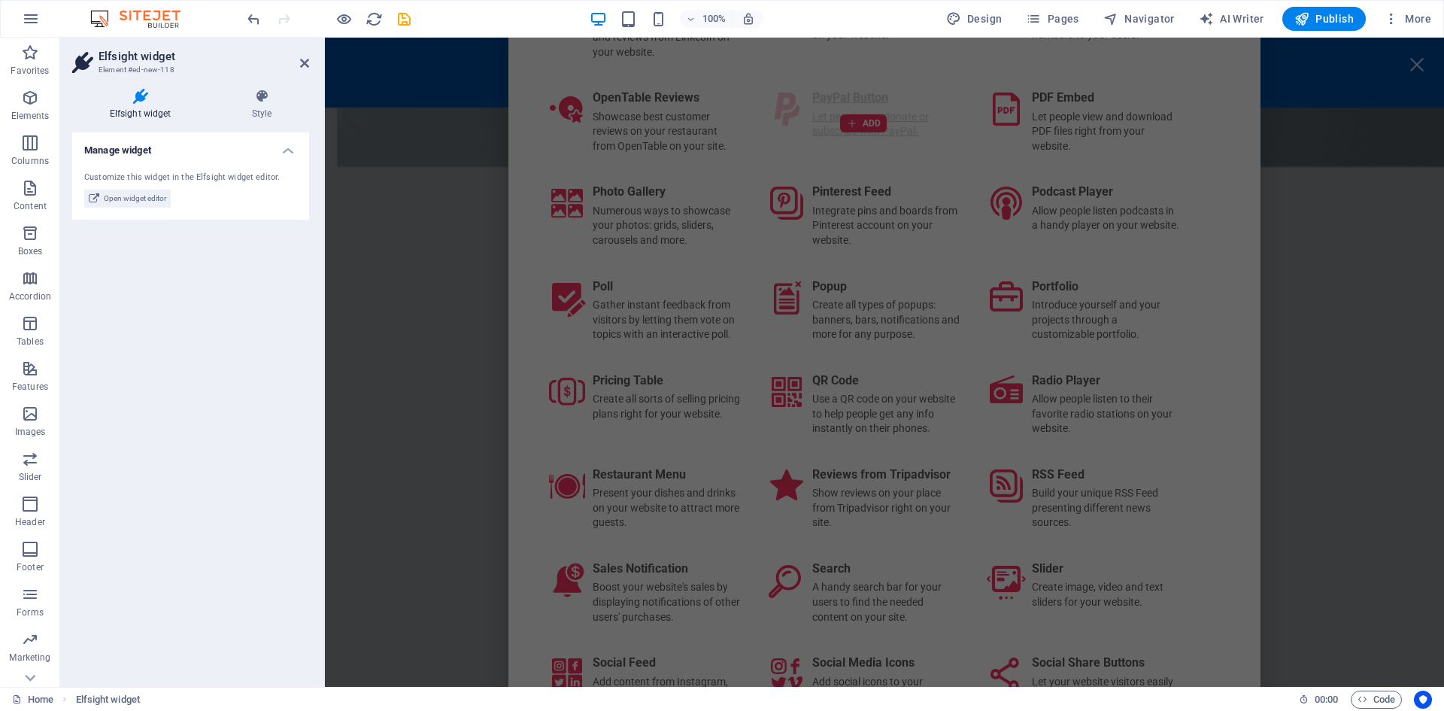
scroll to position [2106, 0]
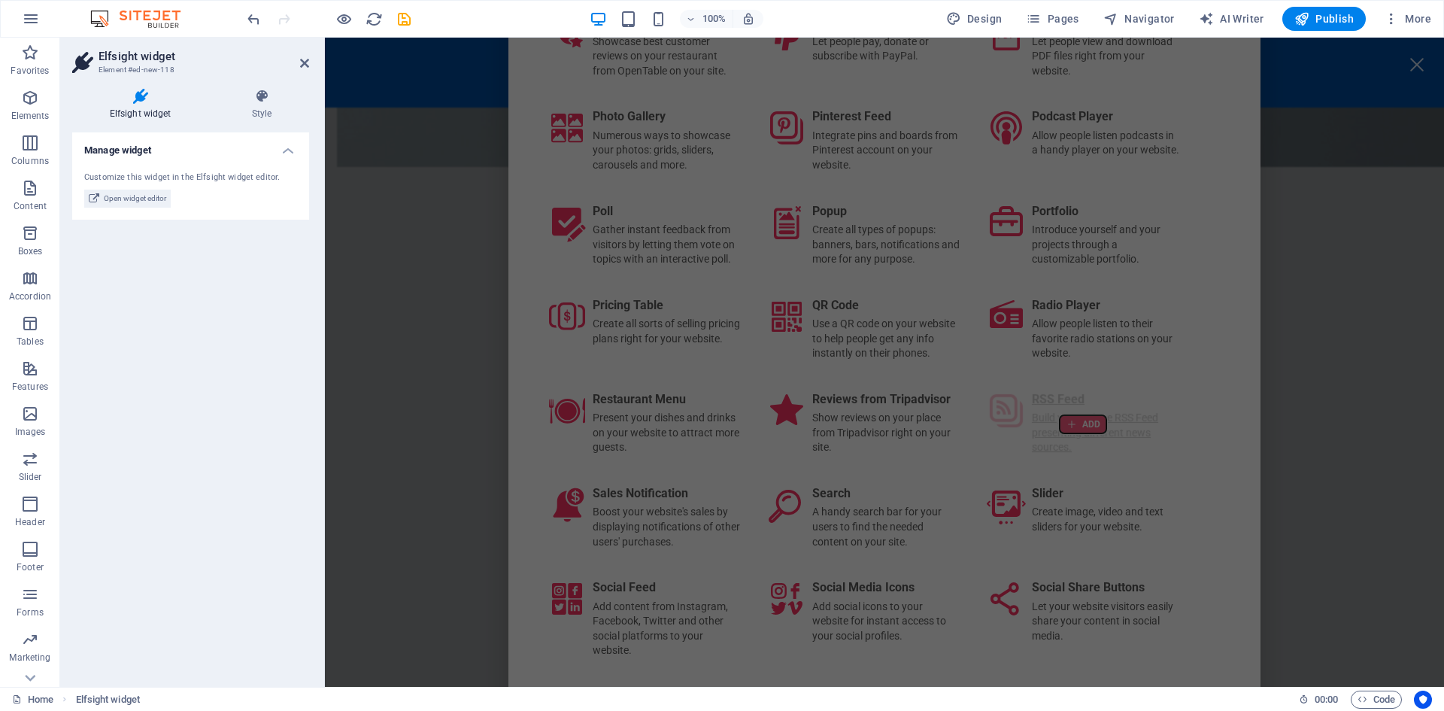
click at [1070, 415] on div at bounding box center [1083, 424] width 47 height 18
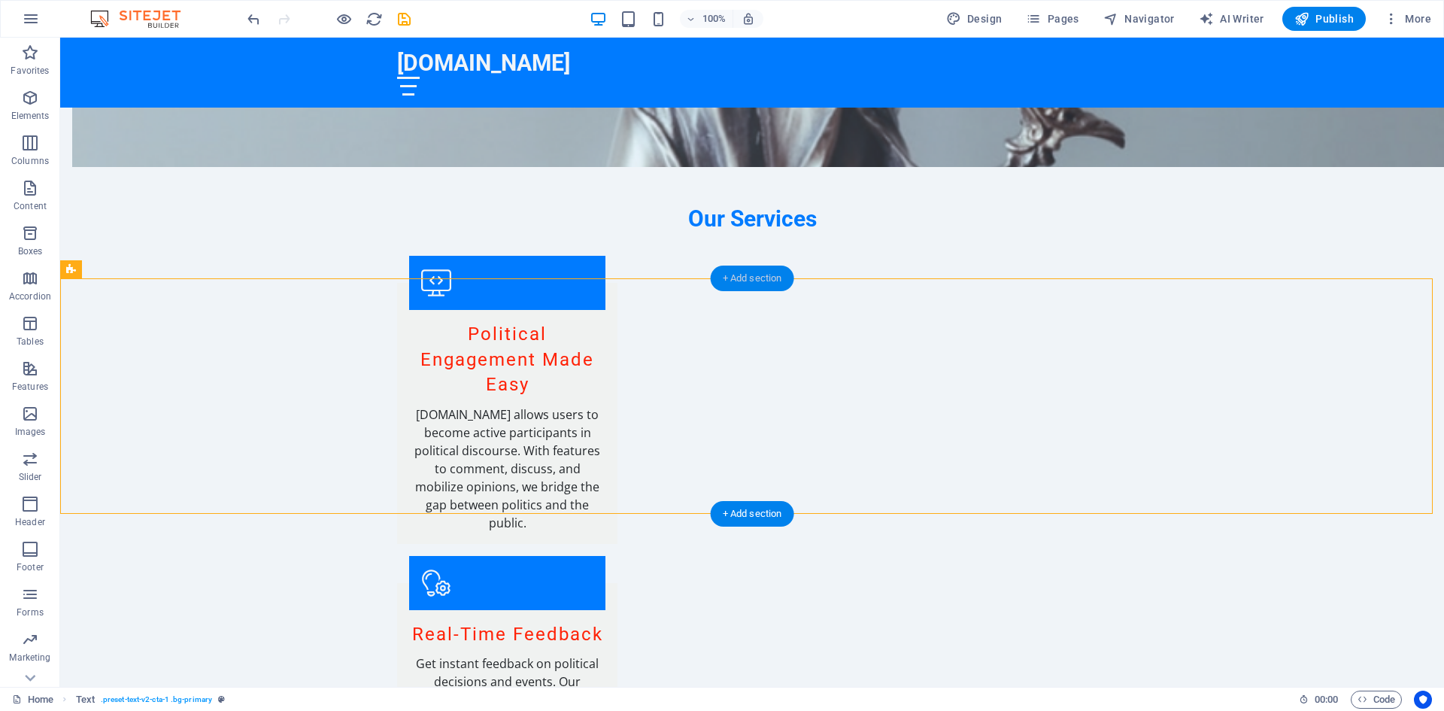
drag, startPoint x: 762, startPoint y: 271, endPoint x: 441, endPoint y: 235, distance: 323.1
click at [762, 271] on div "+ Add section" at bounding box center [752, 278] width 83 height 26
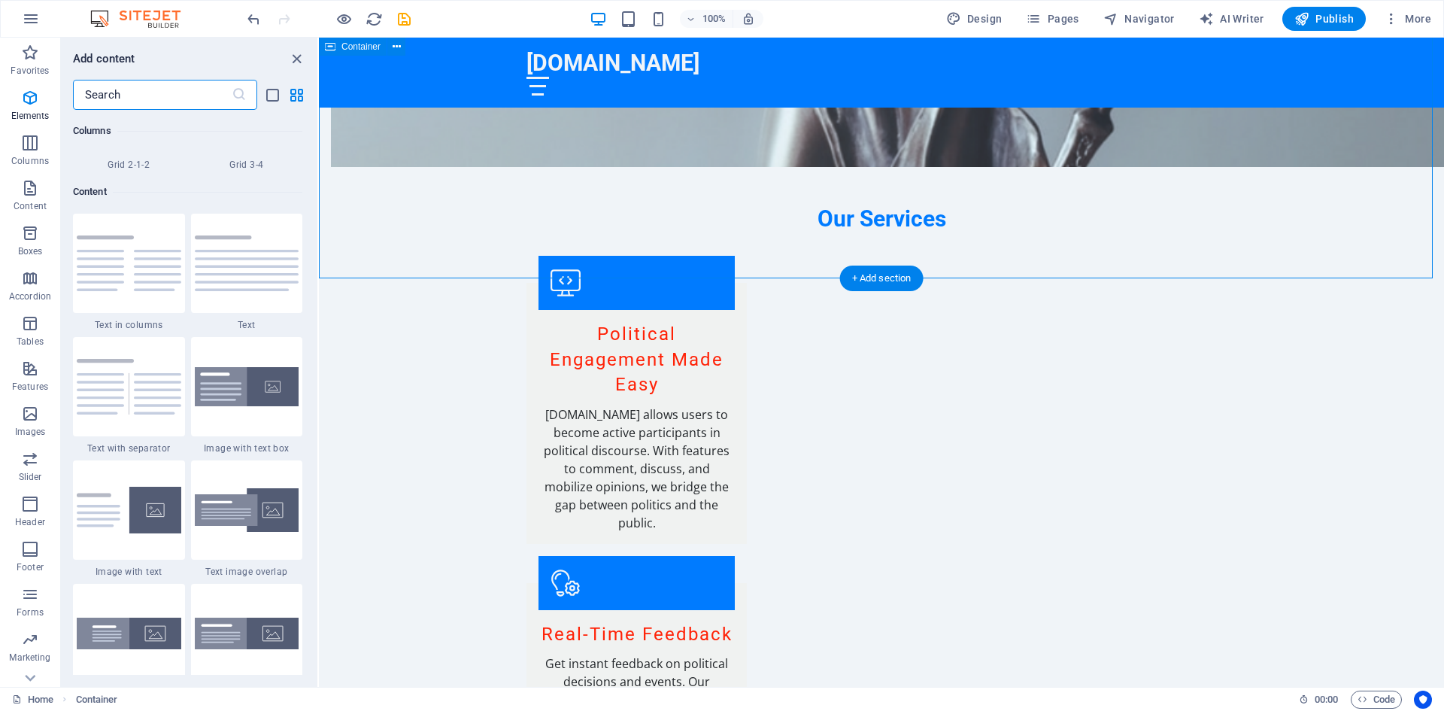
scroll to position [2631, 0]
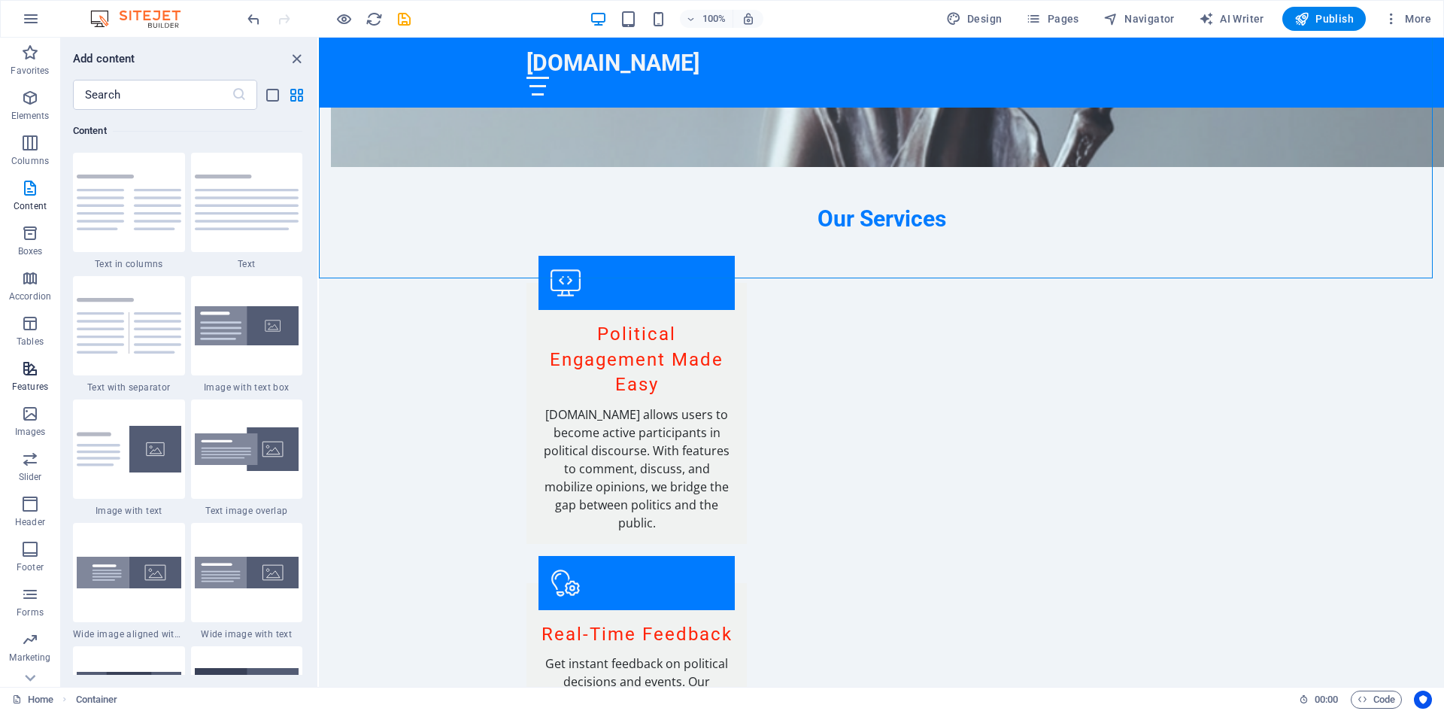
click at [38, 375] on icon "button" at bounding box center [30, 368] width 18 height 18
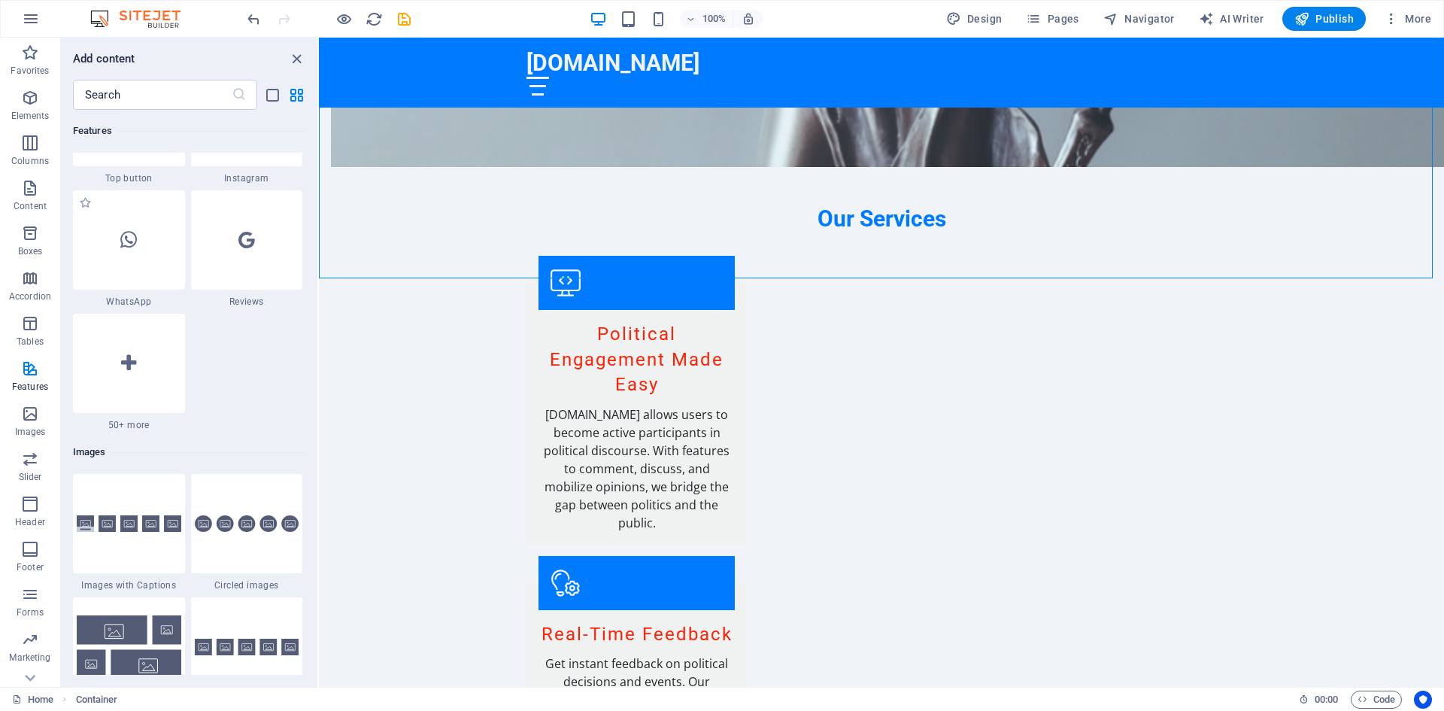
scroll to position [7441, 0]
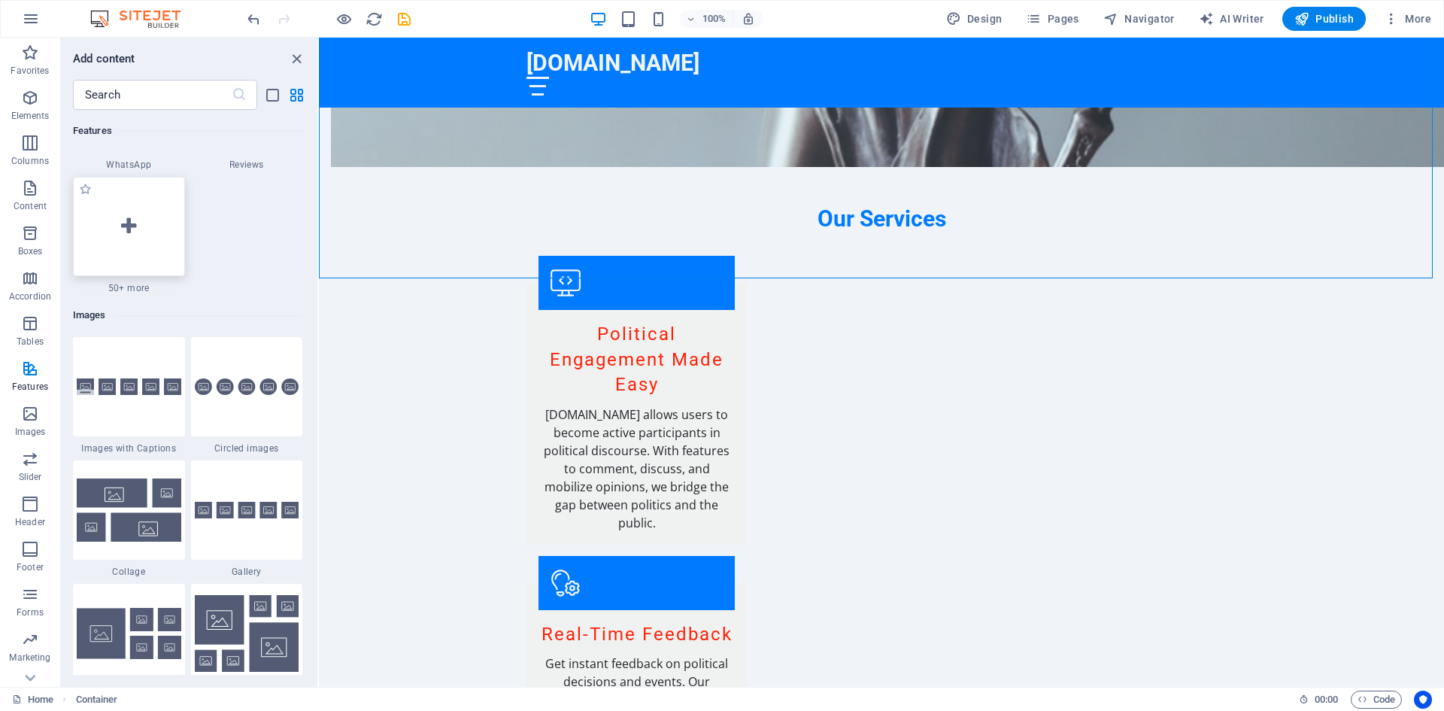
click at [148, 232] on div at bounding box center [129, 226] width 112 height 99
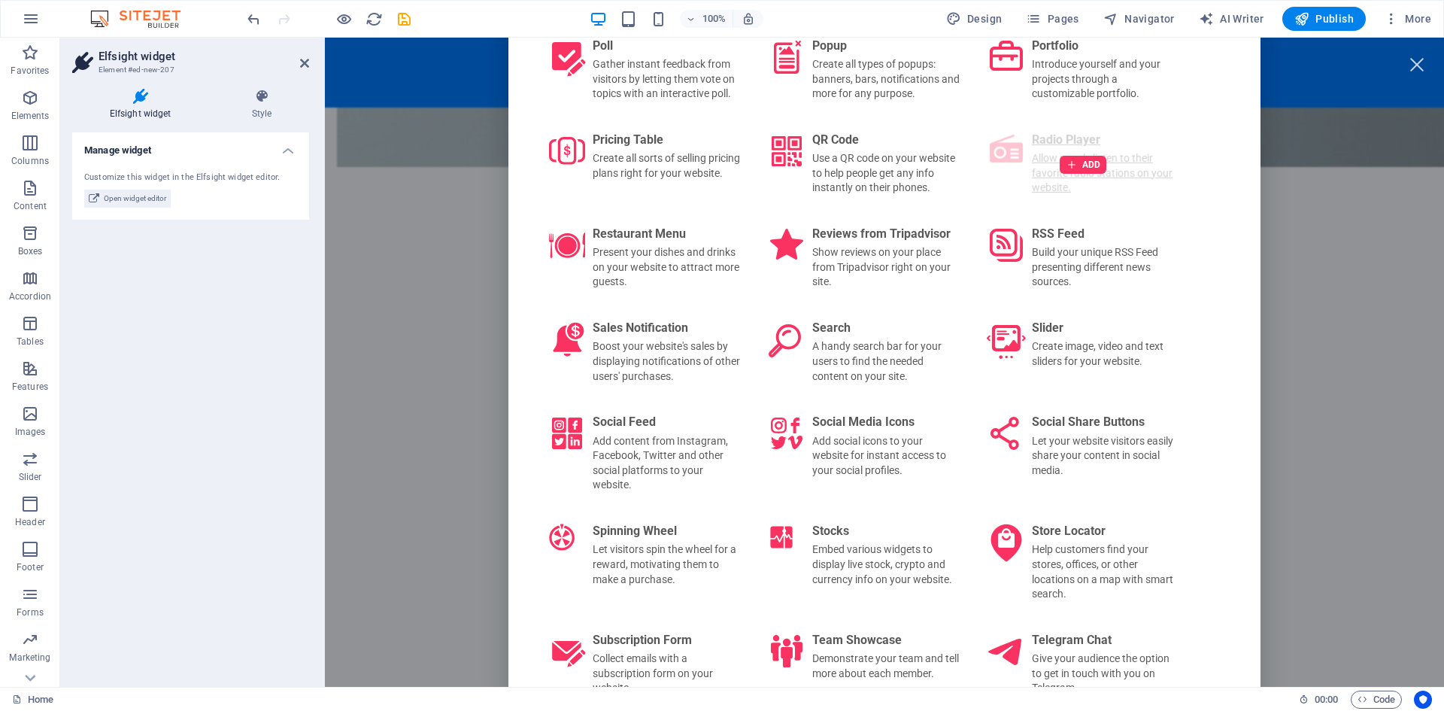
scroll to position [2247, 0]
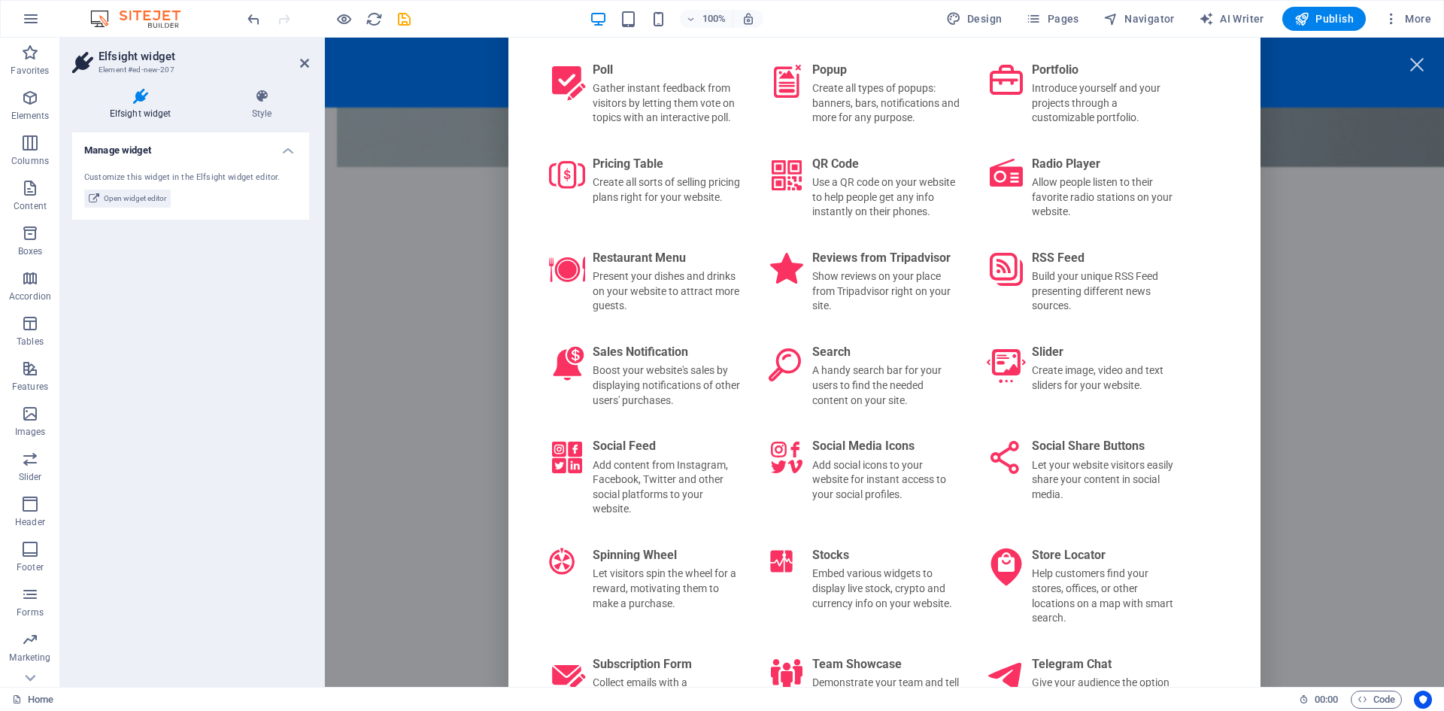
click at [1076, 276] on div at bounding box center [1083, 283] width 38 height 14
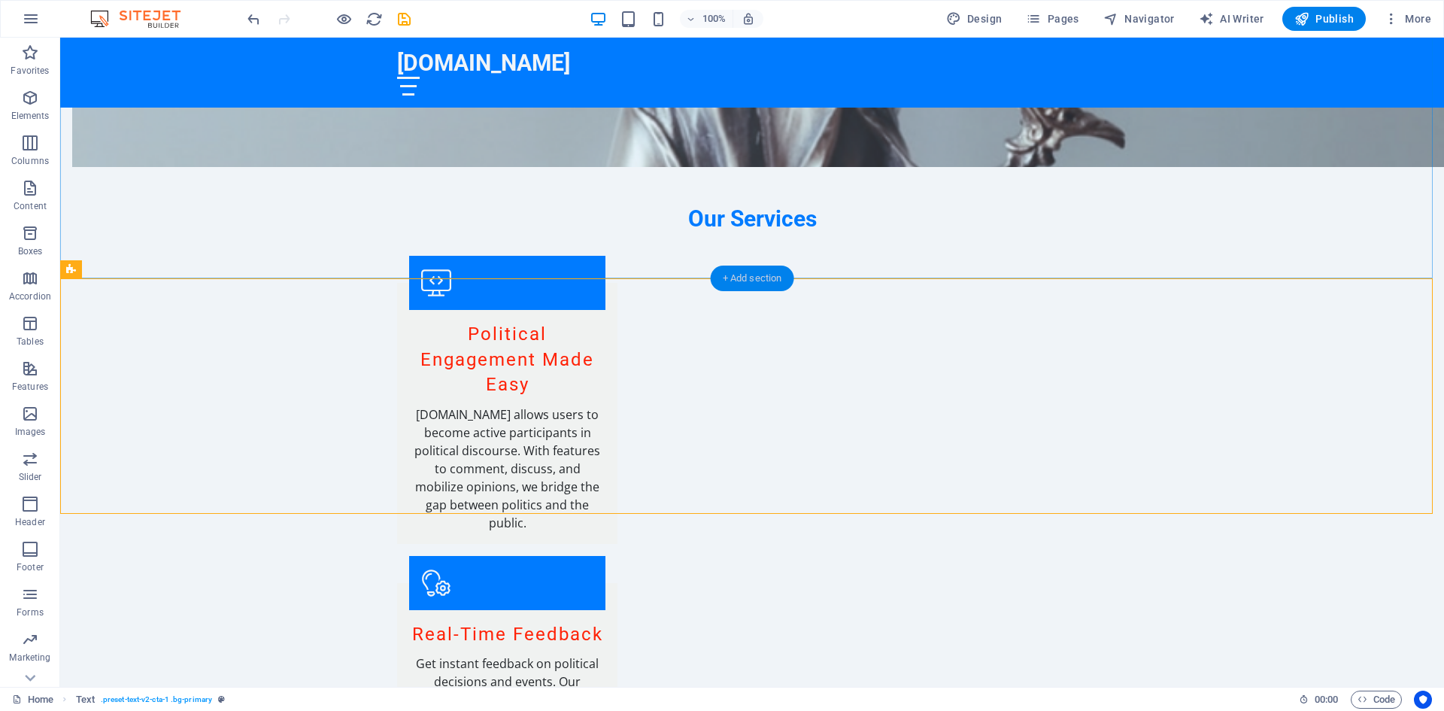
drag, startPoint x: 756, startPoint y: 274, endPoint x: 437, endPoint y: 237, distance: 321.0
click at [756, 274] on div "+ Add section" at bounding box center [752, 278] width 83 height 26
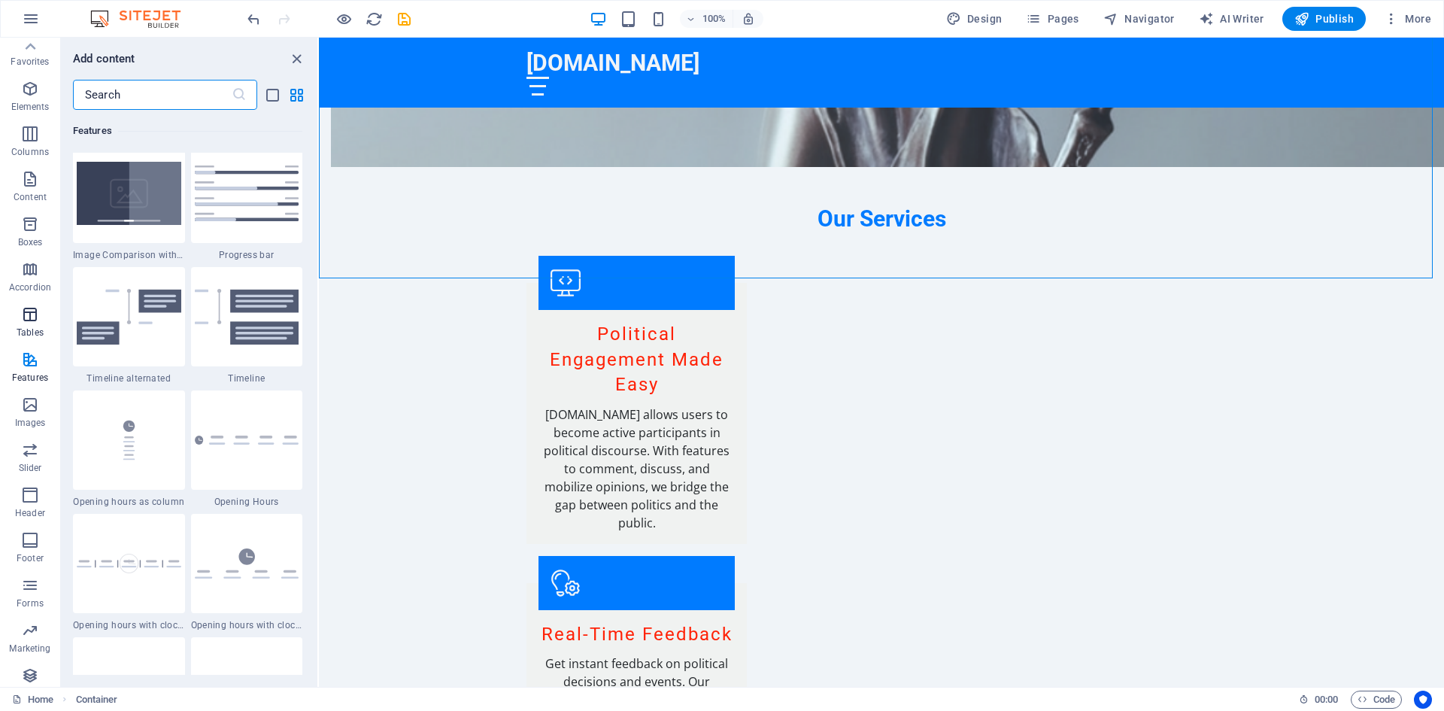
scroll to position [0, 0]
click at [23, 381] on p "Features" at bounding box center [30, 387] width 36 height 12
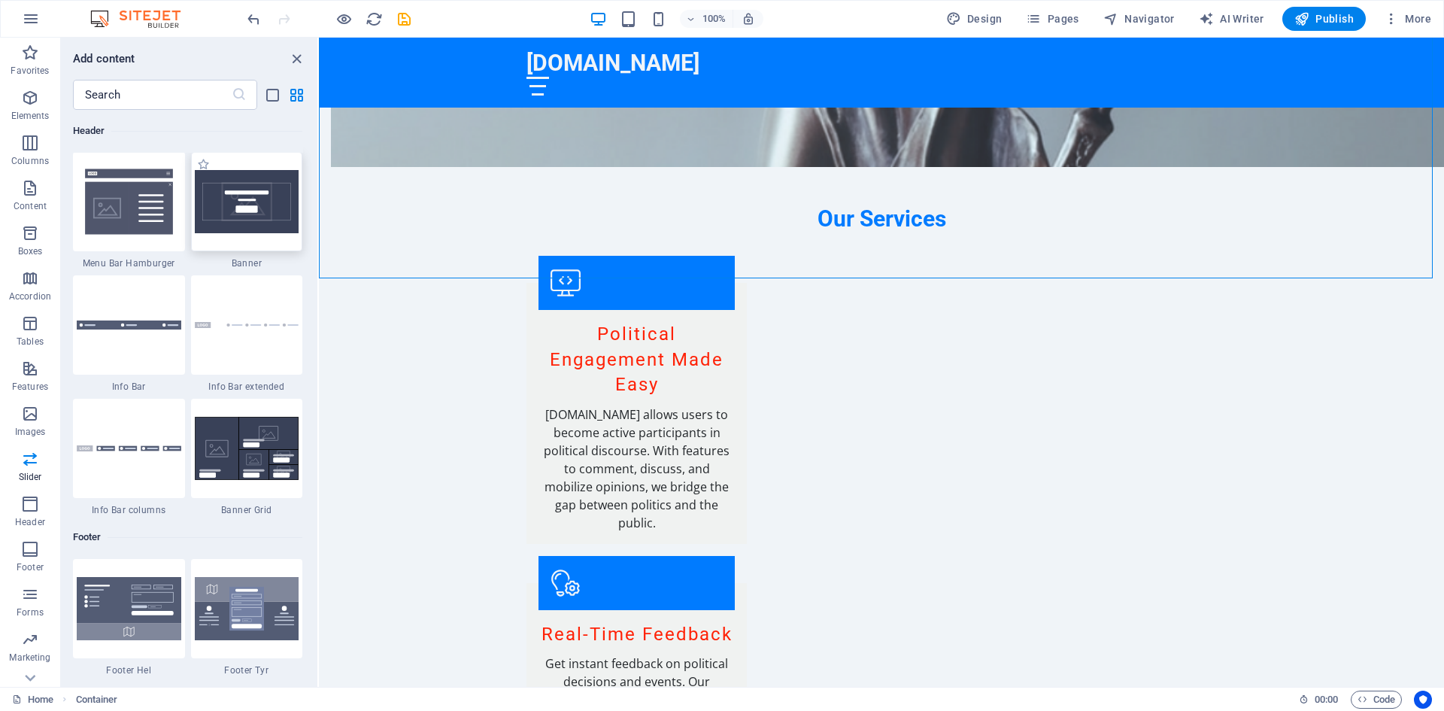
scroll to position [10001, 0]
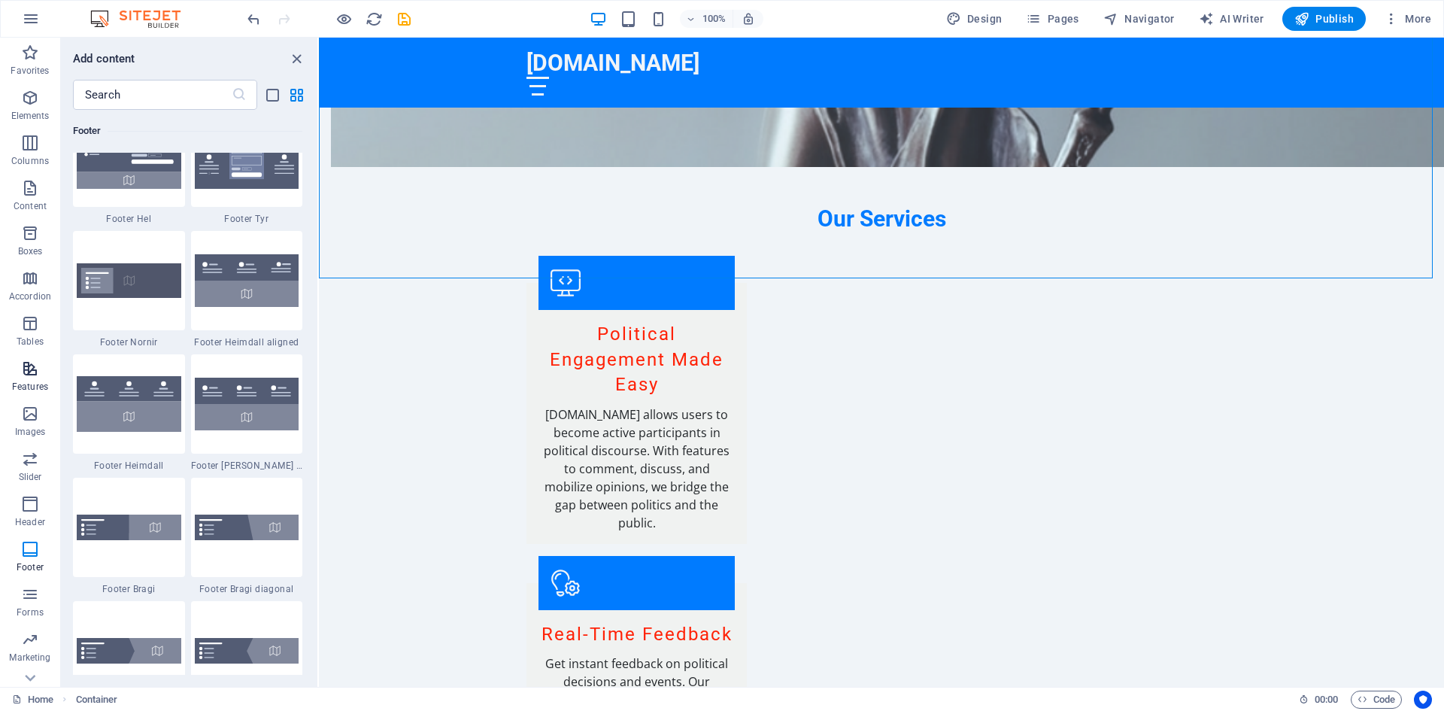
drag, startPoint x: 28, startPoint y: 378, endPoint x: 42, endPoint y: 376, distance: 14.4
click at [28, 376] on span "Features" at bounding box center [30, 377] width 60 height 36
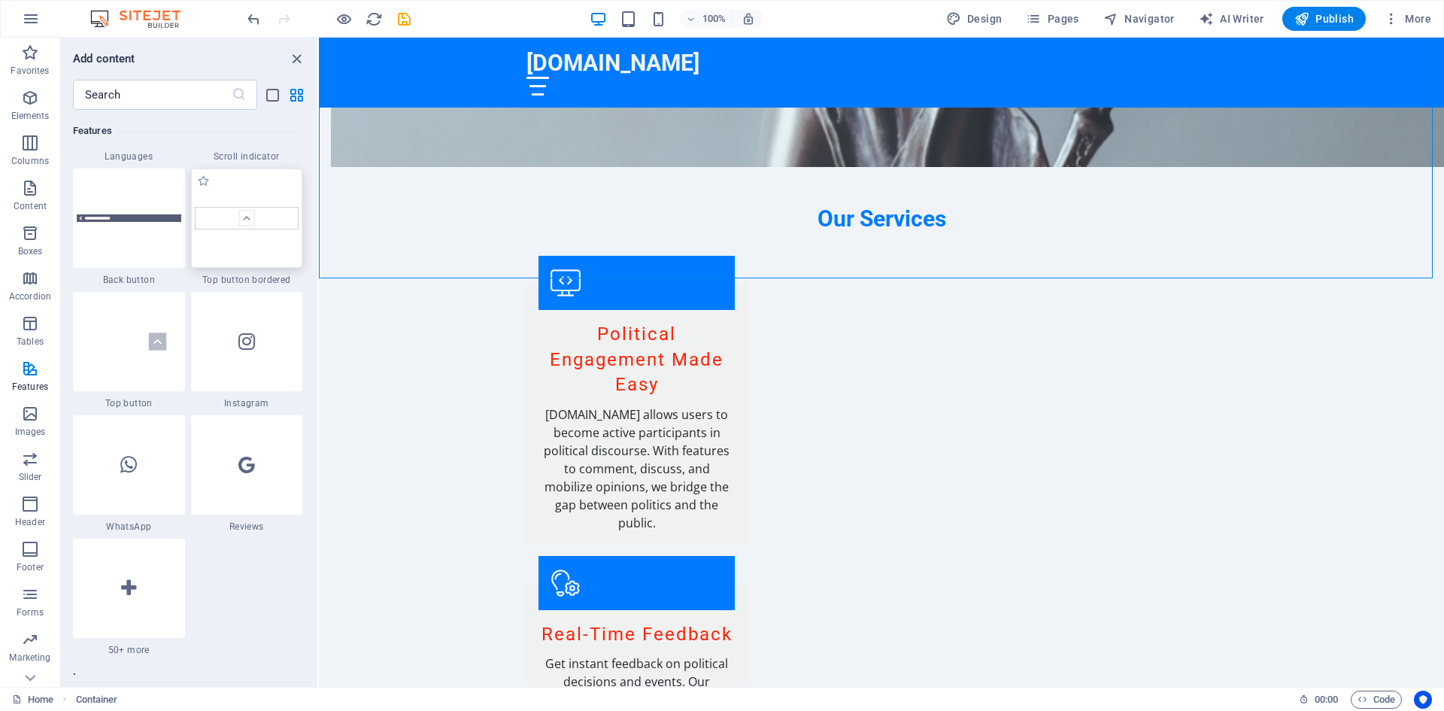
scroll to position [7216, 0]
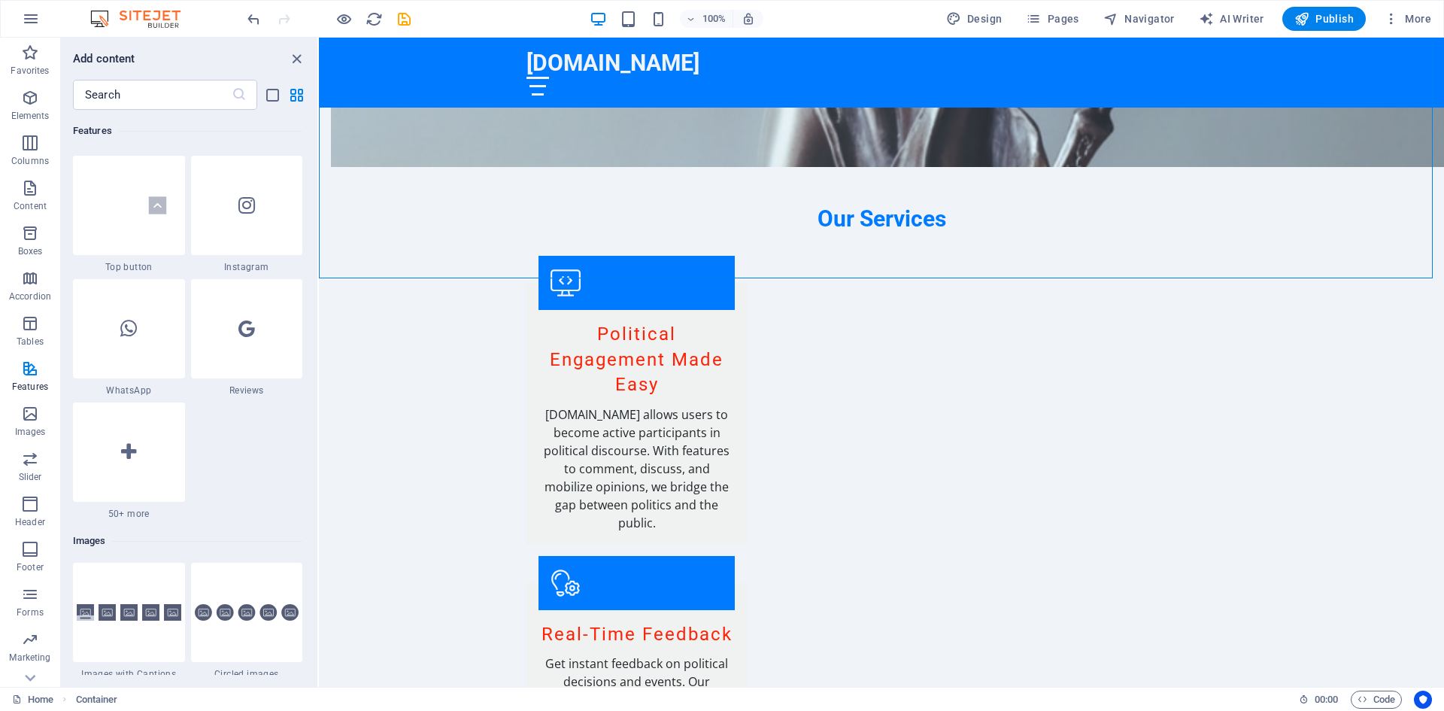
click at [130, 450] on icon at bounding box center [128, 452] width 15 height 20
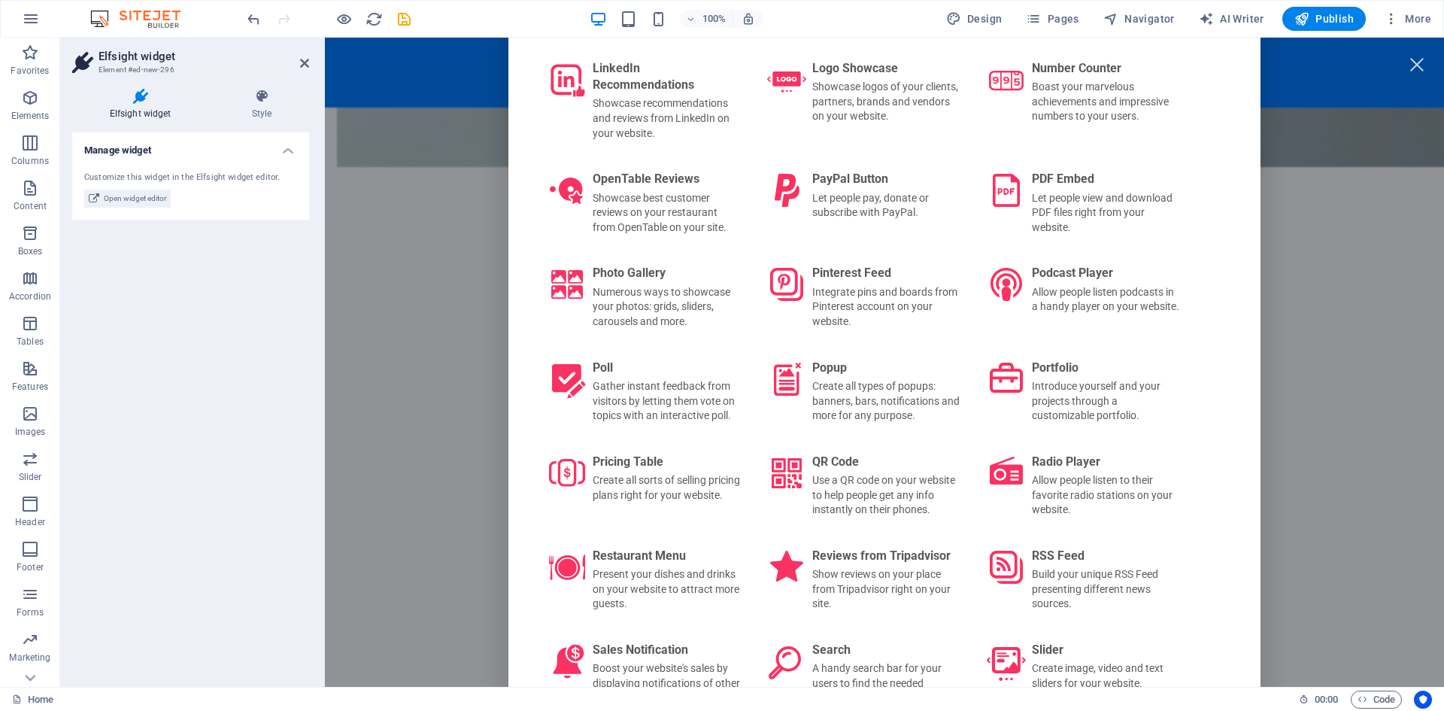
scroll to position [1955, 0]
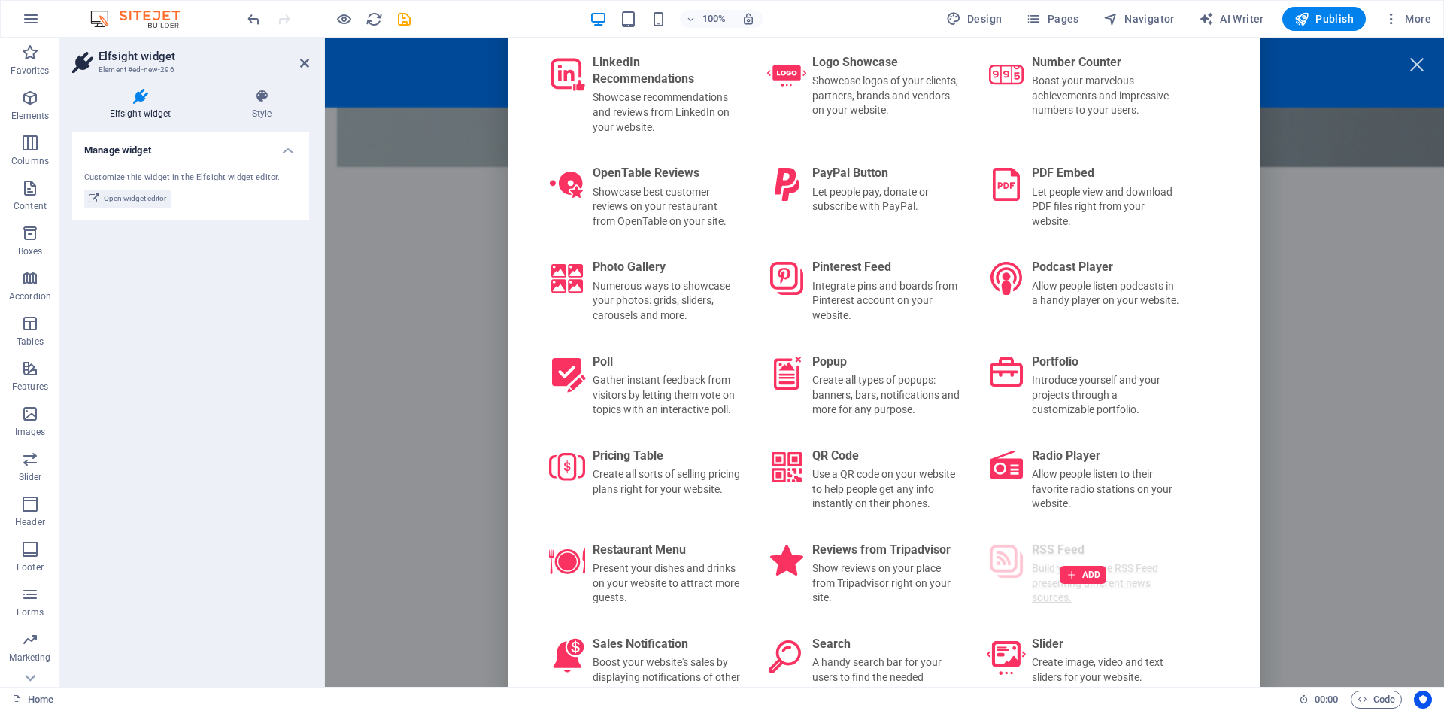
click at [1030, 532] on div "ADD" at bounding box center [1083, 574] width 211 height 85
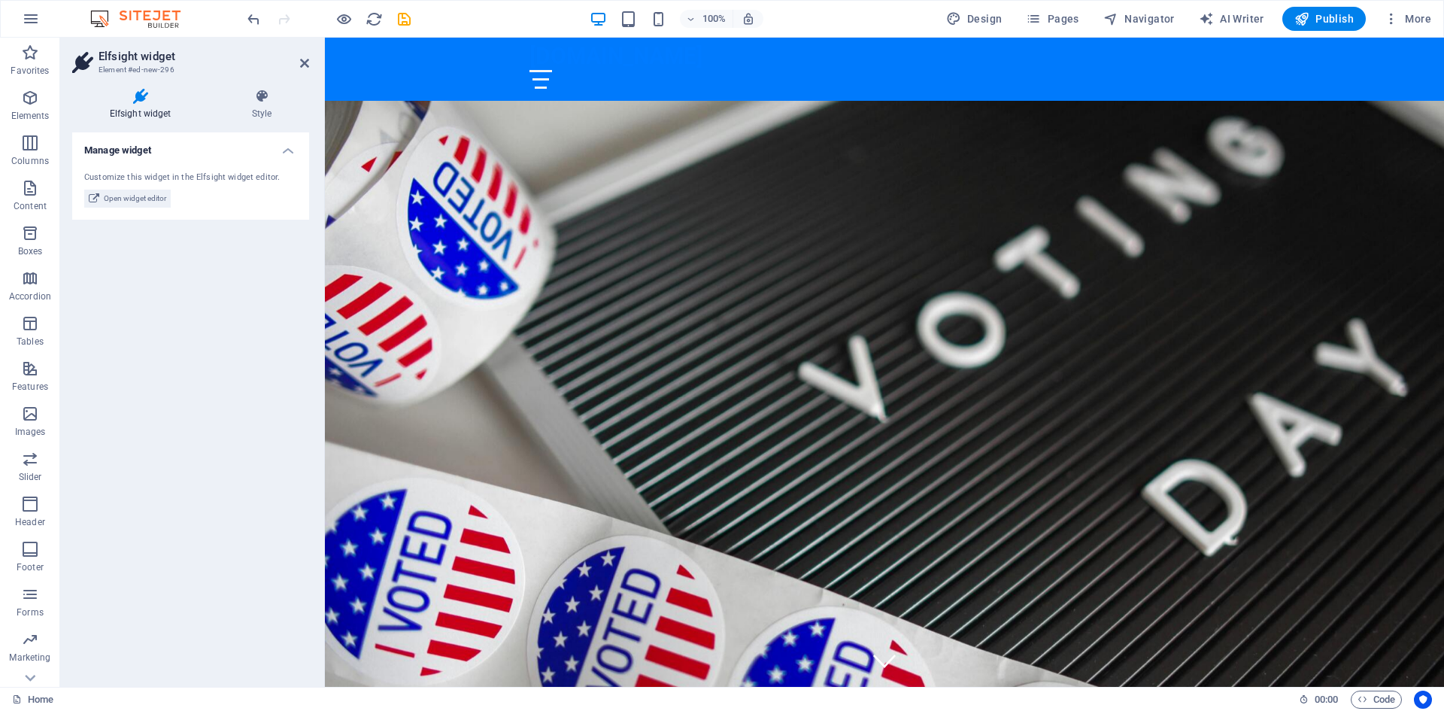
scroll to position [0, 0]
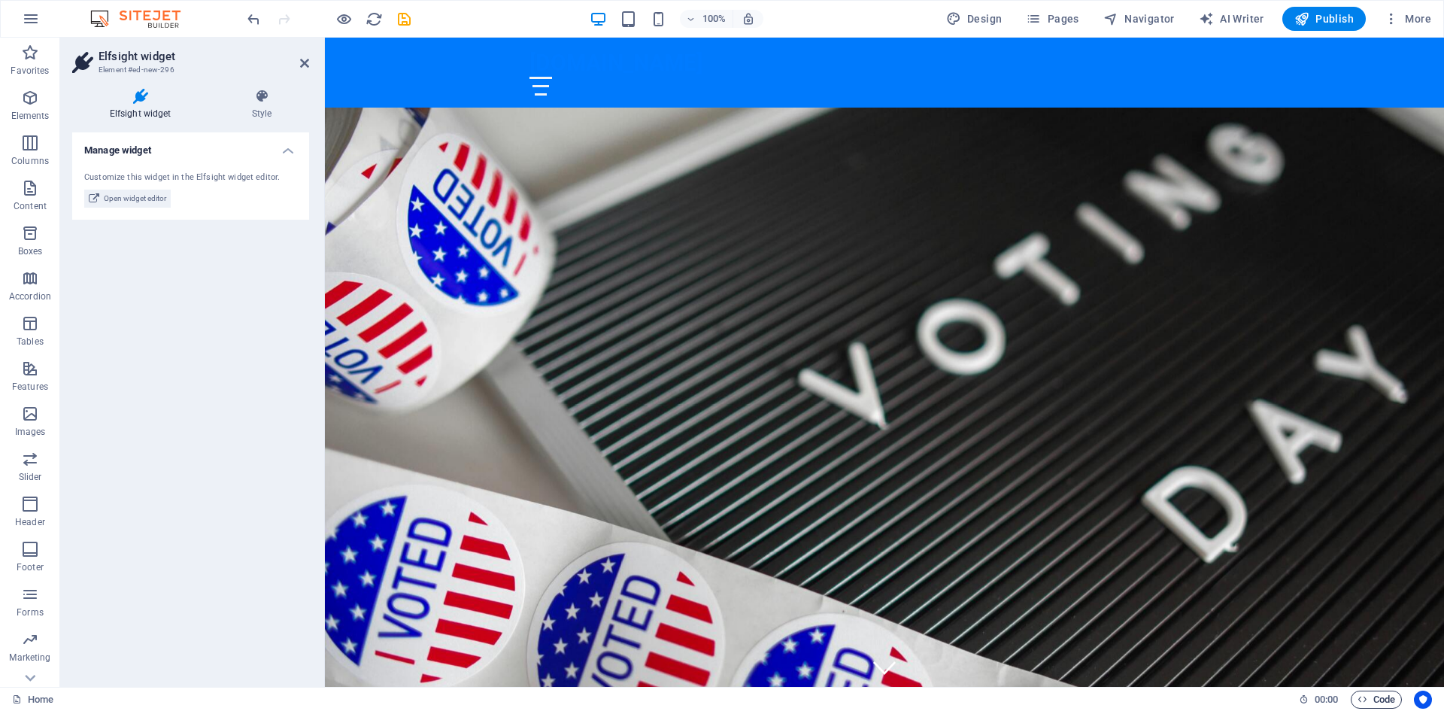
click at [1384, 700] on span "Code" at bounding box center [1376, 699] width 38 height 18
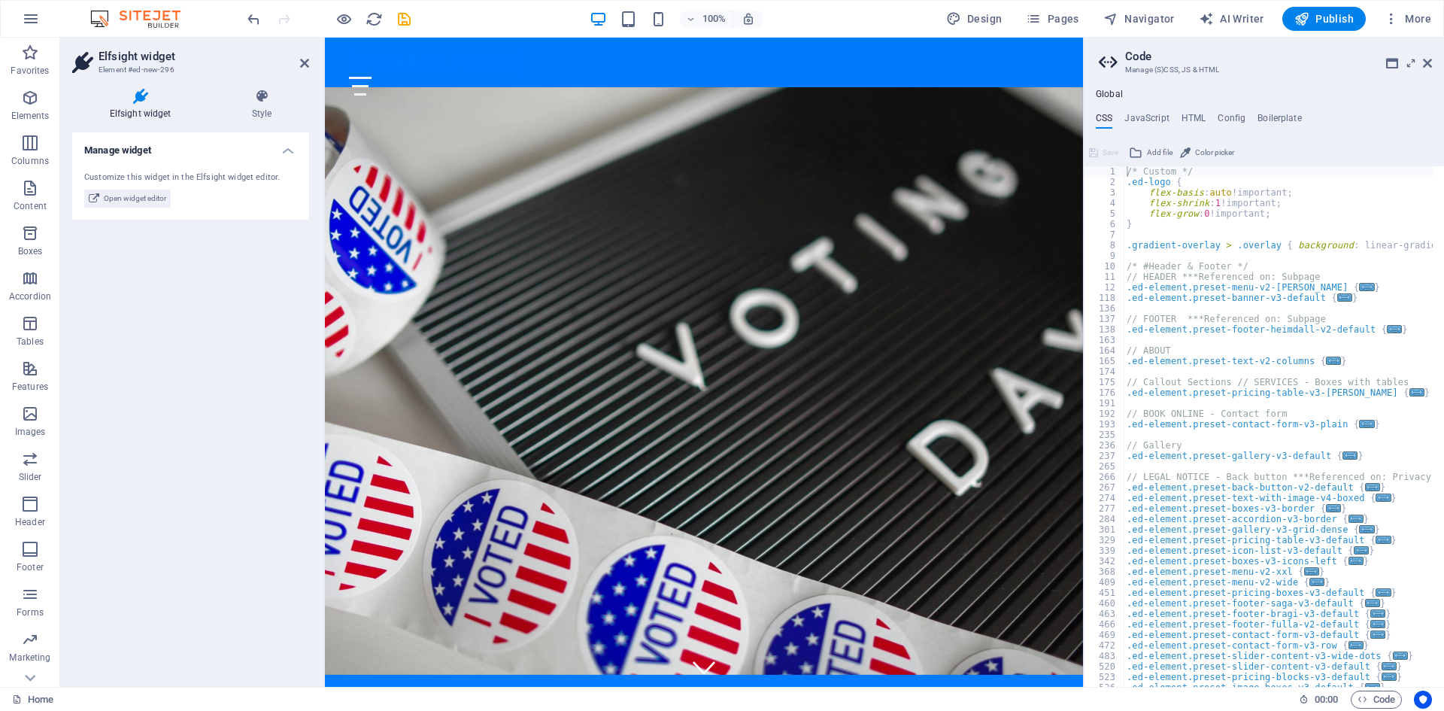
click at [1190, 111] on div "Global CSS JavaScript HTML Config Boilerplate /* Custom */ 1 2 3 4 5 6 7 8 9 10…" at bounding box center [1264, 388] width 360 height 598
click at [1191, 116] on h4 "HTML" at bounding box center [1193, 121] width 25 height 17
type textarea "<a href="#main-content" class="wv-link-content button">Skip to main content</a>"
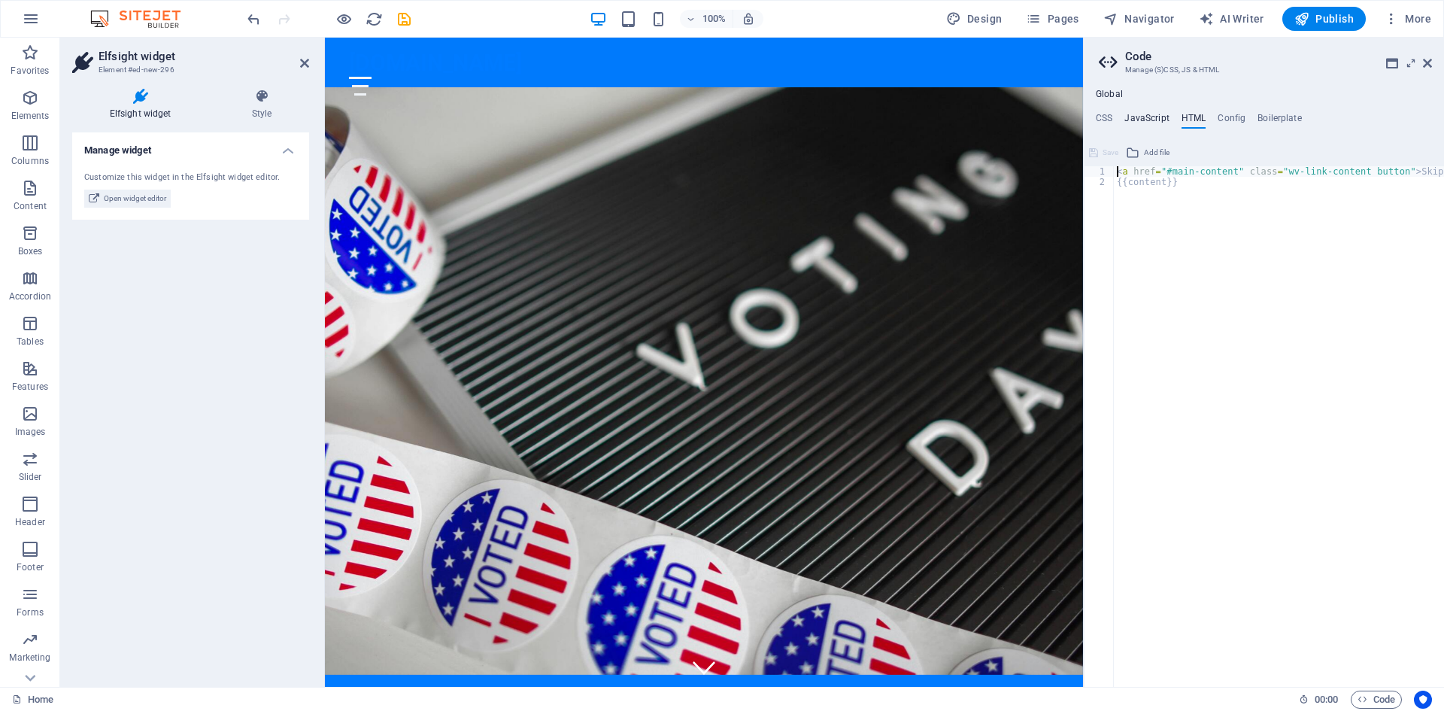
click at [1150, 123] on h4 "JavaScript" at bounding box center [1146, 121] width 44 height 17
type textarea "/* JS for preset "Menu V2" */"
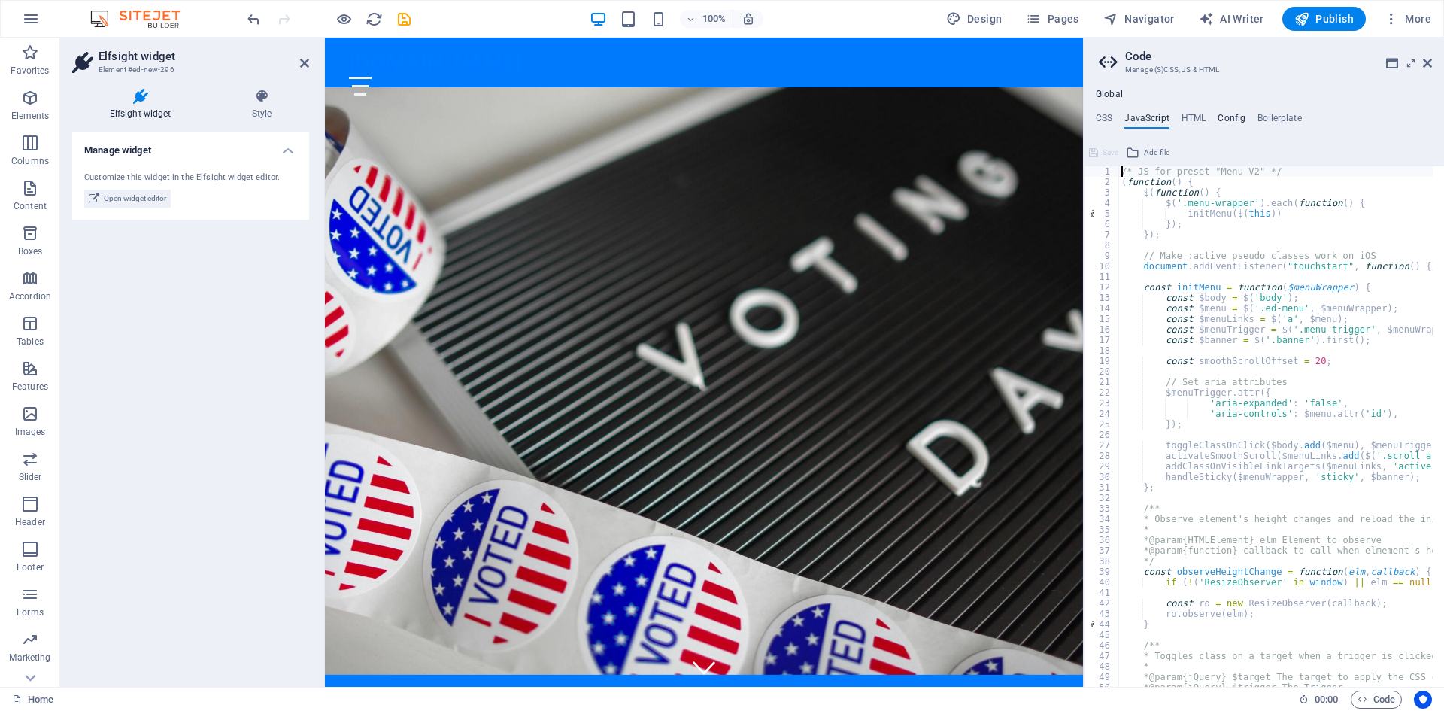
click at [1221, 114] on h4 "Config" at bounding box center [1232, 121] width 28 height 17
type textarea "$color-background: #F0F4F8;"
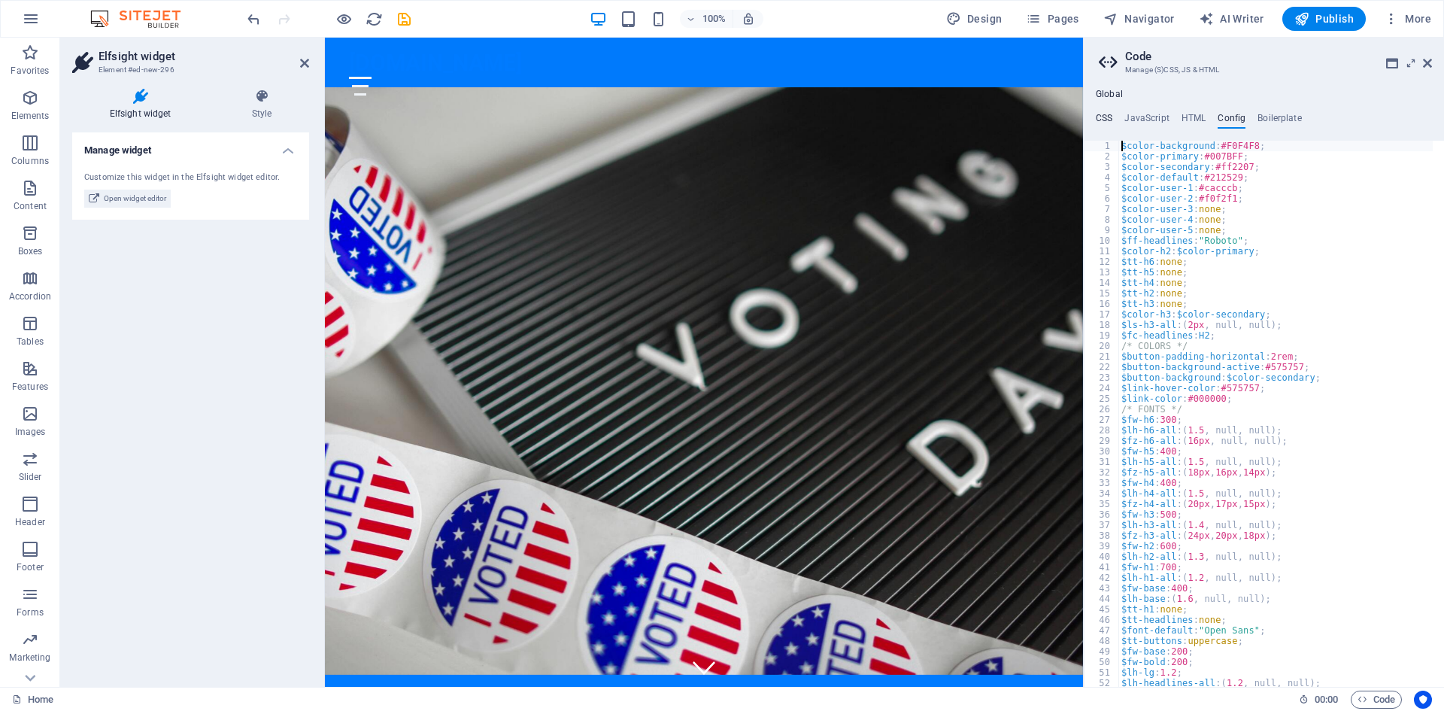
click at [1111, 115] on h4 "CSS" at bounding box center [1104, 121] width 17 height 17
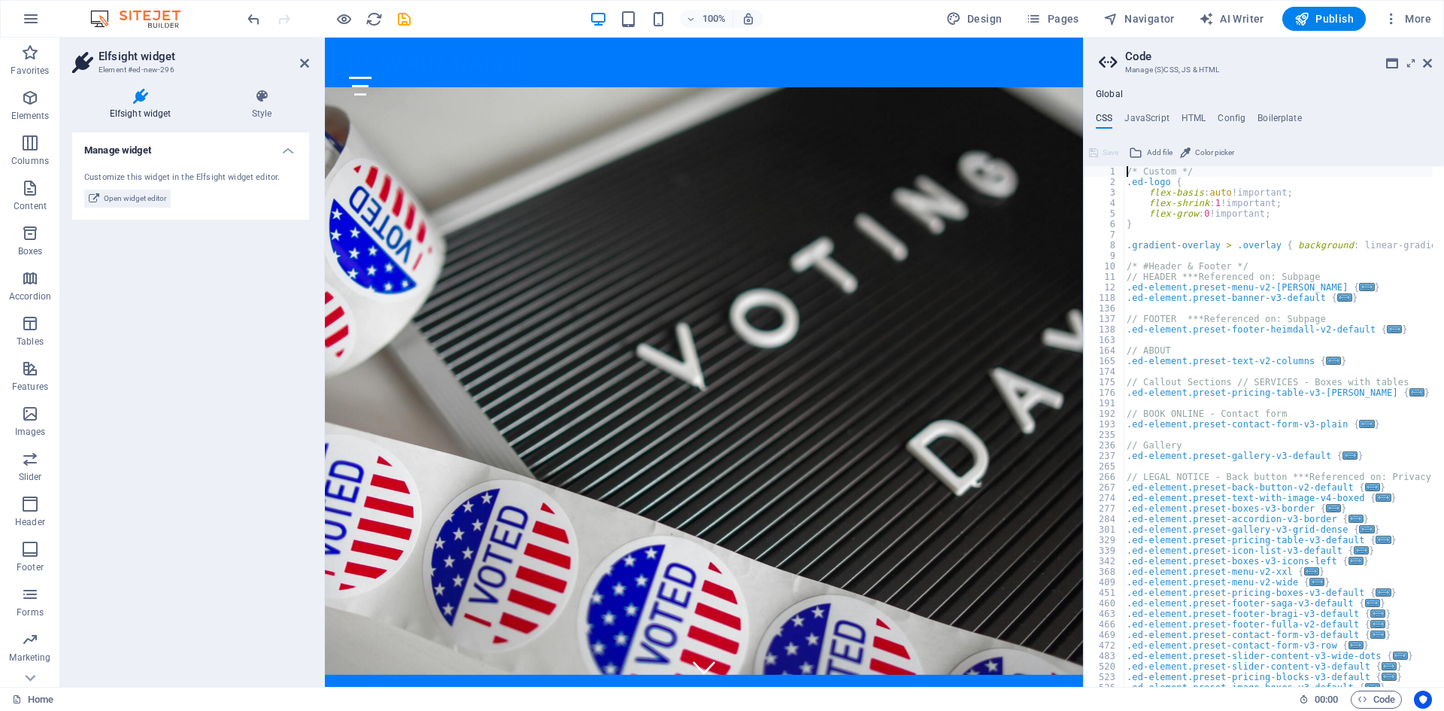
click at [1111, 96] on h4 "Global" at bounding box center [1109, 95] width 27 height 12
type textarea "/* #Header & Footer */"
click at [1249, 266] on div "/* Custom */ .ed-logo { flex-basis : auto !important; flex-shrink : 1 !importan…" at bounding box center [1433, 431] width 619 height 530
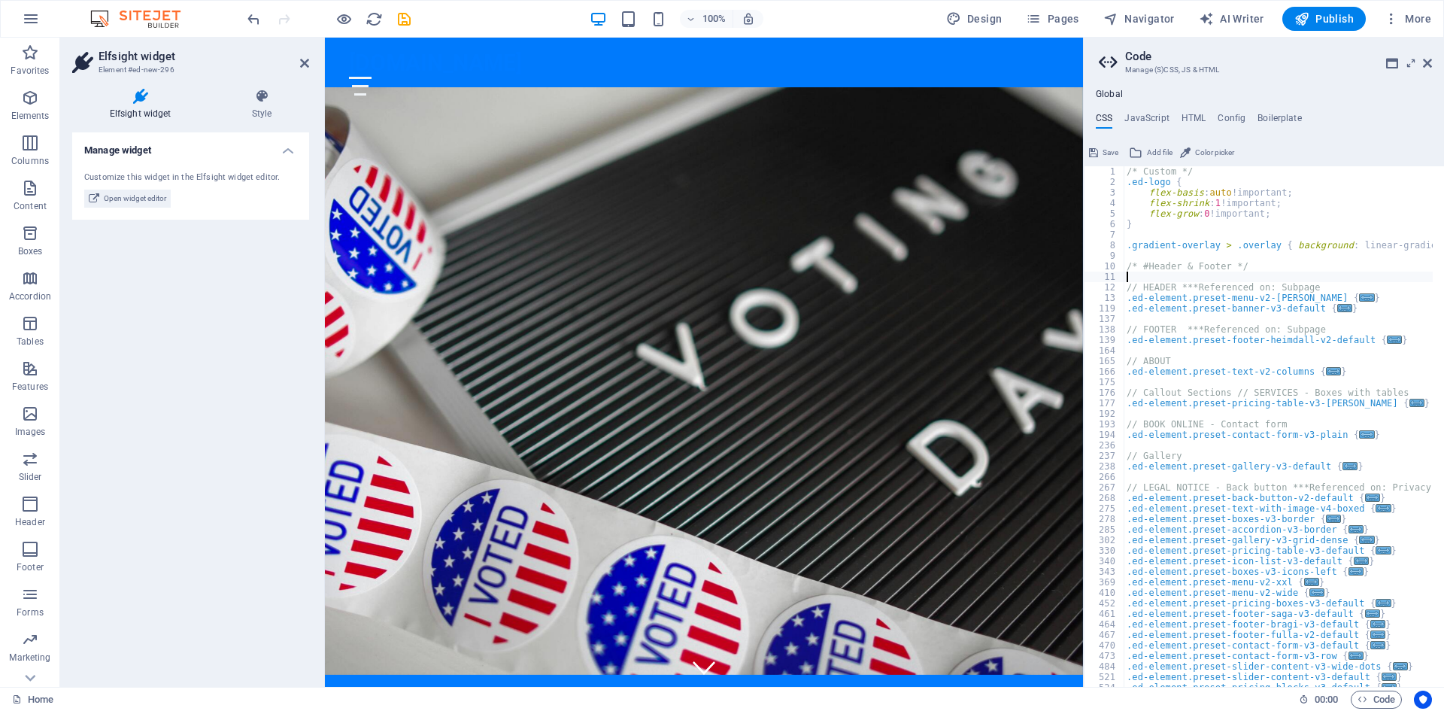
paste textarea "crossorigin="anonymous"></script>"
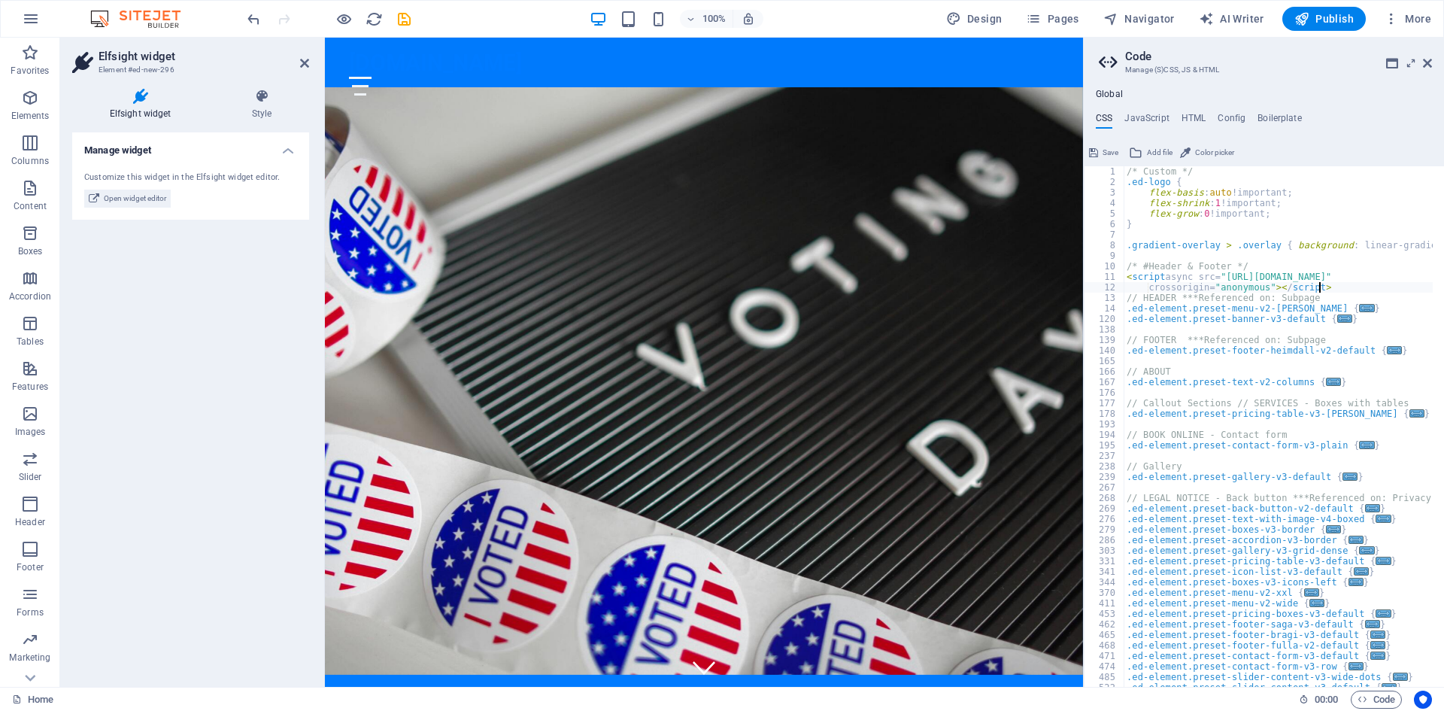
type textarea "crossorigin="anonymous"></script>v"
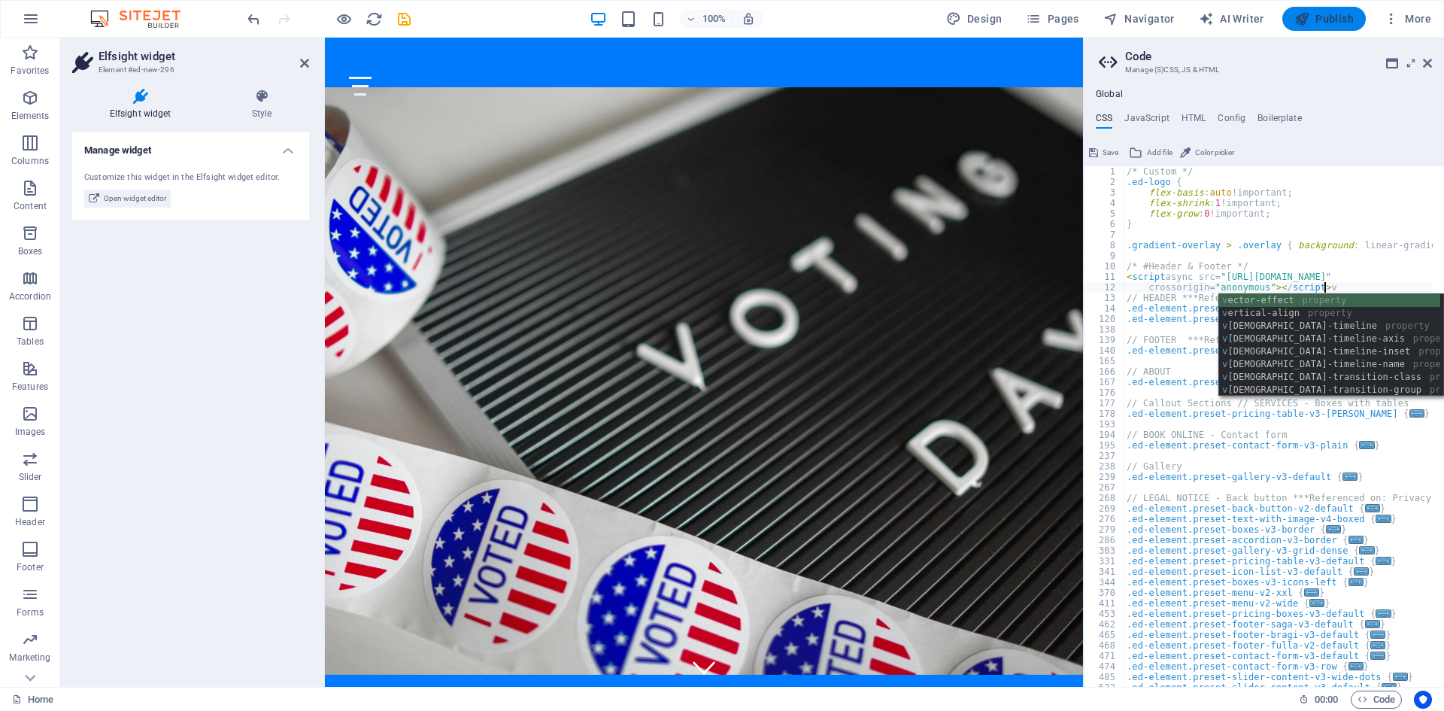
type textarea "crossorigin="anonymous"></script>v"
click at [1320, 23] on span "Publish" at bounding box center [1323, 18] width 59 height 15
checkbox input "false"
